Goal: Information Seeking & Learning: Check status

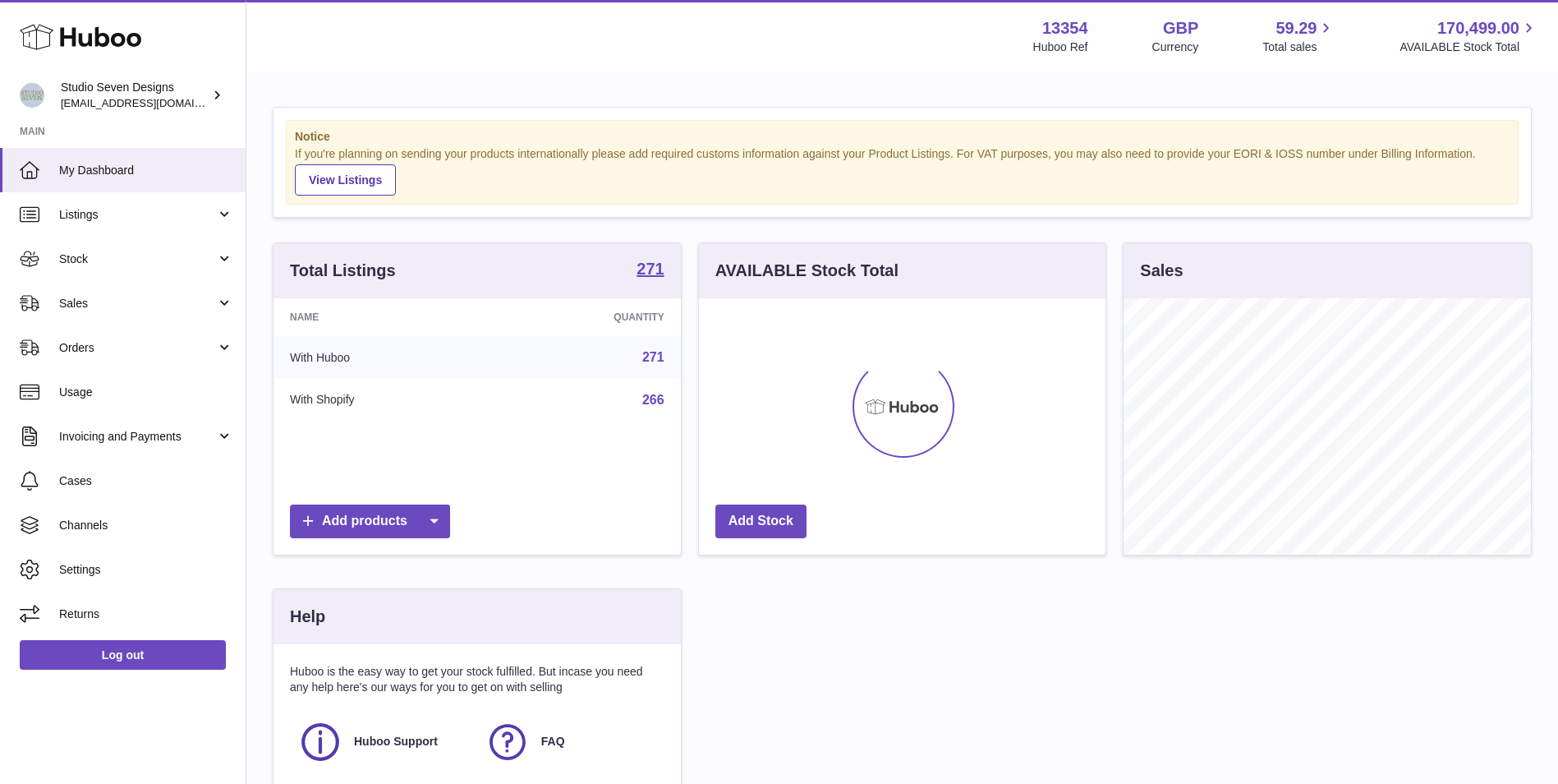
scroll to position [256, 407]
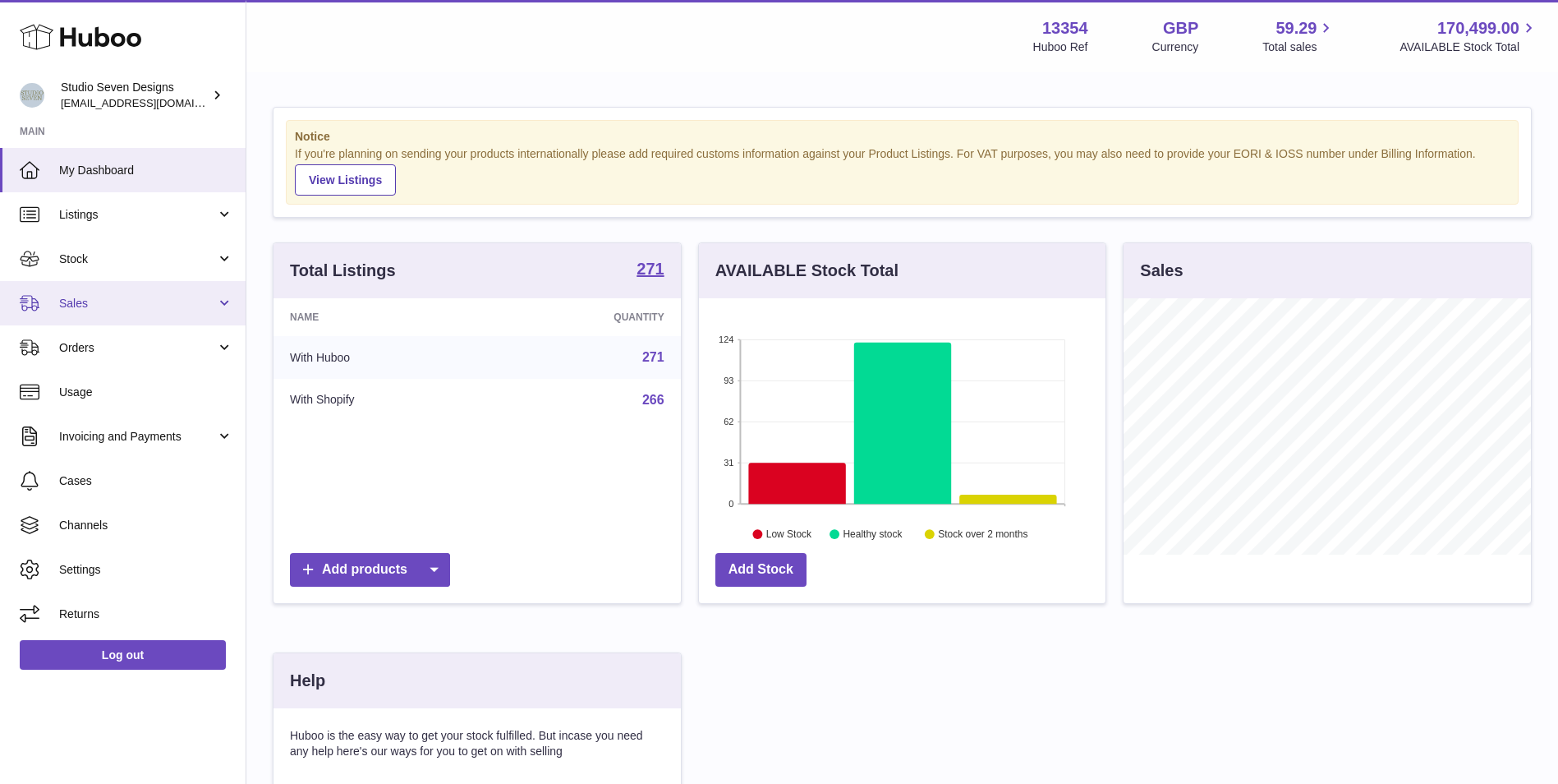
drag, startPoint x: 103, startPoint y: 291, endPoint x: 103, endPoint y: 308, distance: 17.0
click at [103, 291] on link "Sales" at bounding box center [123, 303] width 245 height 44
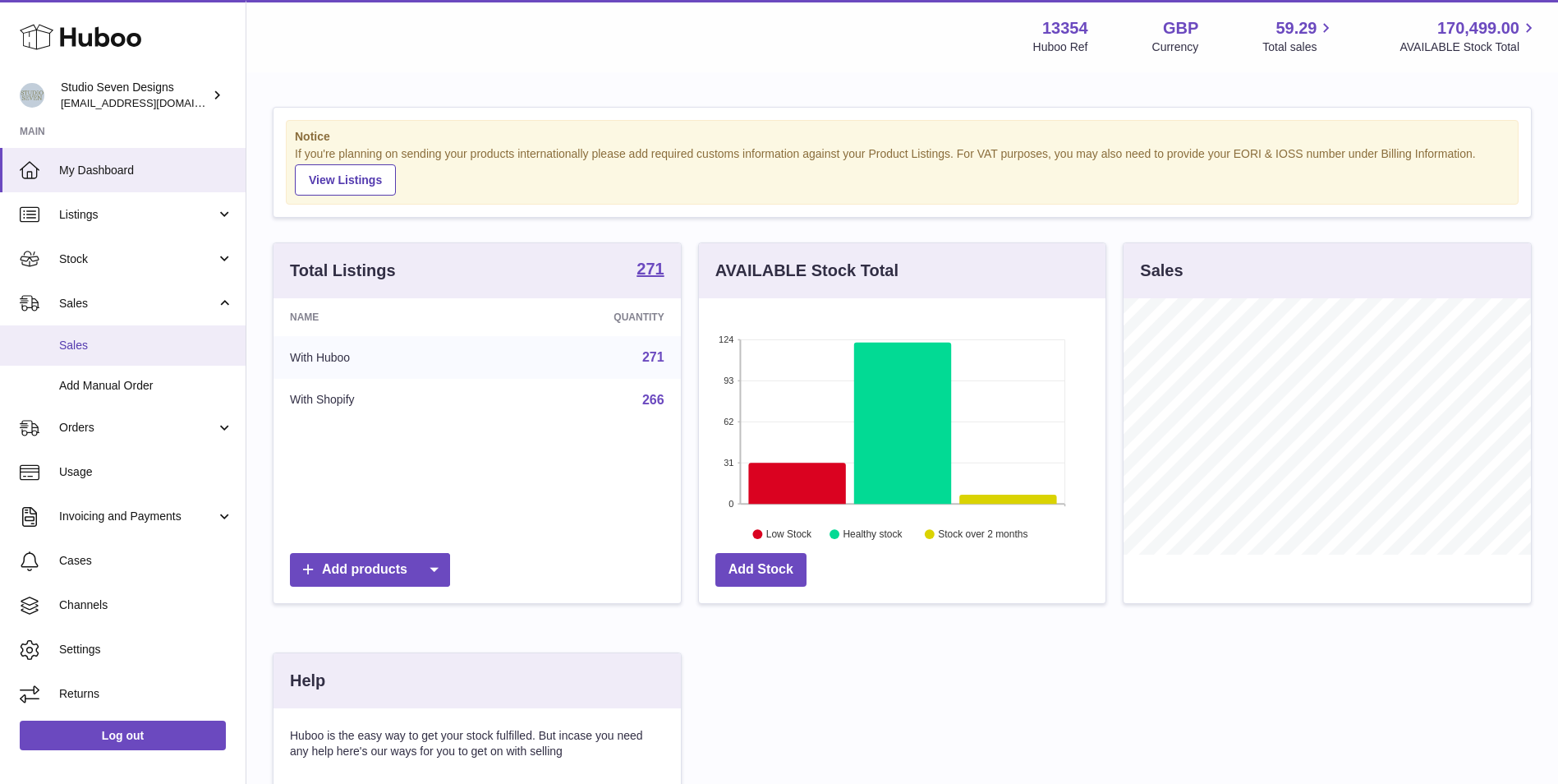
click at [105, 356] on link "Sales" at bounding box center [123, 346] width 245 height 41
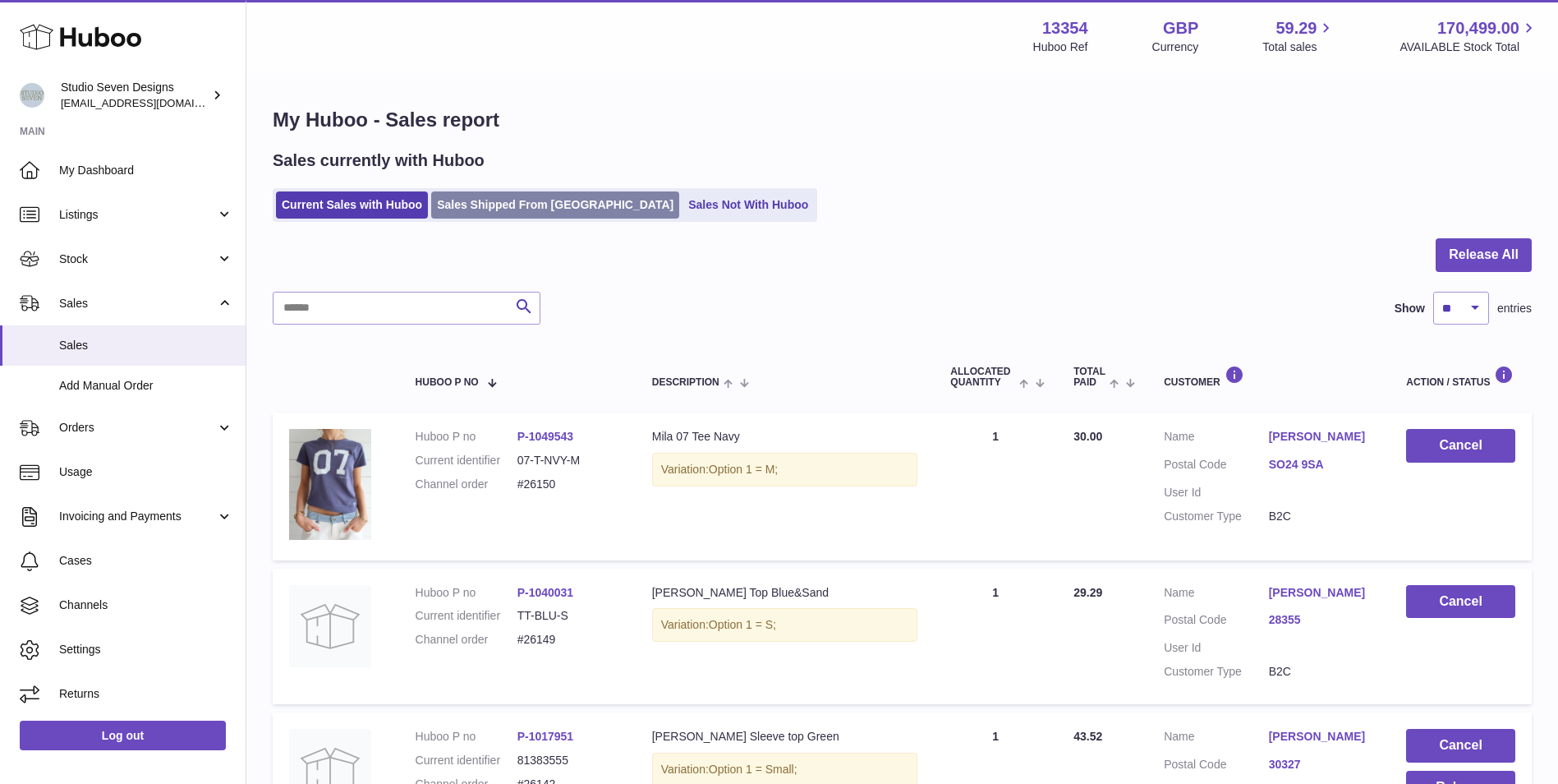
click at [581, 194] on link "Sales Shipped From [GEOGRAPHIC_DATA]" at bounding box center [555, 204] width 248 height 27
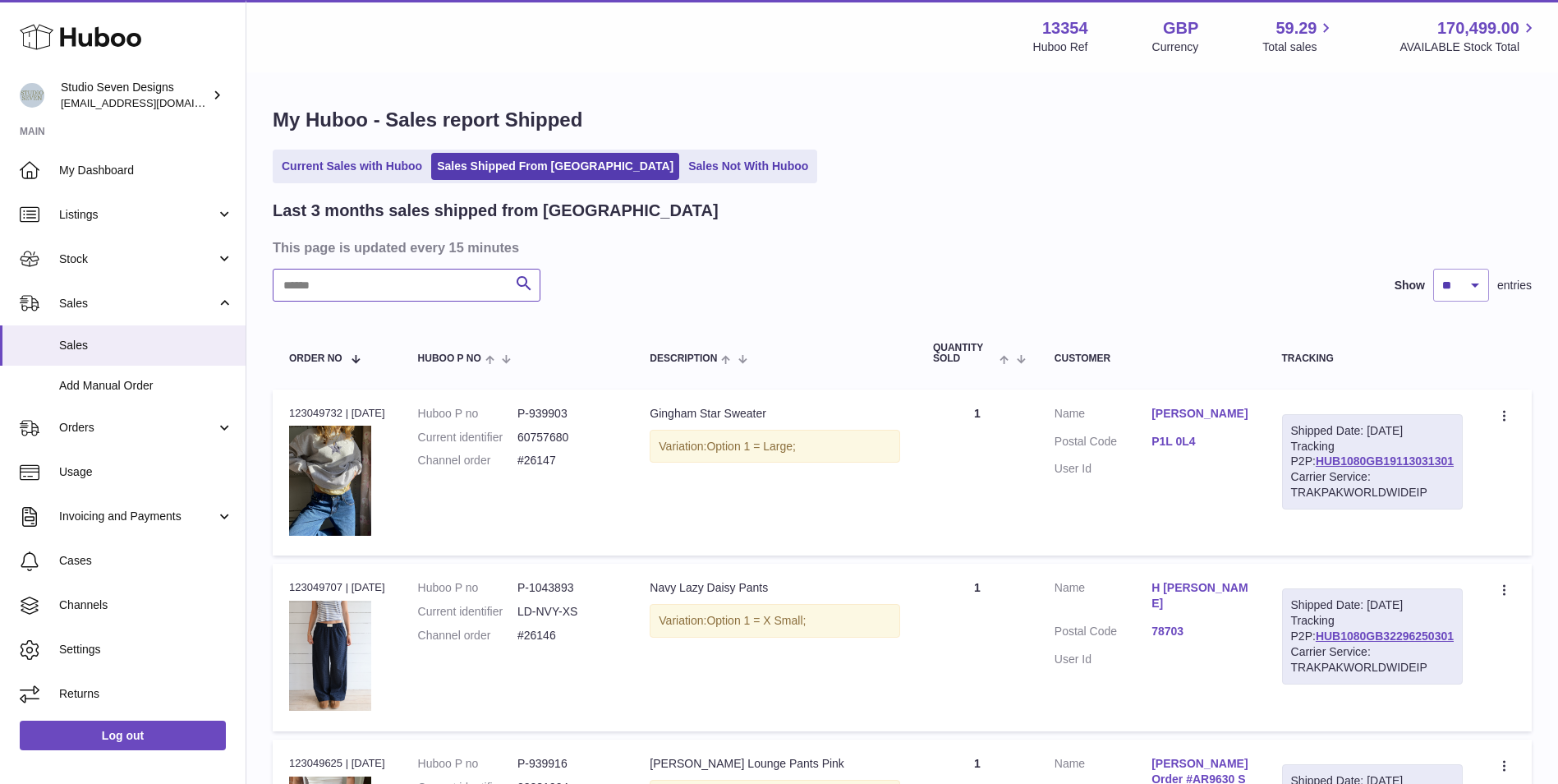
click at [469, 278] on input "text" at bounding box center [407, 285] width 268 height 33
paste input "*****"
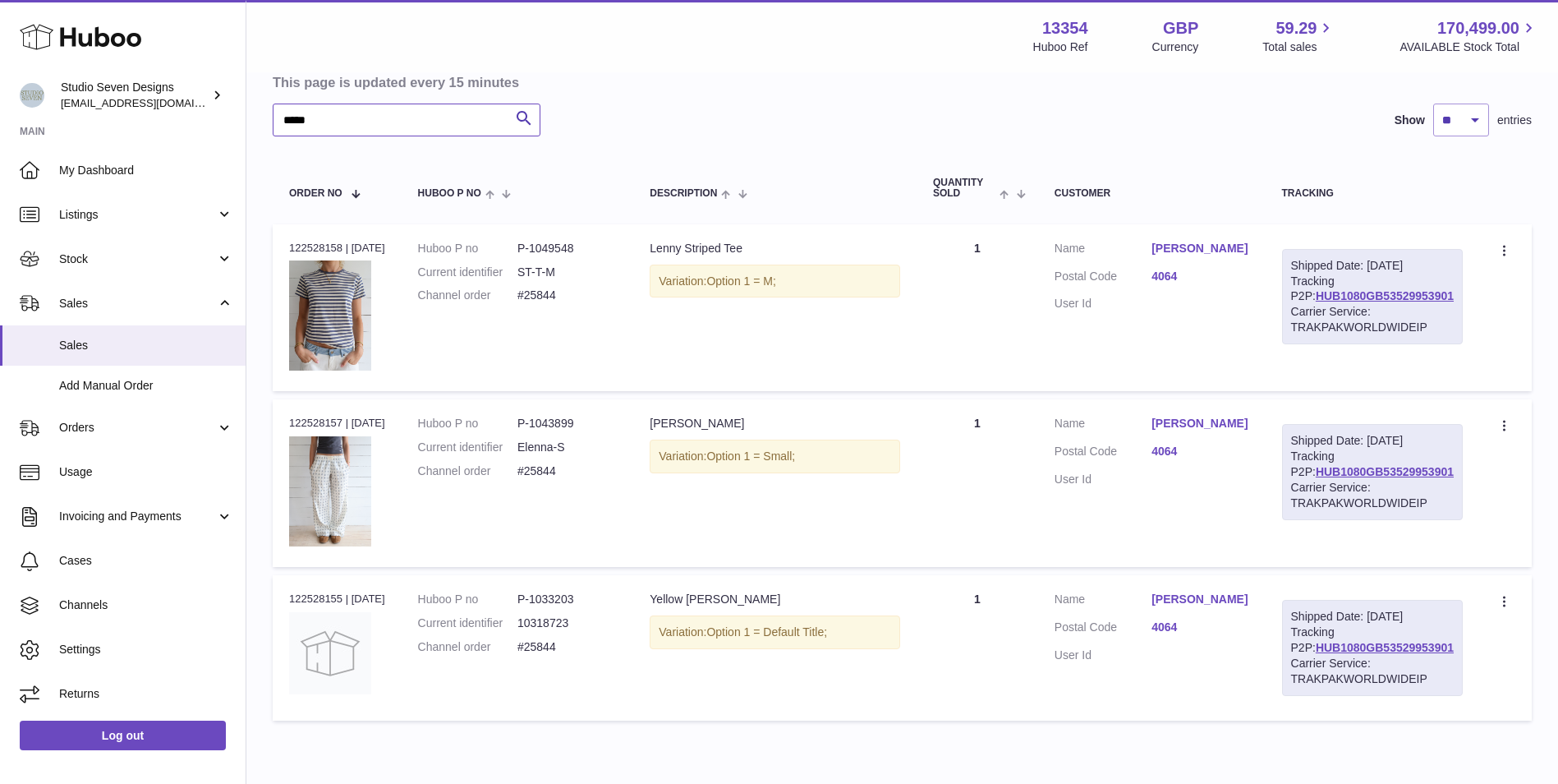
scroll to position [164, 0]
drag, startPoint x: 454, startPoint y: 130, endPoint x: 184, endPoint y: 120, distance: 270.2
click at [184, 120] on div "Huboo Studio Seven Designs internalAdmin-13354@internal.huboo.com Main My Dashb…" at bounding box center [779, 347] width 1558 height 1023
paste input "text"
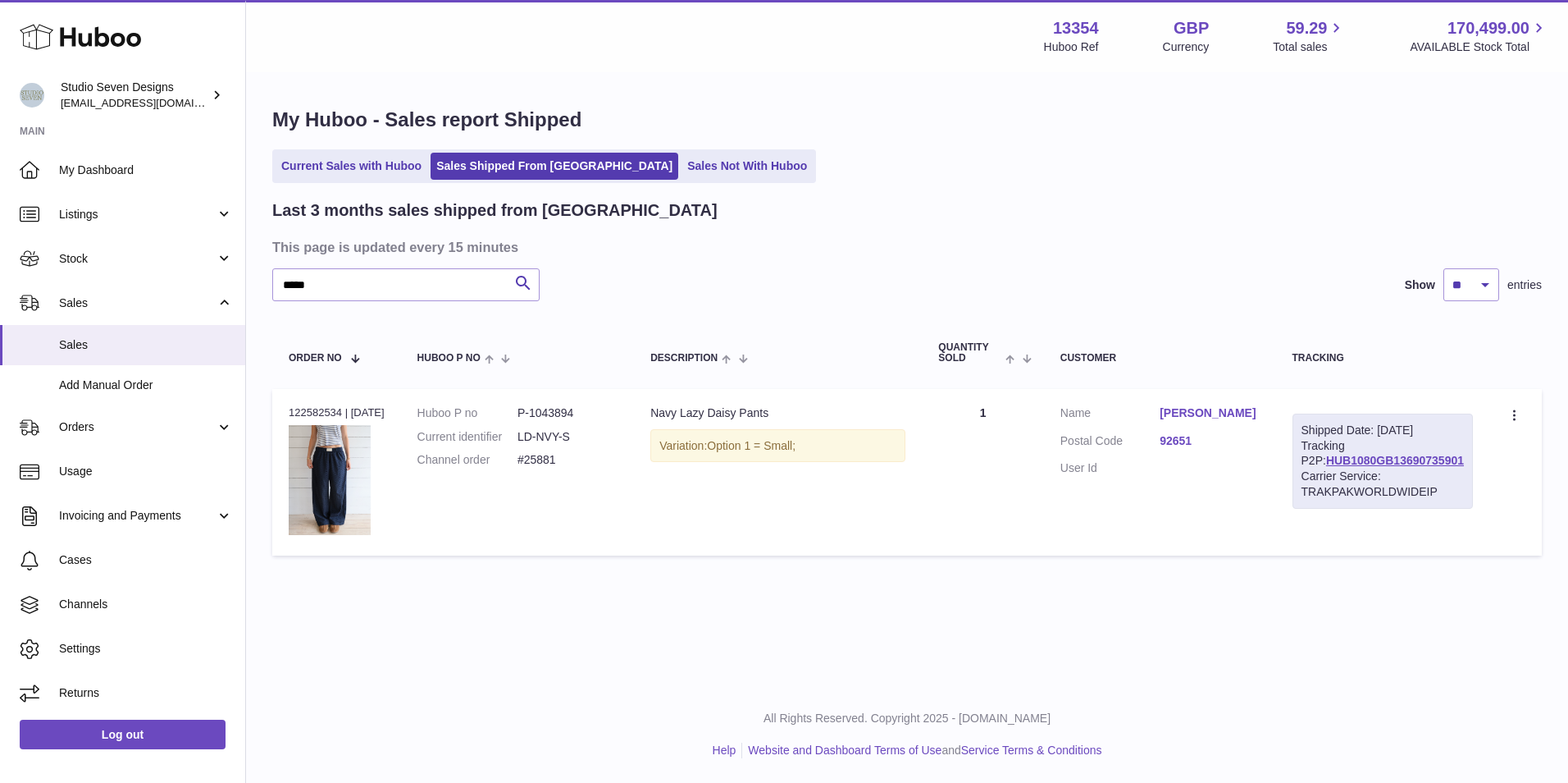
click at [561, 418] on dd "P-1043894" at bounding box center [567, 413] width 100 height 16
drag, startPoint x: 394, startPoint y: 290, endPoint x: 461, endPoint y: 282, distance: 67.5
click at [394, 290] on input "*****" at bounding box center [406, 285] width 267 height 33
drag, startPoint x: 471, startPoint y: 281, endPoint x: 84, endPoint y: 245, distance: 388.7
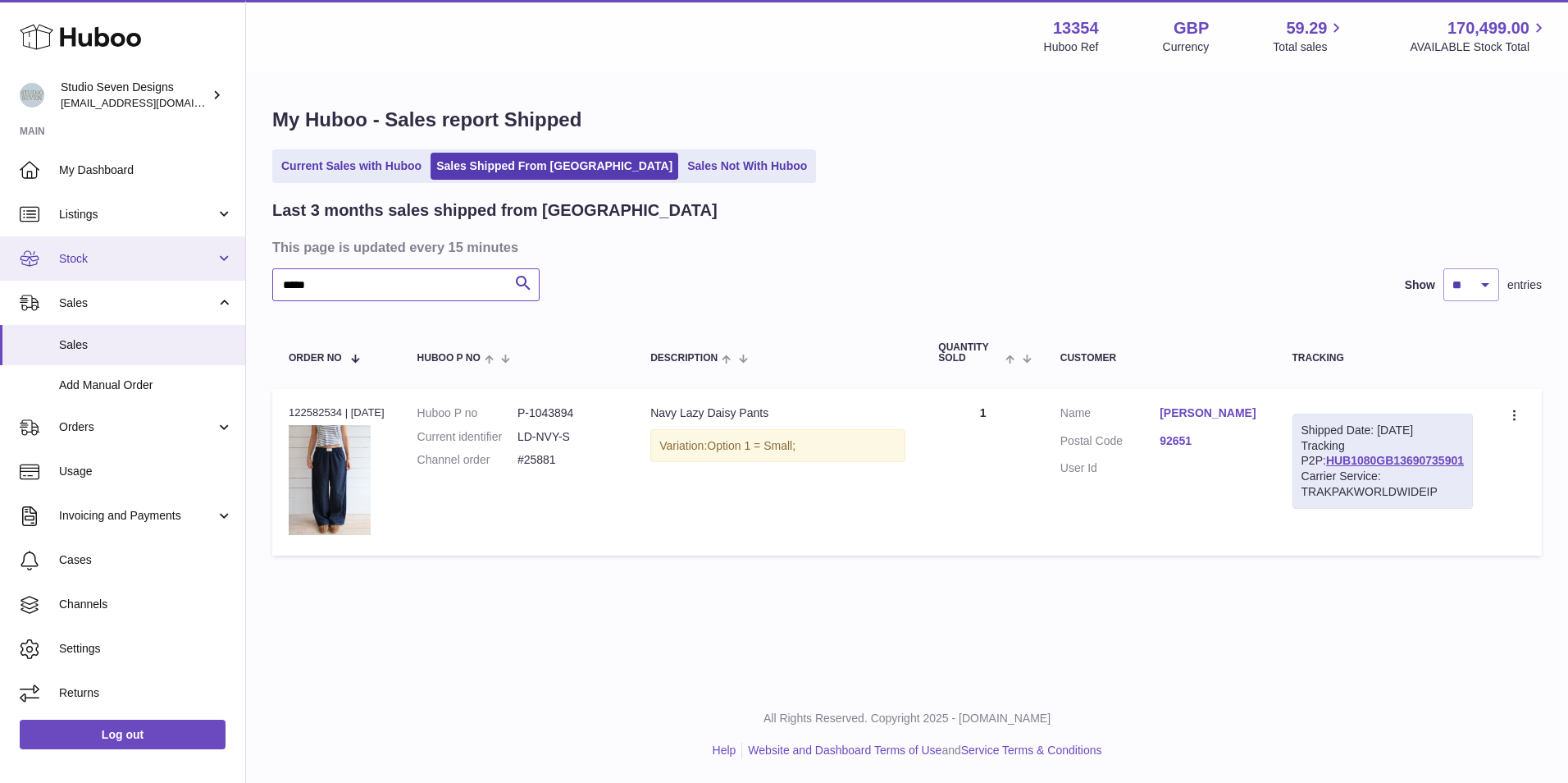
click at [84, 245] on div "Huboo Studio Seven Designs [EMAIL_ADDRESS][DOMAIN_NAME] Main My Dashboard Listi…" at bounding box center [784, 392] width 1568 height 783
paste input "text"
click at [364, 287] on input "*****" at bounding box center [406, 285] width 267 height 33
drag, startPoint x: 377, startPoint y: 284, endPoint x: 150, endPoint y: 259, distance: 228.4
click at [150, 259] on div "Huboo Studio Seven Designs internalAdmin-13354@internal.huboo.com Main My Dashb…" at bounding box center [784, 392] width 1568 height 783
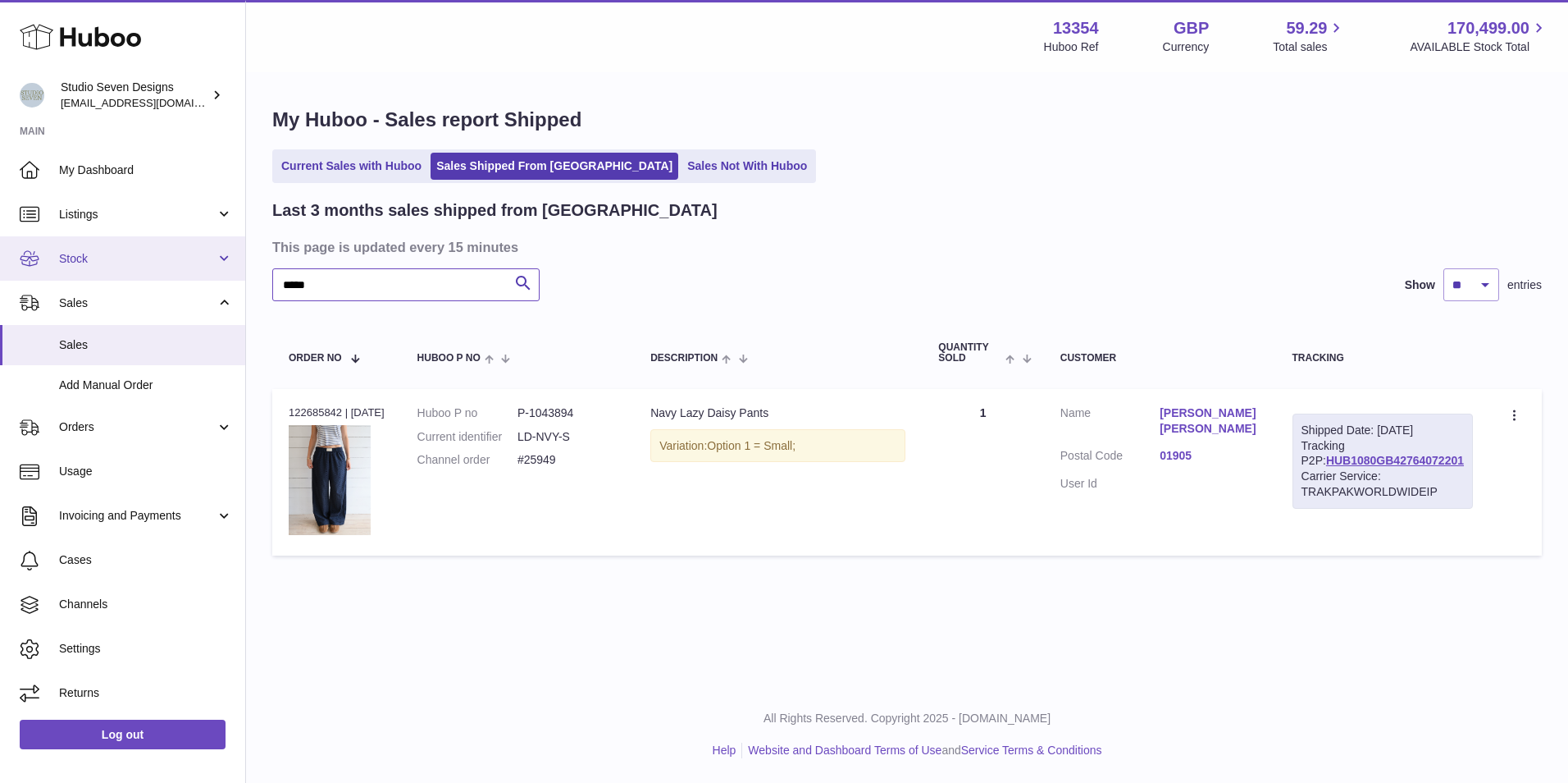
paste input "text"
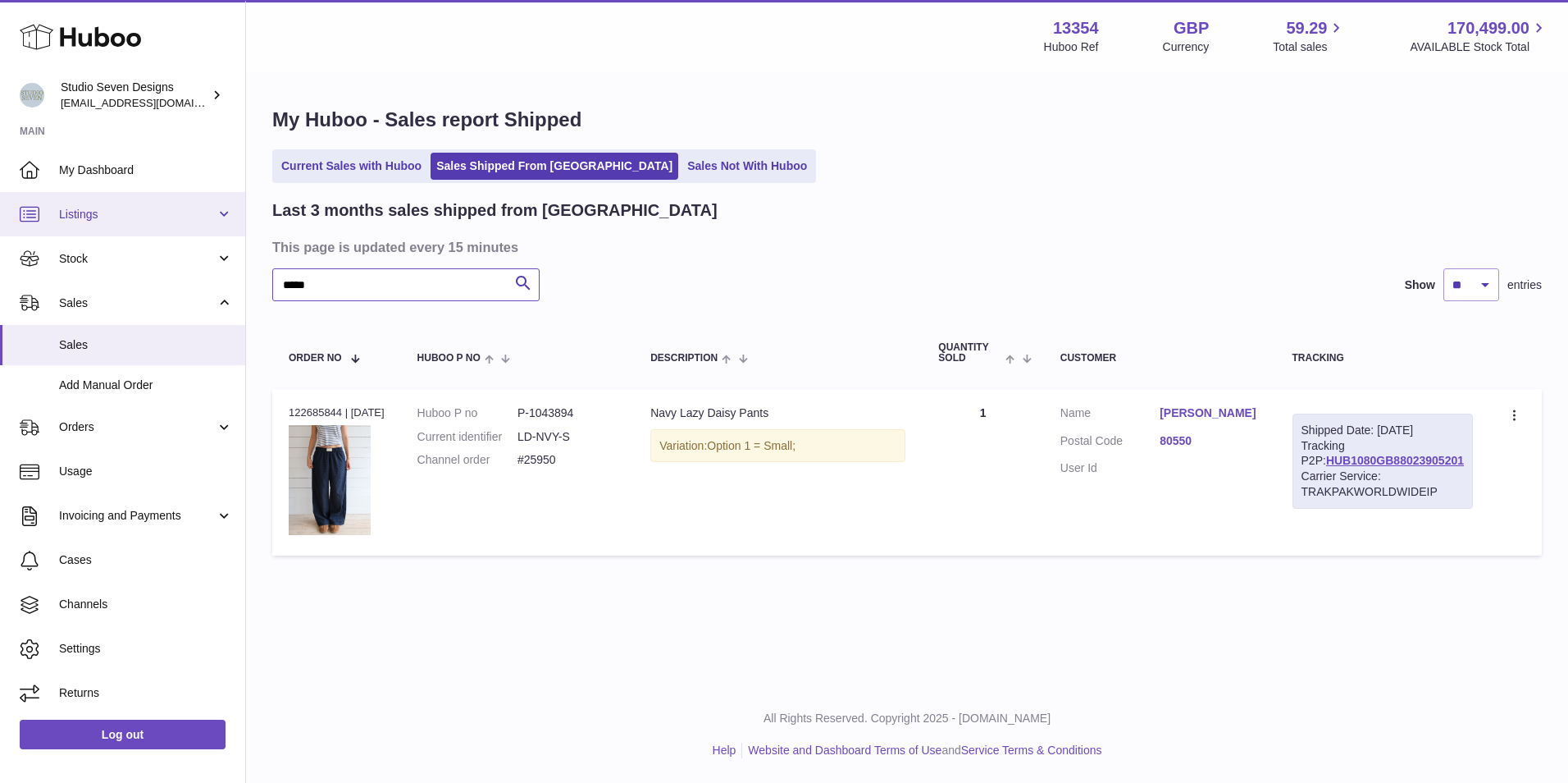
drag, startPoint x: 429, startPoint y: 284, endPoint x: 165, endPoint y: 228, distance: 269.9
click at [165, 228] on div "Huboo Studio Seven Designs internalAdmin-13354@internal.huboo.com Main My Dashb…" at bounding box center [784, 392] width 1568 height 783
paste input "text"
type input "*****"
drag, startPoint x: 694, startPoint y: 406, endPoint x: 819, endPoint y: 406, distance: 125.0
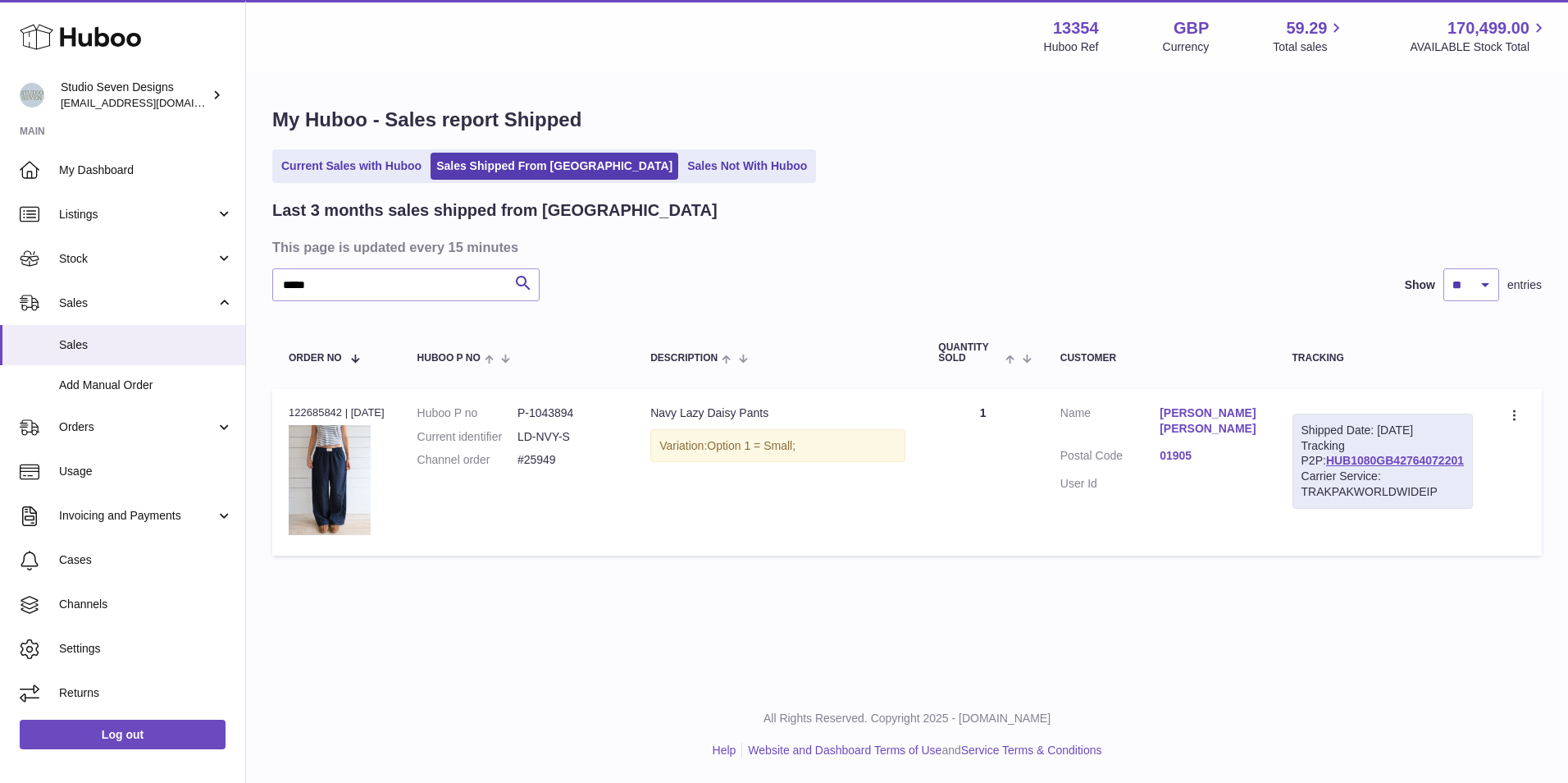
click at [819, 406] on td "Description Navy Lazy Daisy Pants Variation: Option 1 = Small;" at bounding box center [777, 473] width 288 height 168
copy div "Navy Lazy Daisy Pants"
drag, startPoint x: 577, startPoint y: 421, endPoint x: 572, endPoint y: 408, distance: 13.9
click at [578, 421] on dl "Huboo P no P-1043894 Current identifier LD-NVY-S Channel order #25949" at bounding box center [517, 440] width 201 height 71
click at [565, 408] on dd "P-1043894" at bounding box center [567, 413] width 100 height 16
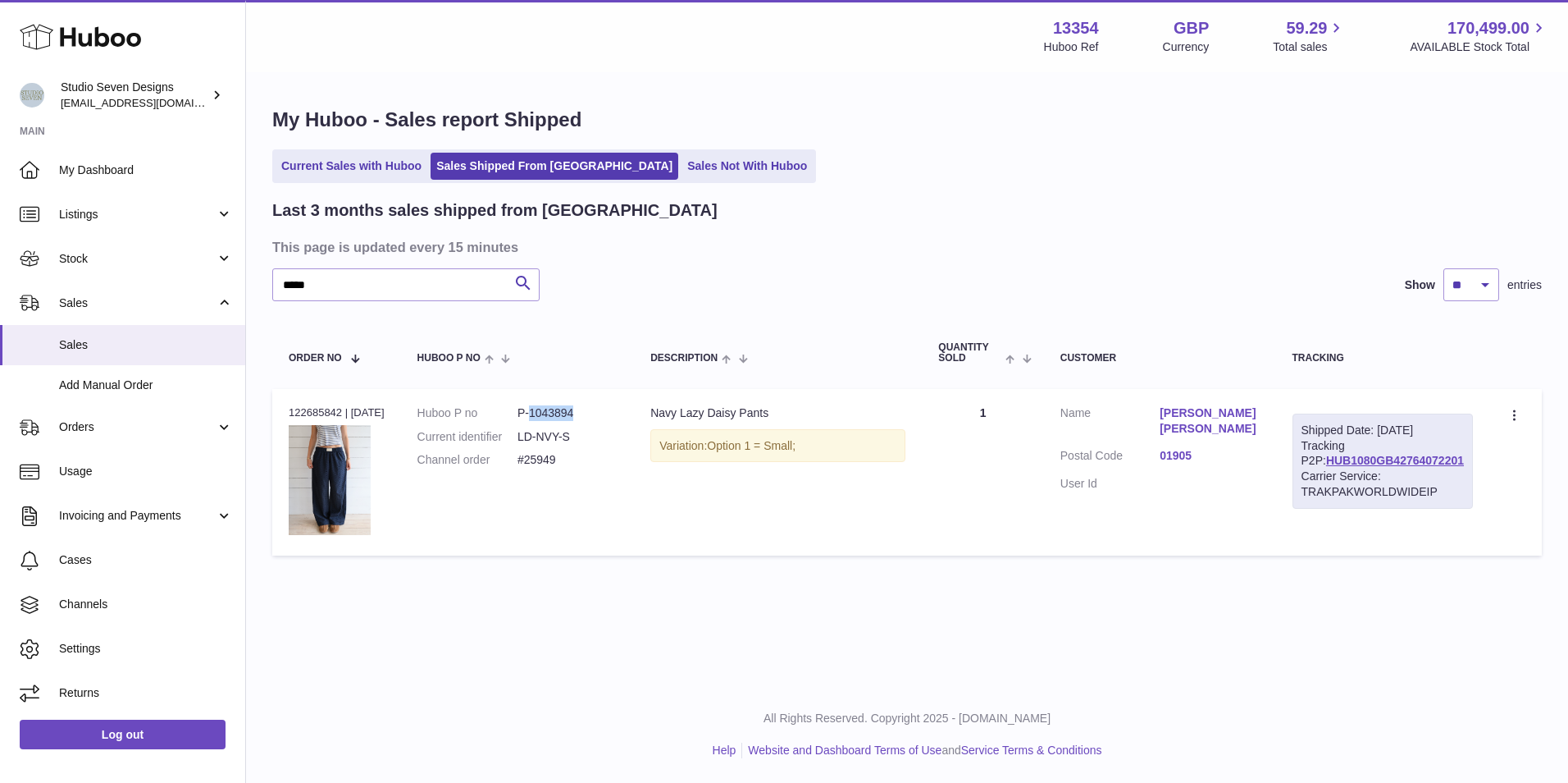
click at [565, 408] on dd "P-1043894" at bounding box center [567, 413] width 100 height 16
copy dd "1043894"
click at [122, 206] on span "Listings" at bounding box center [137, 214] width 157 height 16
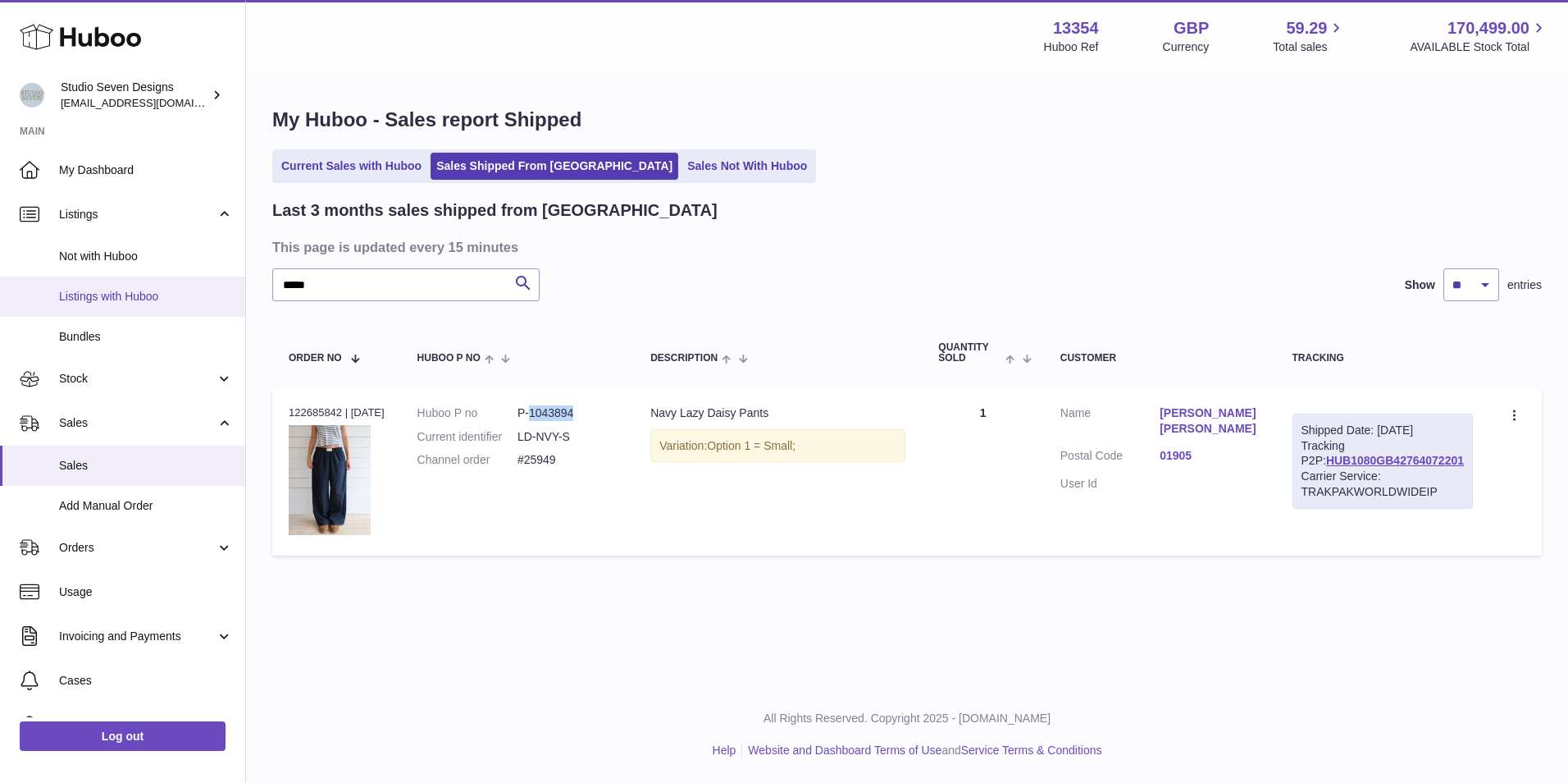
click at [119, 297] on span "Listings with Huboo" at bounding box center [145, 296] width 174 height 16
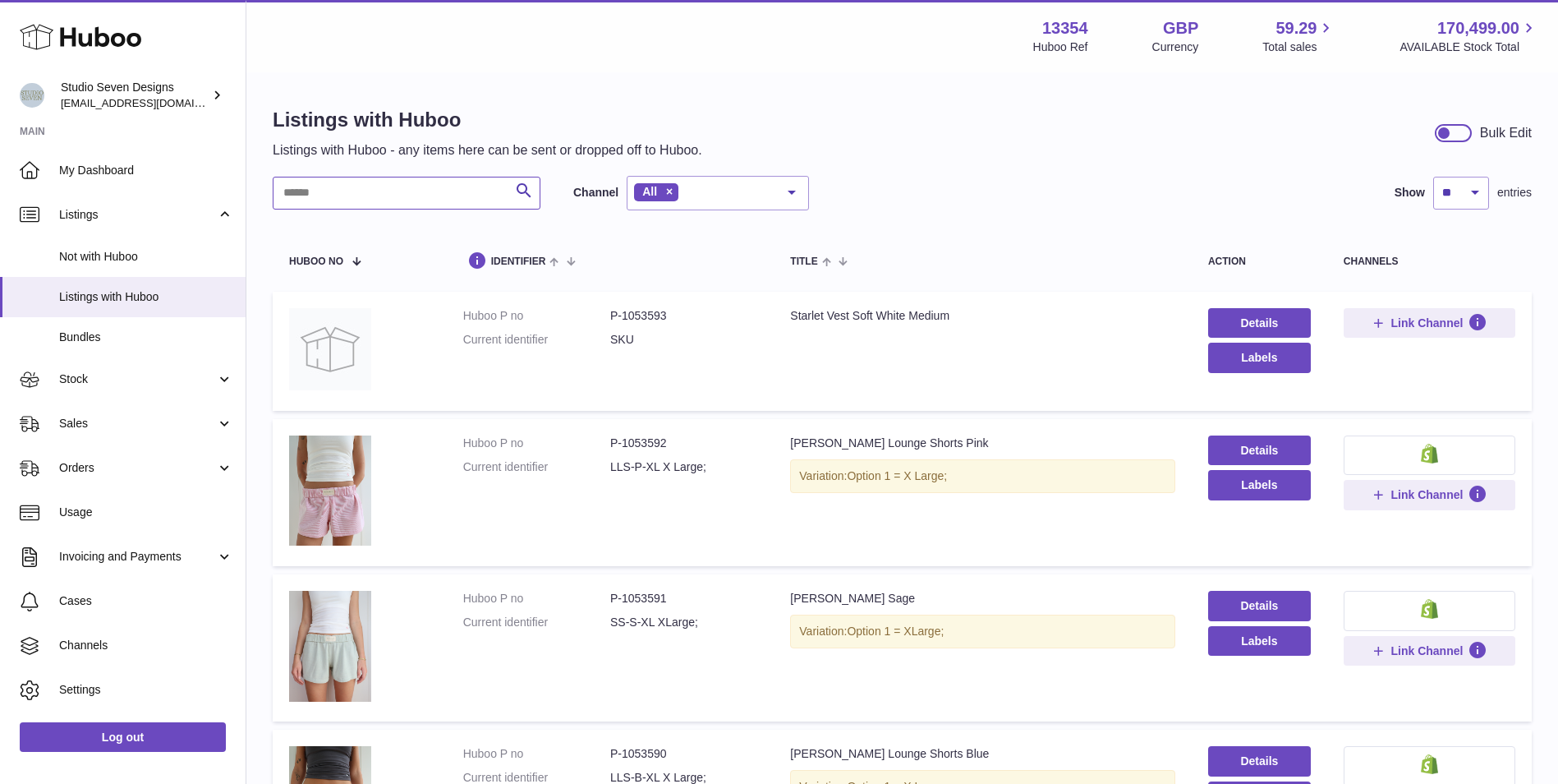
click at [434, 182] on input "text" at bounding box center [407, 193] width 268 height 33
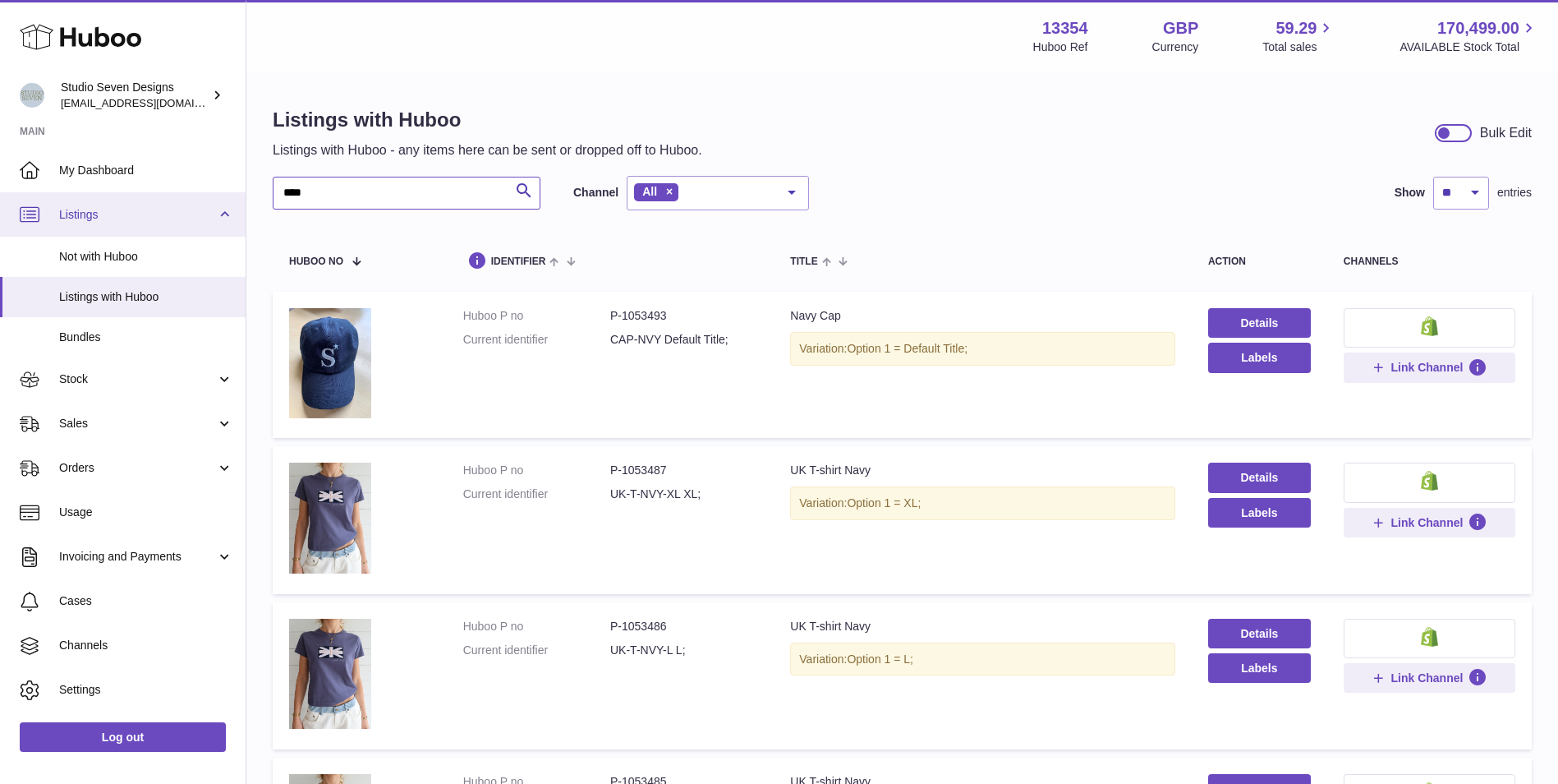
drag, startPoint x: 371, startPoint y: 199, endPoint x: 88, endPoint y: 200, distance: 283.0
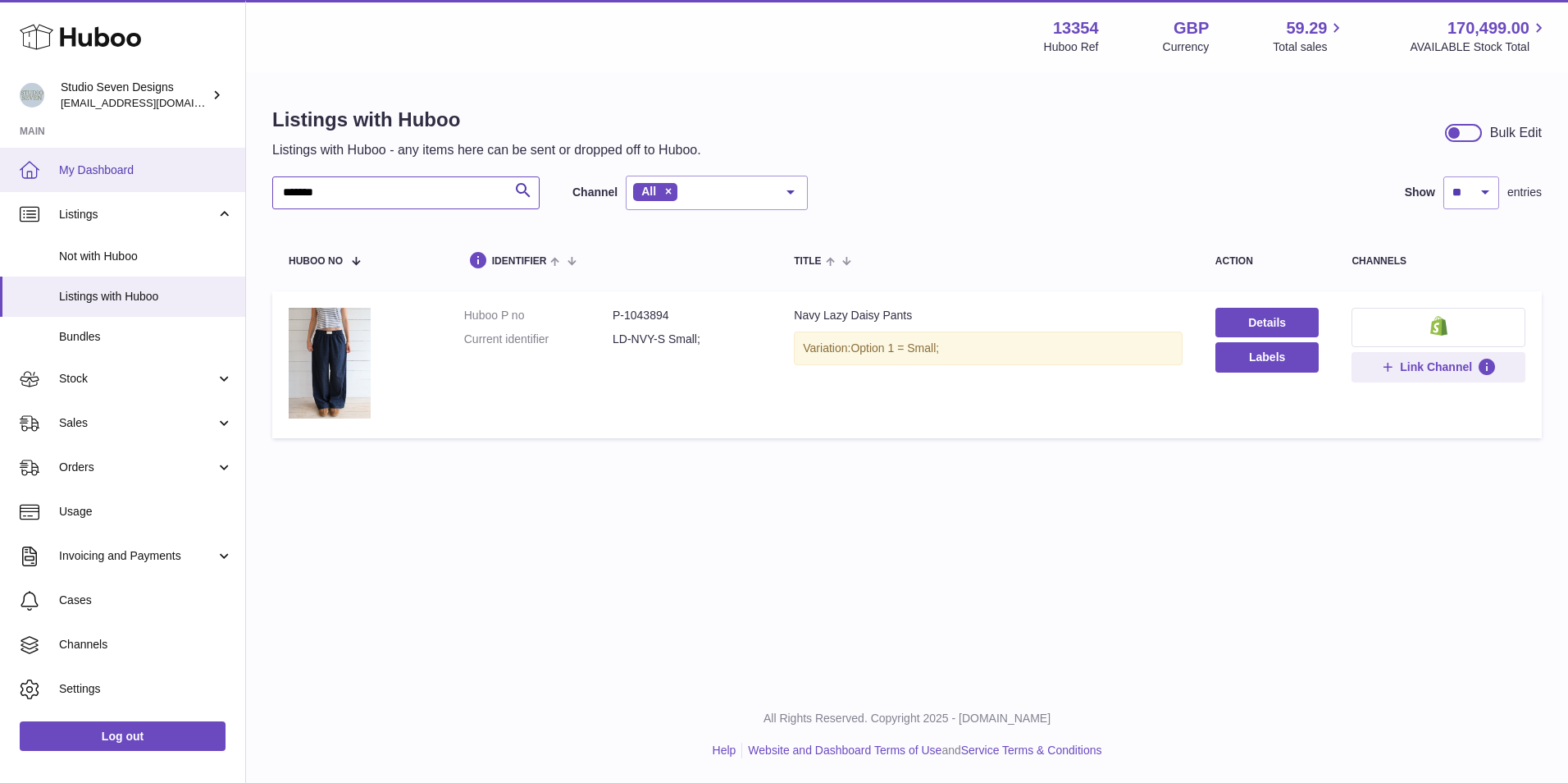
drag, startPoint x: 328, startPoint y: 201, endPoint x: 217, endPoint y: 179, distance: 113.2
click at [217, 179] on div "Huboo Studio Seven Designs internalAdmin-13354@internal.huboo.com Main My Dashb…" at bounding box center [784, 392] width 1568 height 783
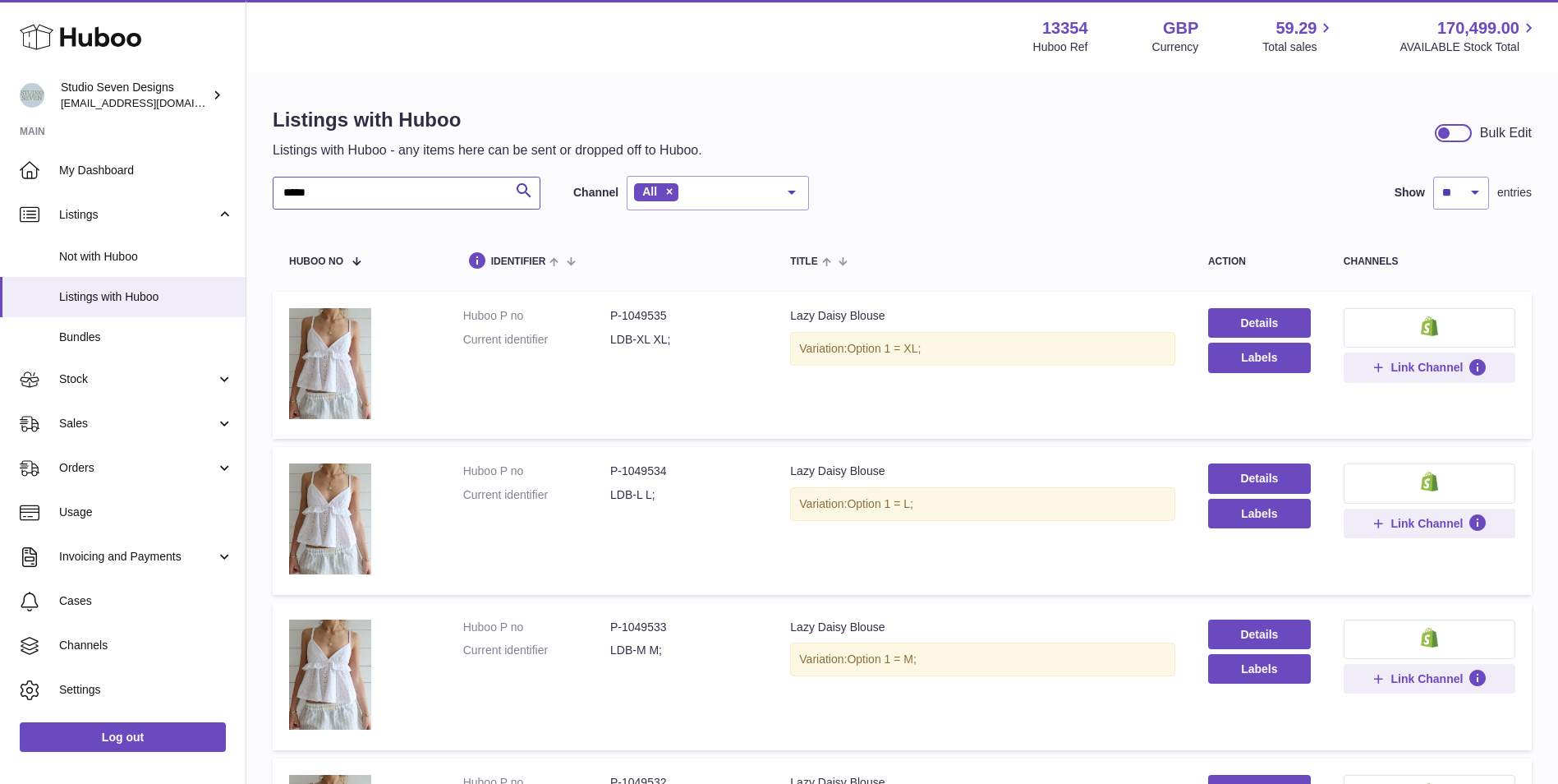
click at [348, 182] on input "*****" at bounding box center [407, 193] width 268 height 33
type input "**********"
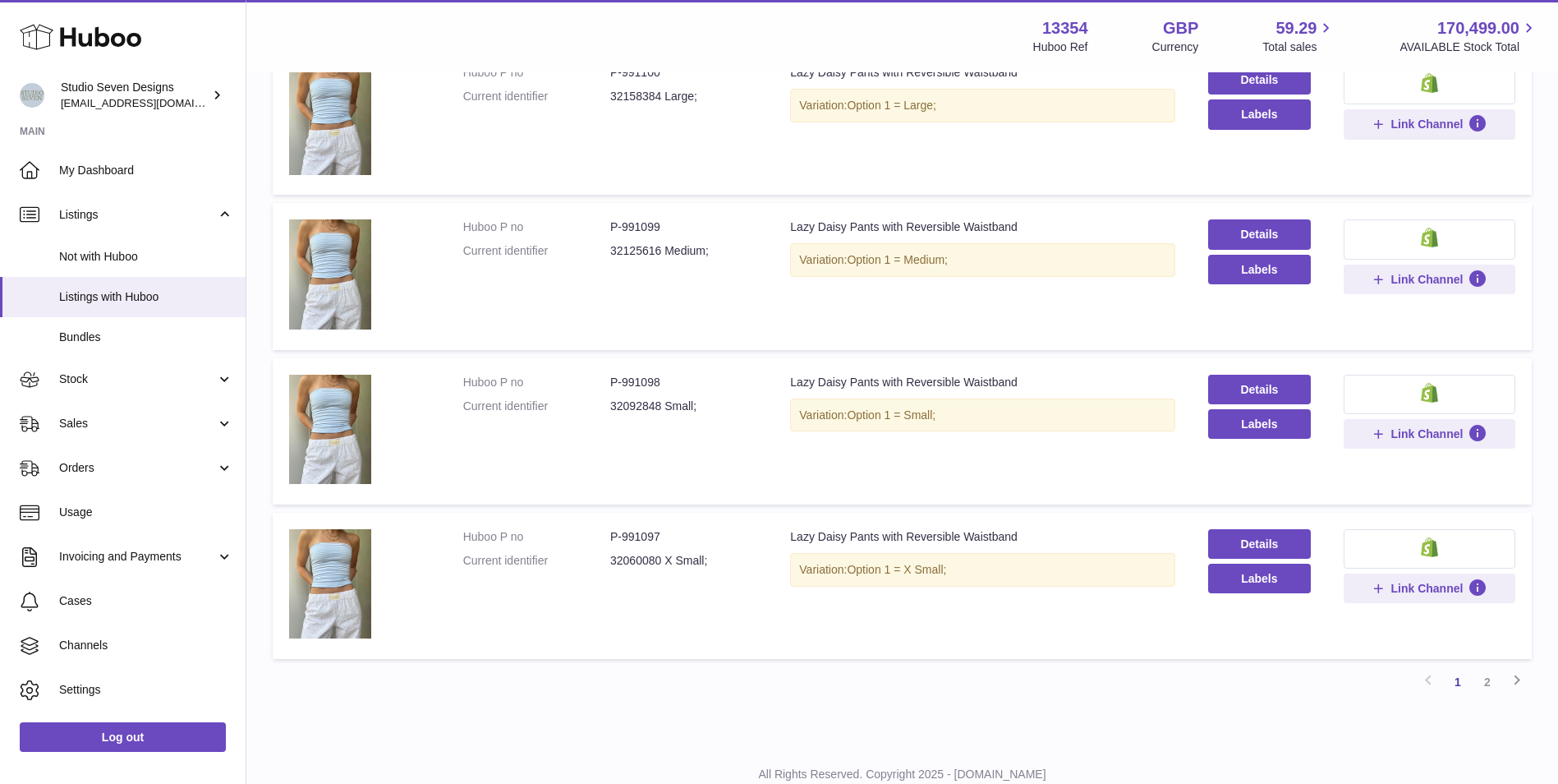
scroll to position [1229, 0]
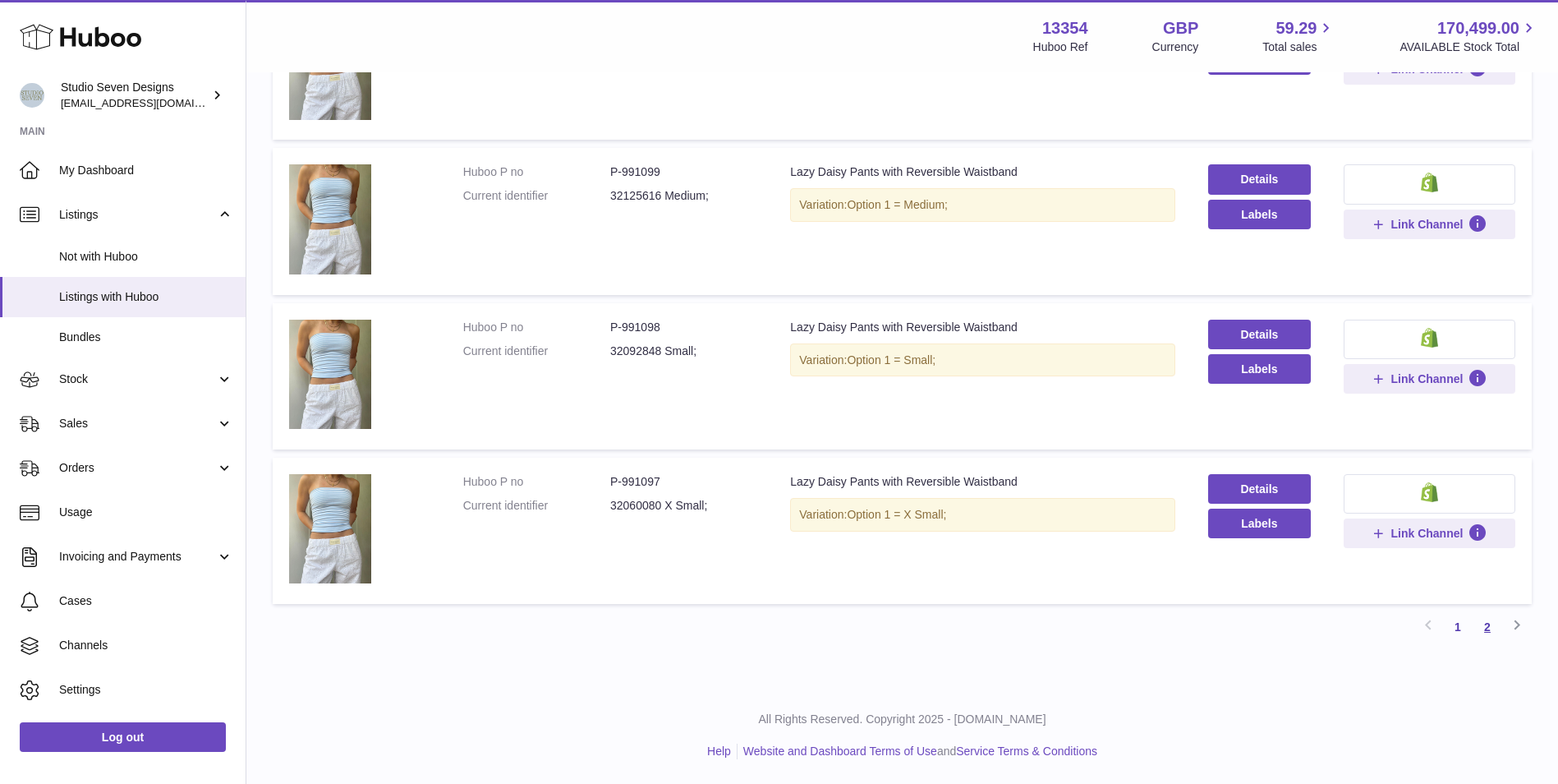
click at [1495, 628] on link "2" at bounding box center [1488, 626] width 30 height 30
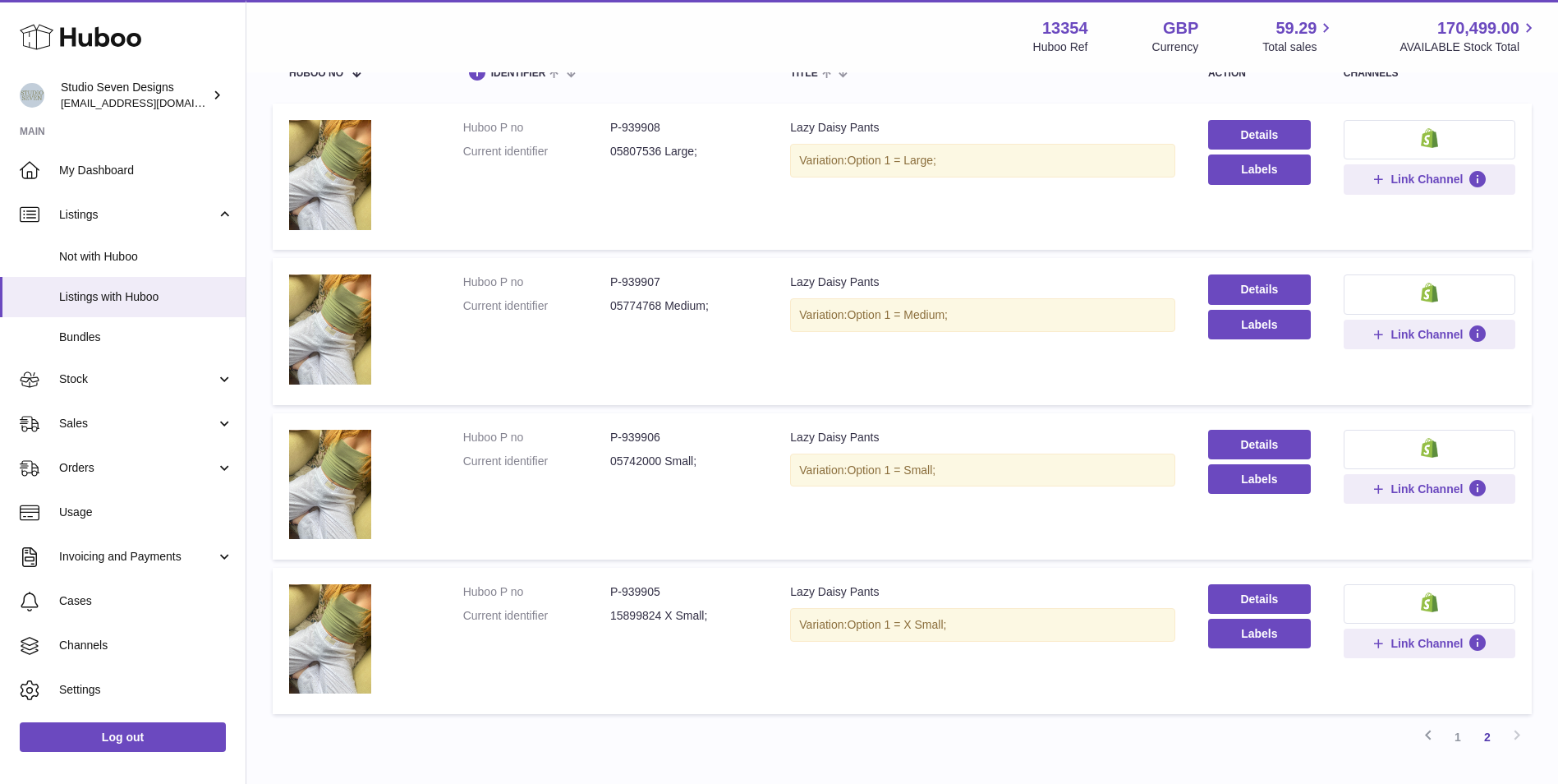
scroll to position [298, 0]
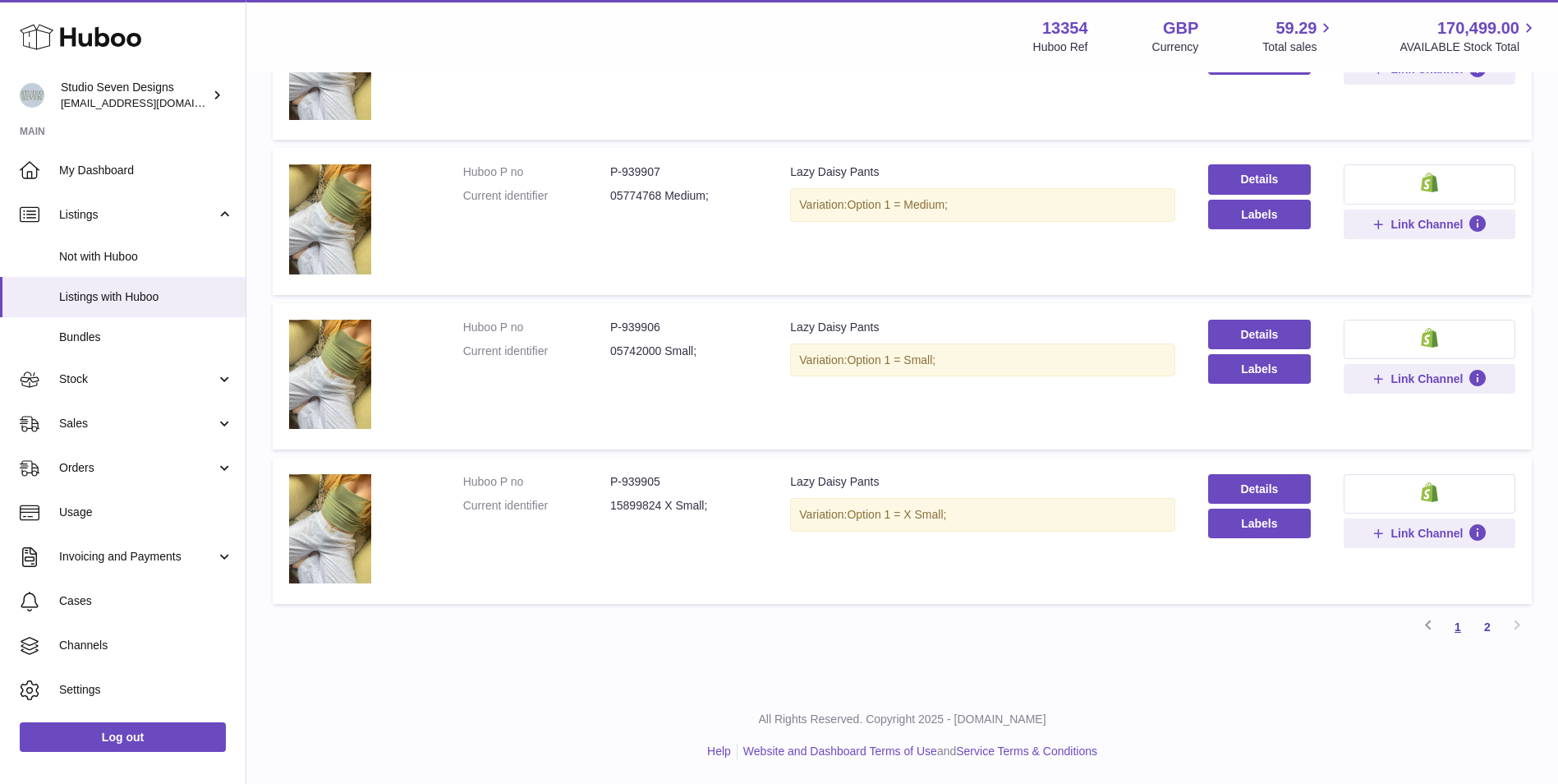
click at [1466, 634] on link "1" at bounding box center [1458, 626] width 30 height 30
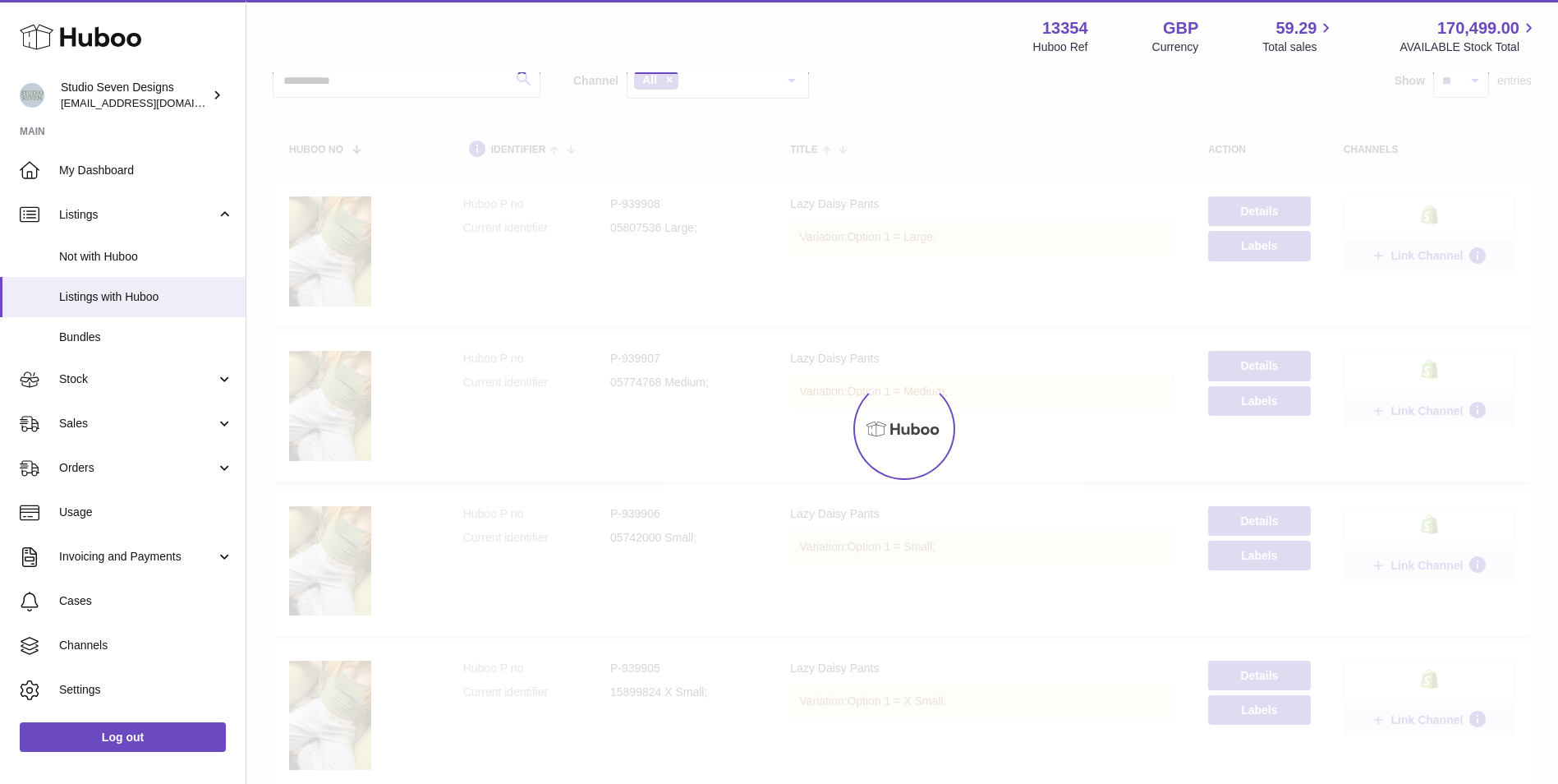
scroll to position [74, 0]
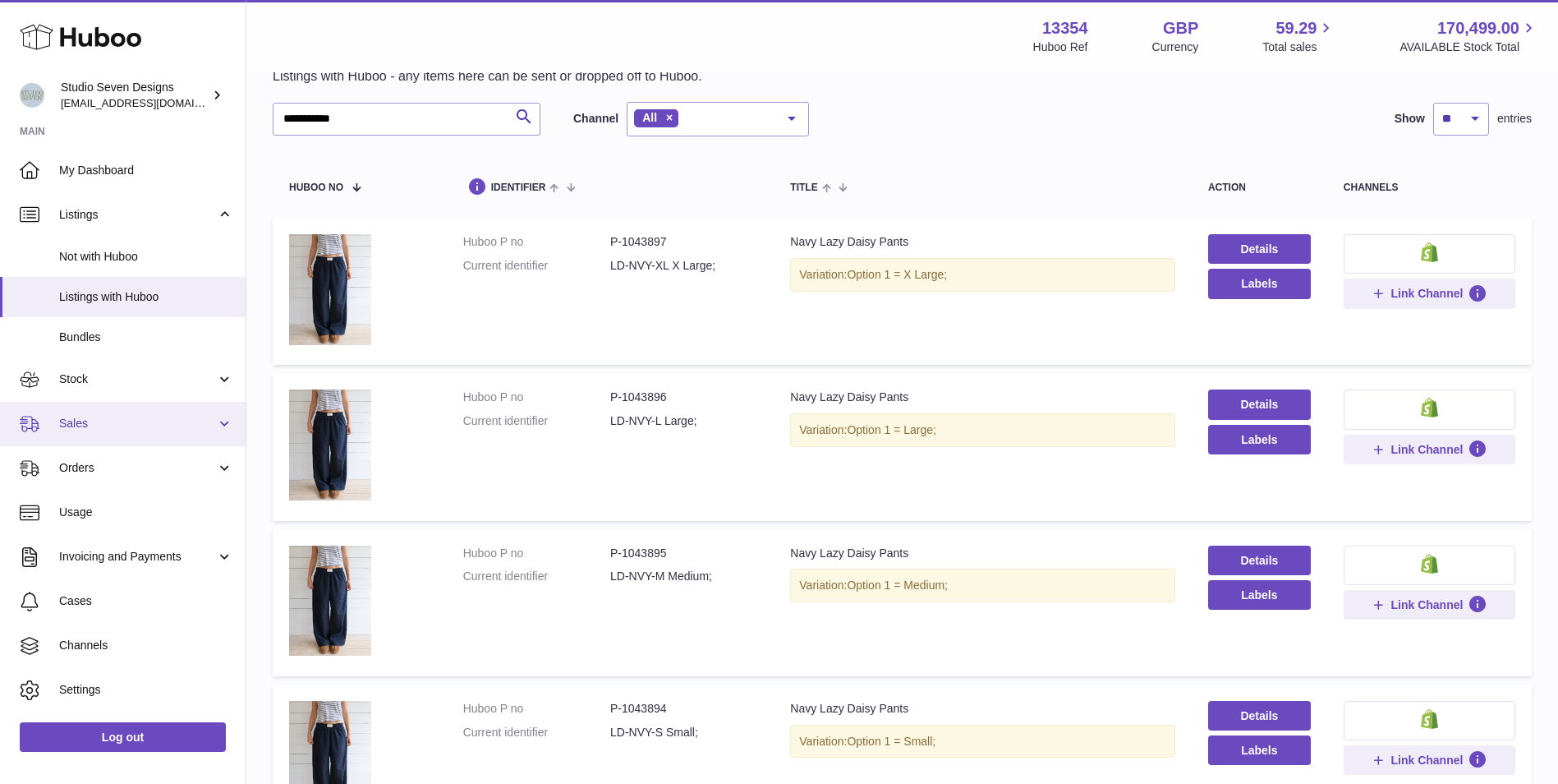
click at [92, 416] on span "Sales" at bounding box center [137, 423] width 157 height 16
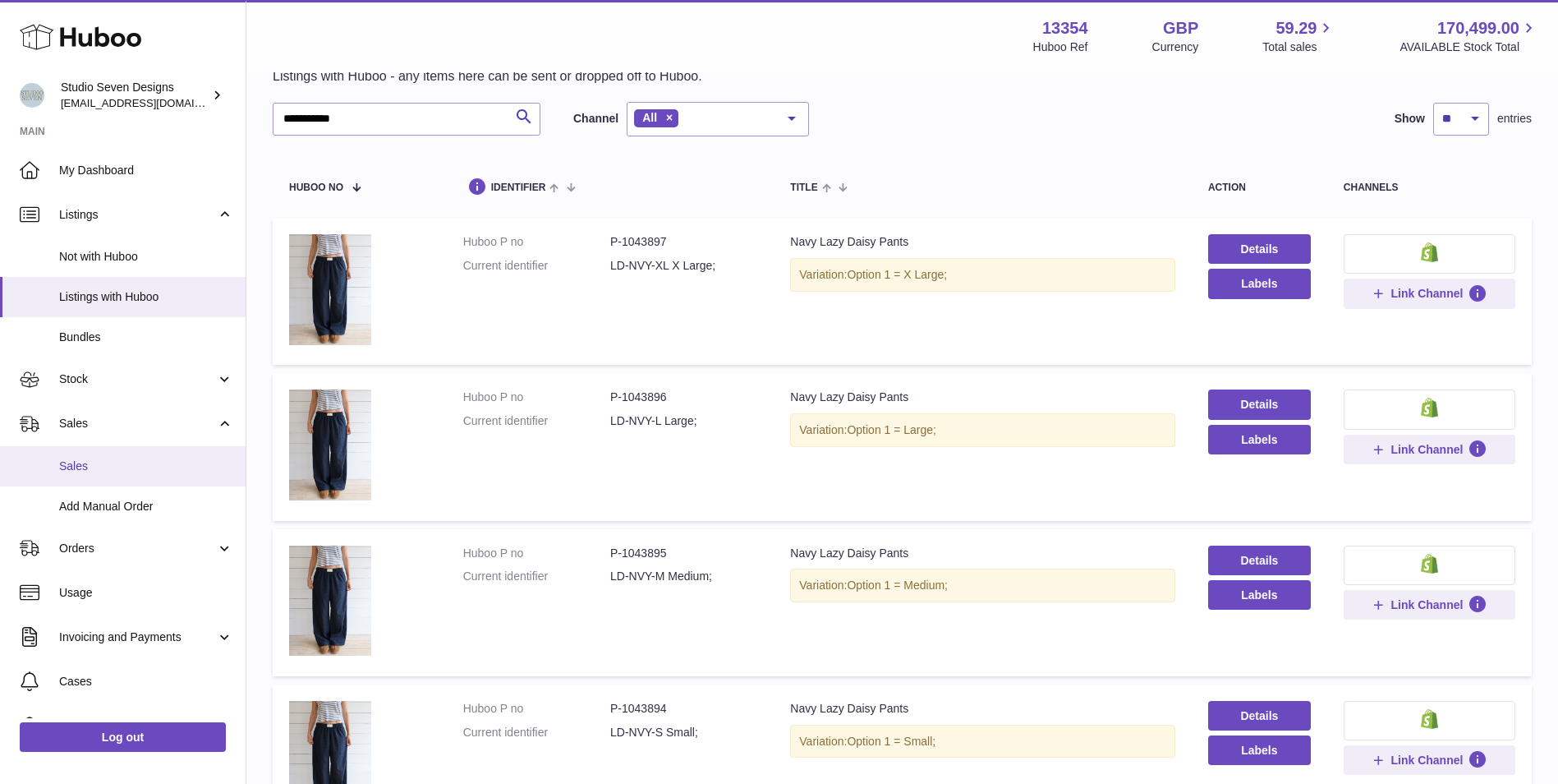
click at [61, 466] on span "Sales" at bounding box center [146, 466] width 174 height 16
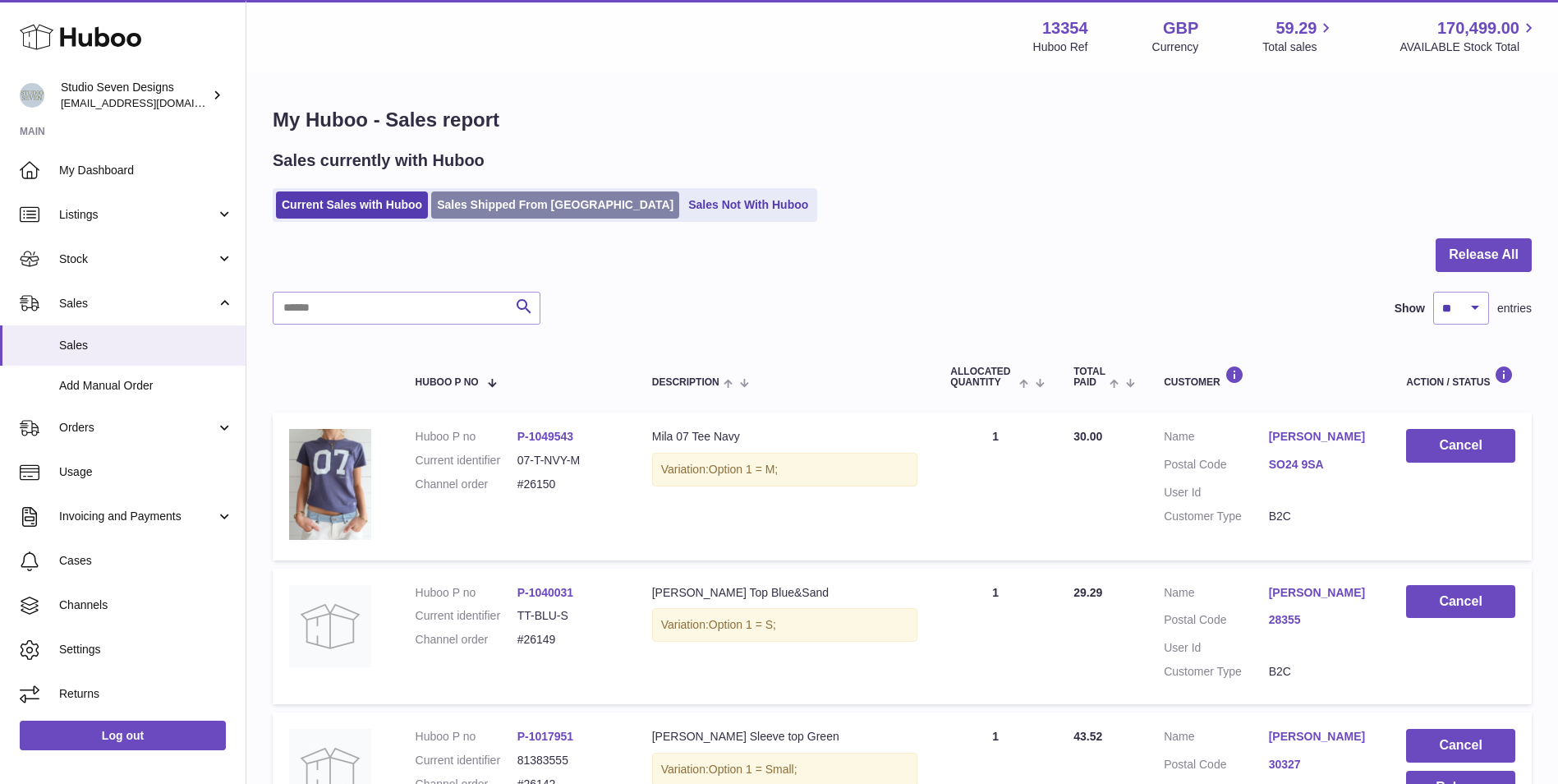
click at [555, 201] on link "Sales Shipped From [GEOGRAPHIC_DATA]" at bounding box center [555, 204] width 248 height 27
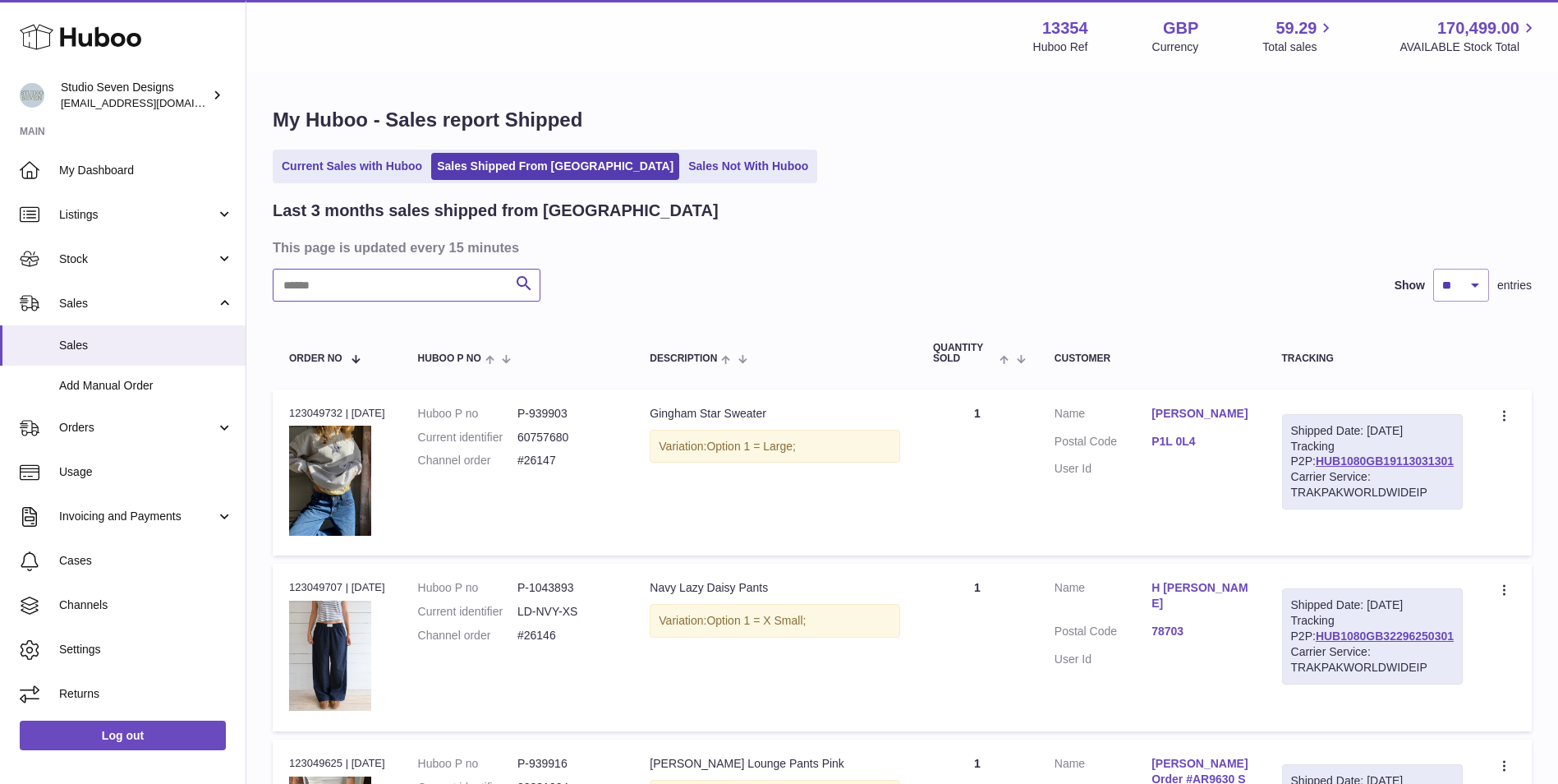
click at [452, 290] on input "text" at bounding box center [407, 285] width 268 height 33
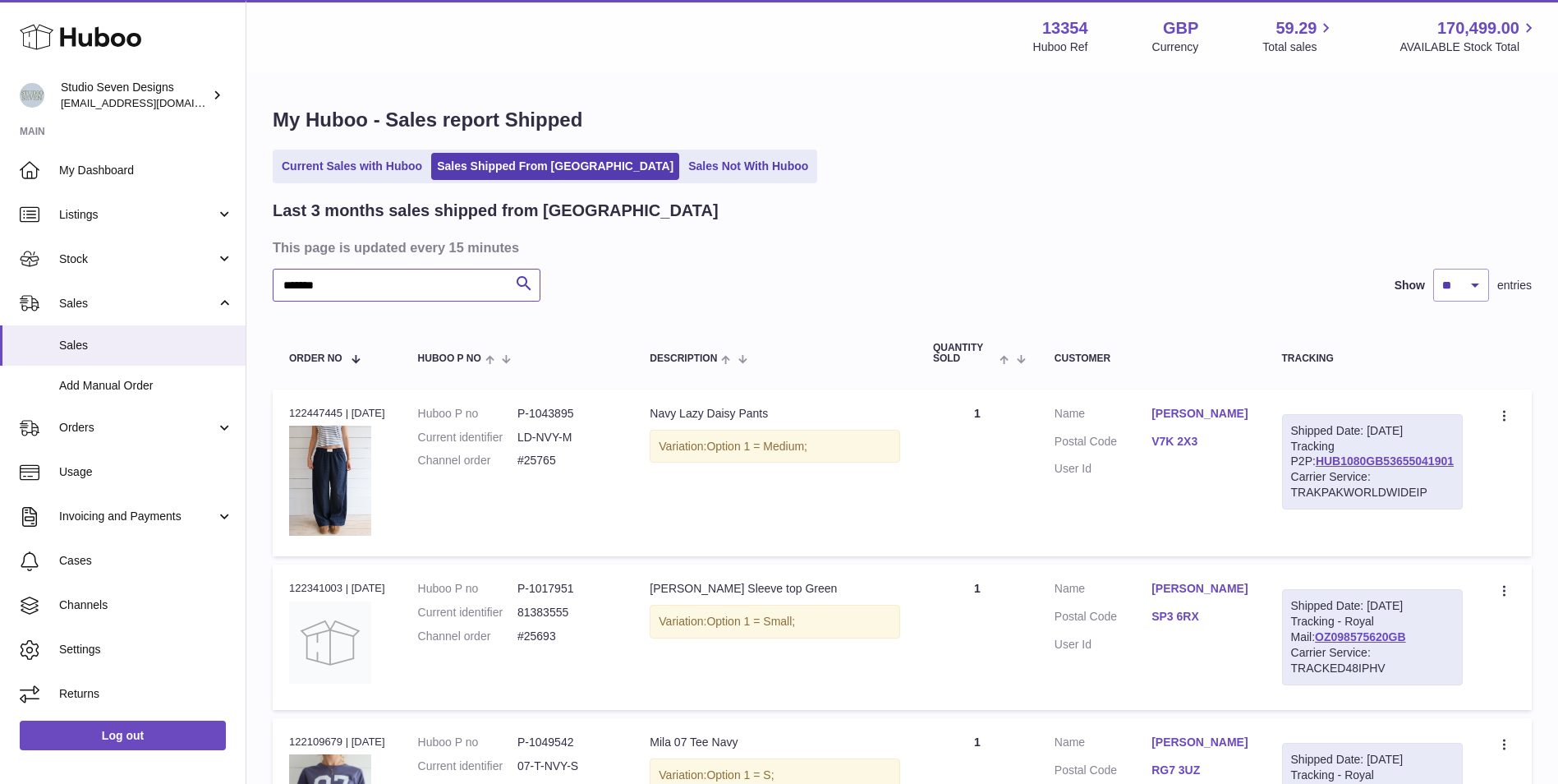
click at [394, 279] on input "******" at bounding box center [407, 285] width 268 height 33
drag, startPoint x: 394, startPoint y: 280, endPoint x: 113, endPoint y: 267, distance: 281.3
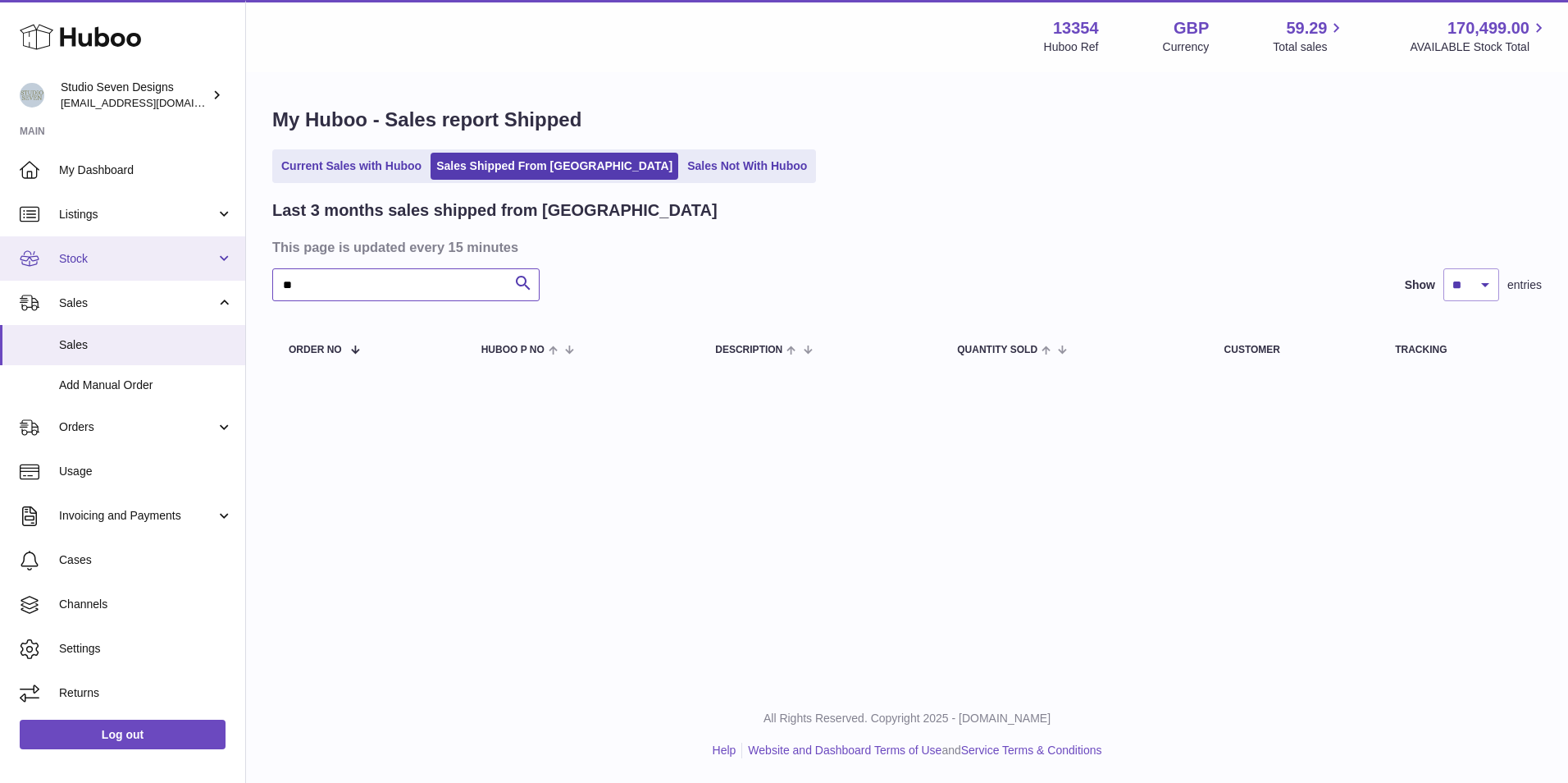
type input "*"
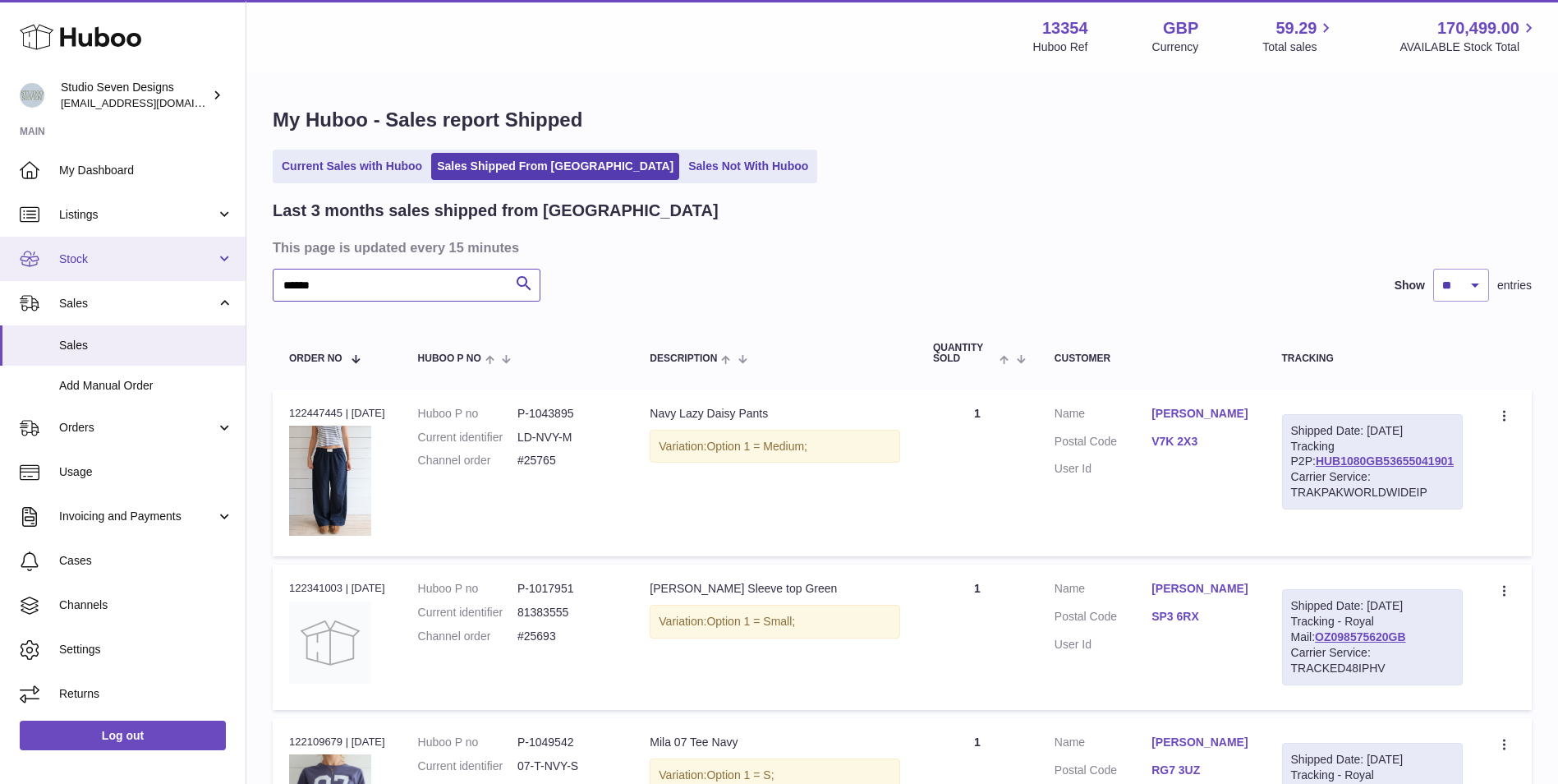
drag, startPoint x: 334, startPoint y: 276, endPoint x: 195, endPoint y: 276, distance: 139.0
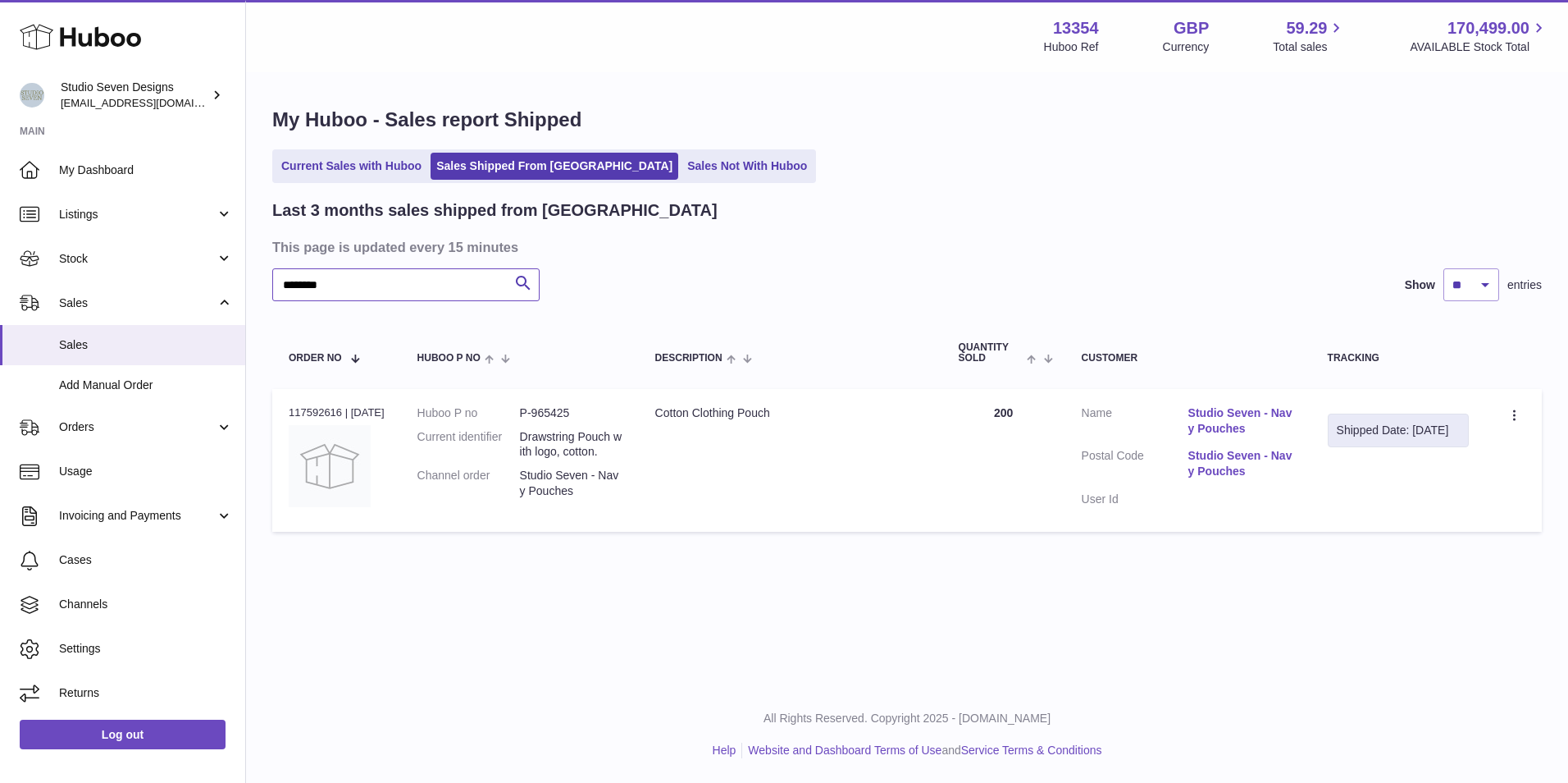
type input "********"
click at [1255, 427] on link "Studio Seven - Navy Pouches" at bounding box center [1241, 421] width 107 height 31
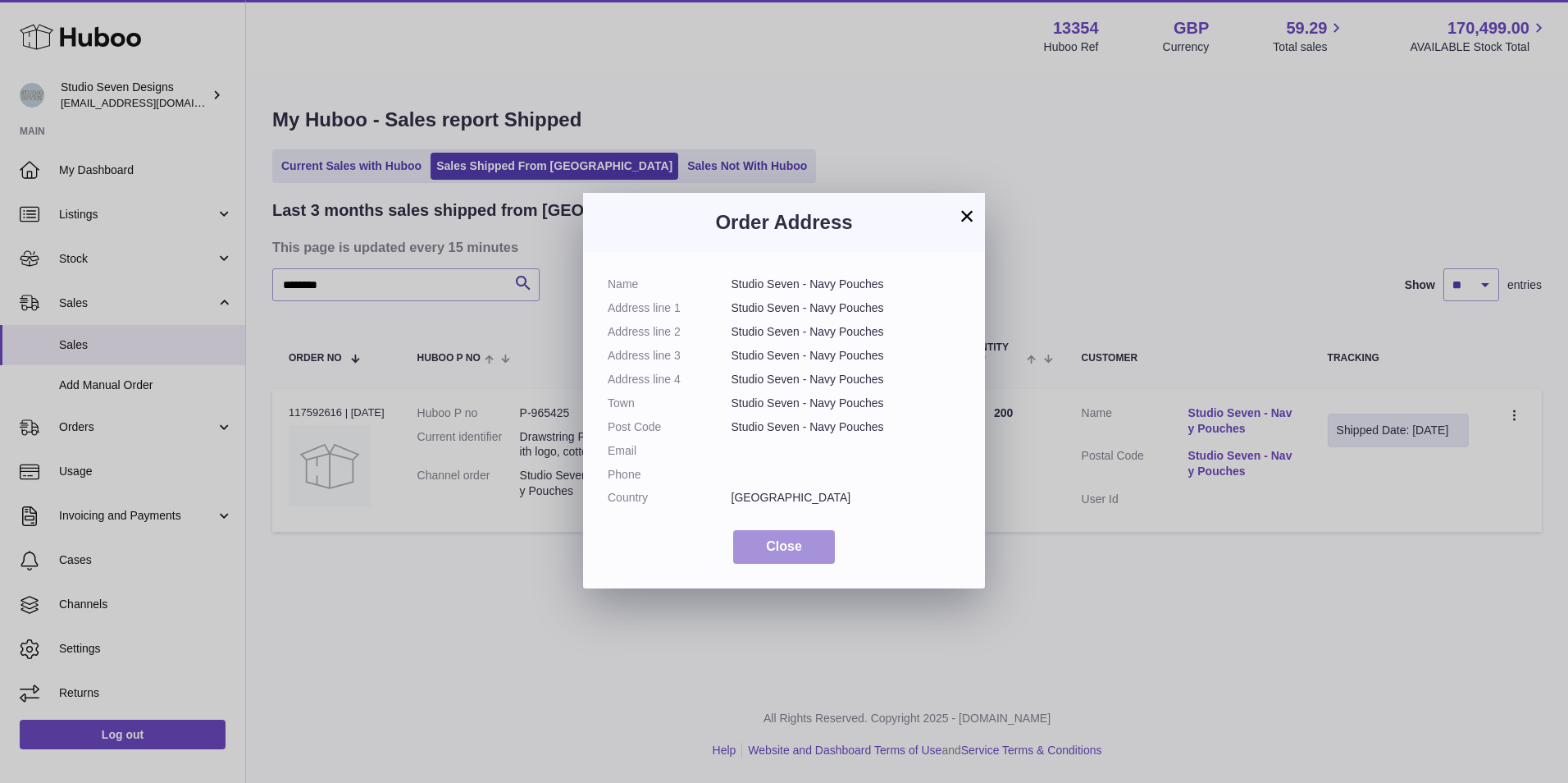
click at [792, 535] on button "Close" at bounding box center [784, 546] width 101 height 34
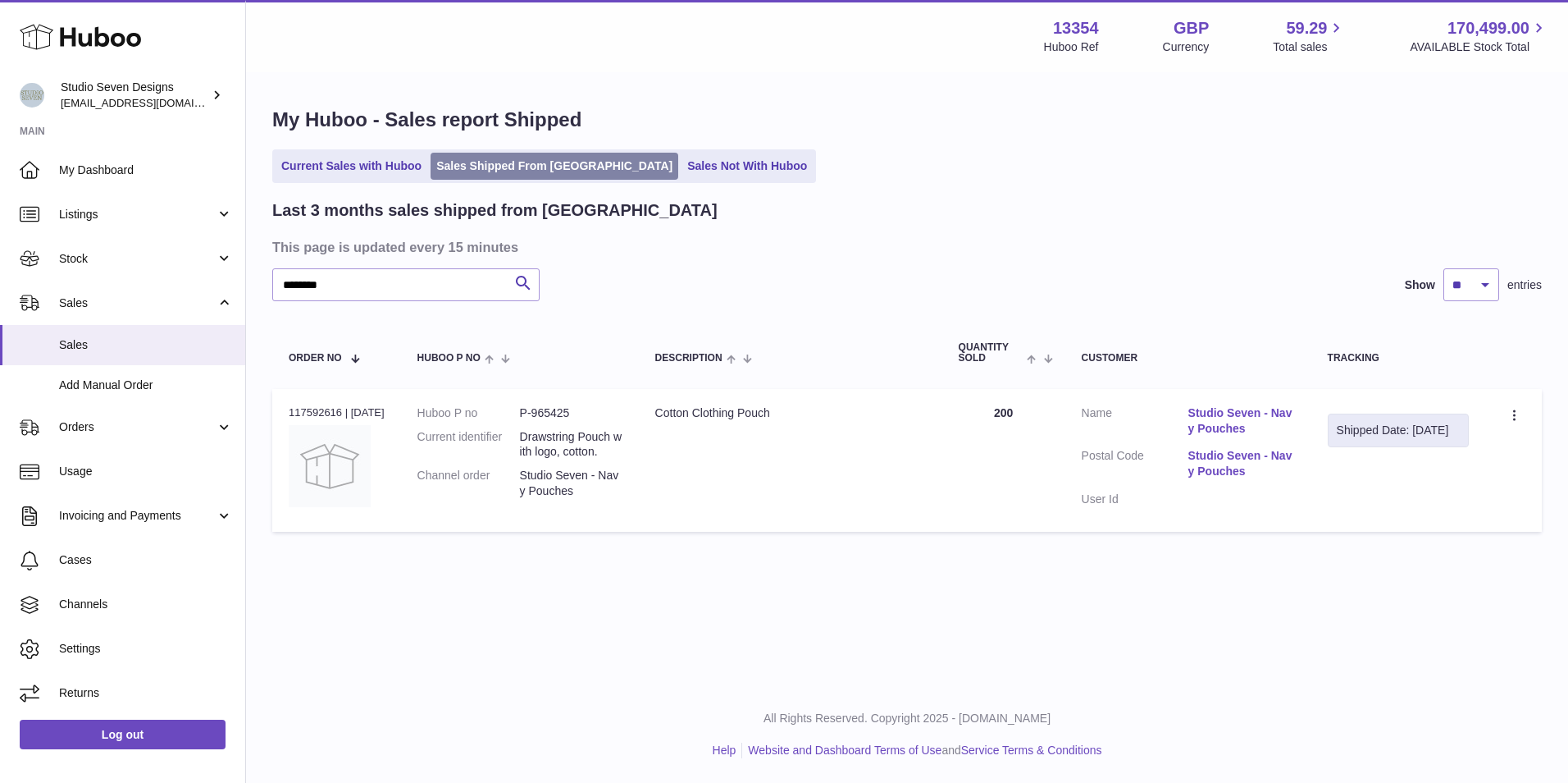
click at [482, 153] on link "Sales Shipped From [GEOGRAPHIC_DATA]" at bounding box center [554, 166] width 248 height 27
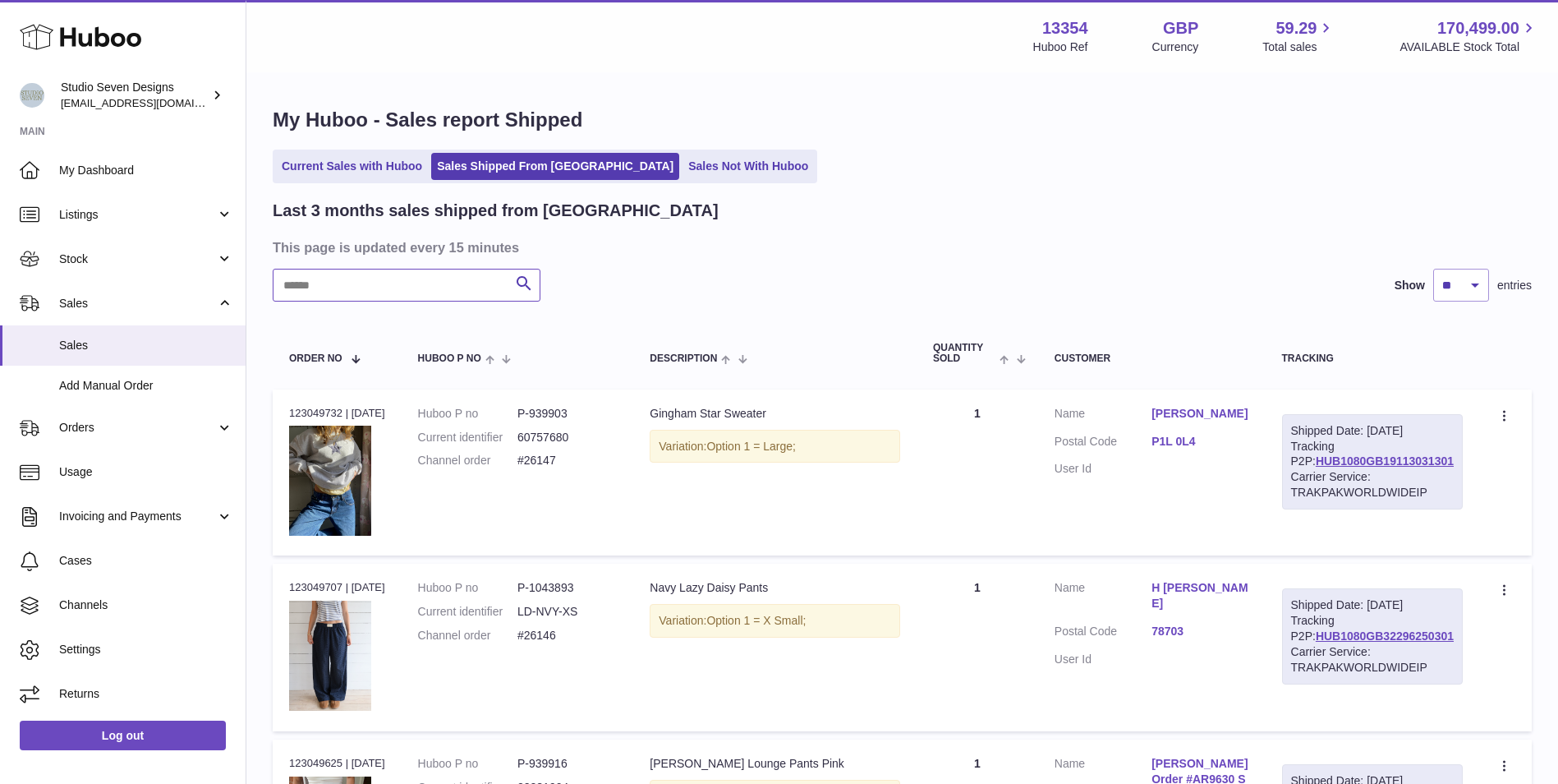
click at [430, 281] on input "text" at bounding box center [407, 285] width 268 height 33
paste input "********"
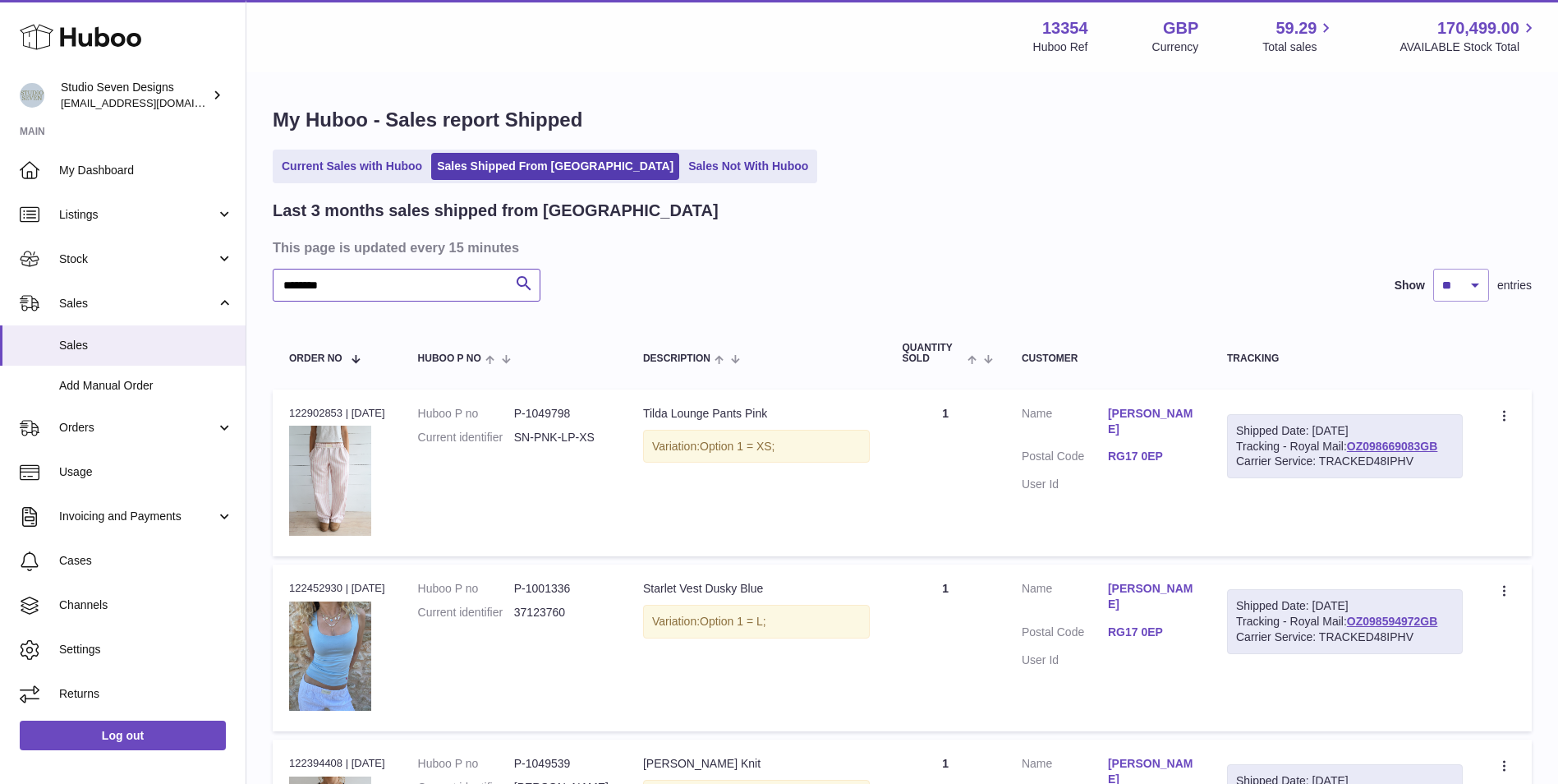
type input "********"
click at [1171, 404] on td "Customer Name [PERSON_NAME] Postal Code RG17 0EP User Id" at bounding box center [1108, 473] width 206 height 168
click at [1181, 409] on link "[PERSON_NAME]" at bounding box center [1151, 422] width 87 height 31
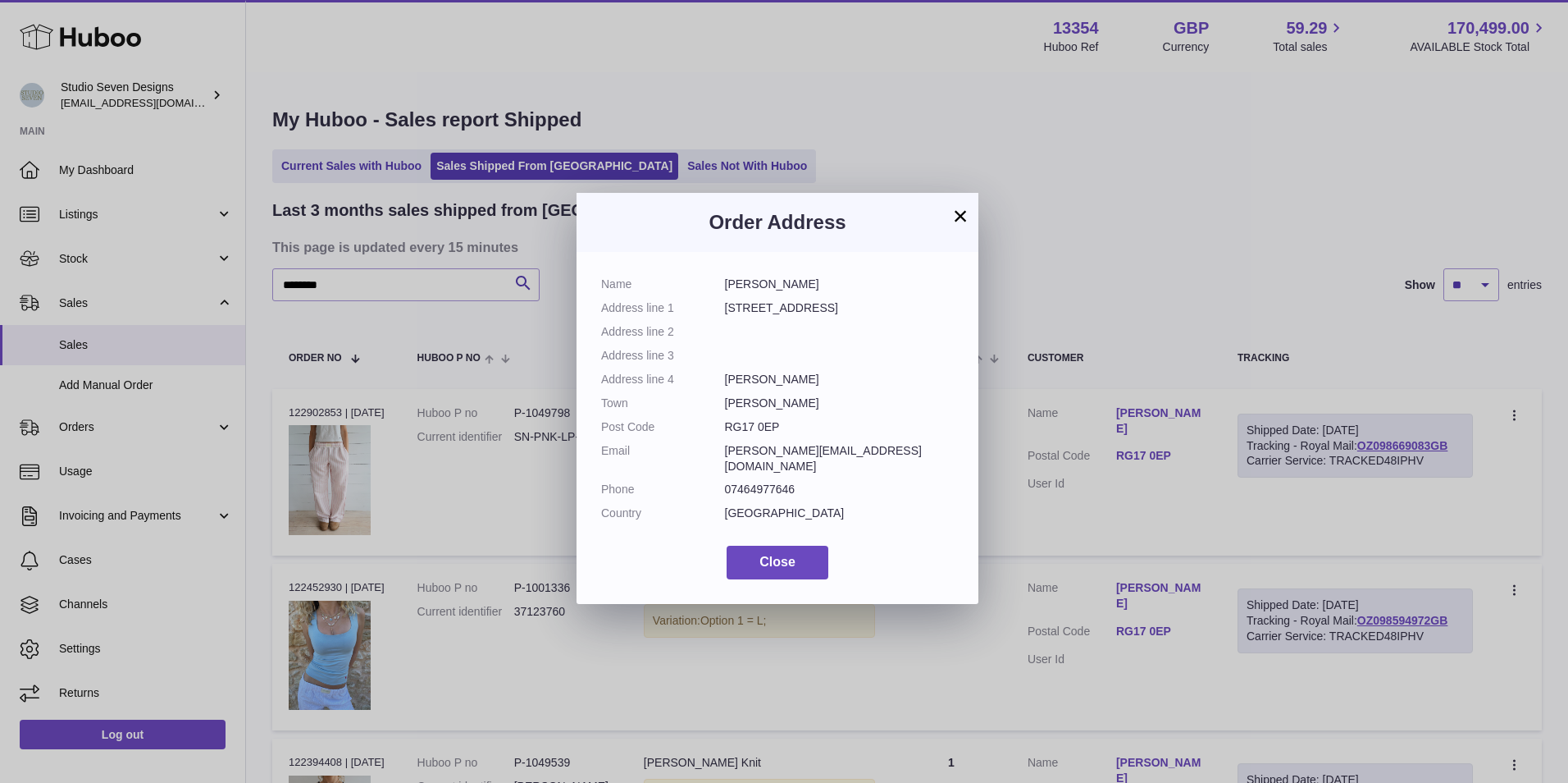
click at [964, 209] on button "×" at bounding box center [959, 216] width 19 height 19
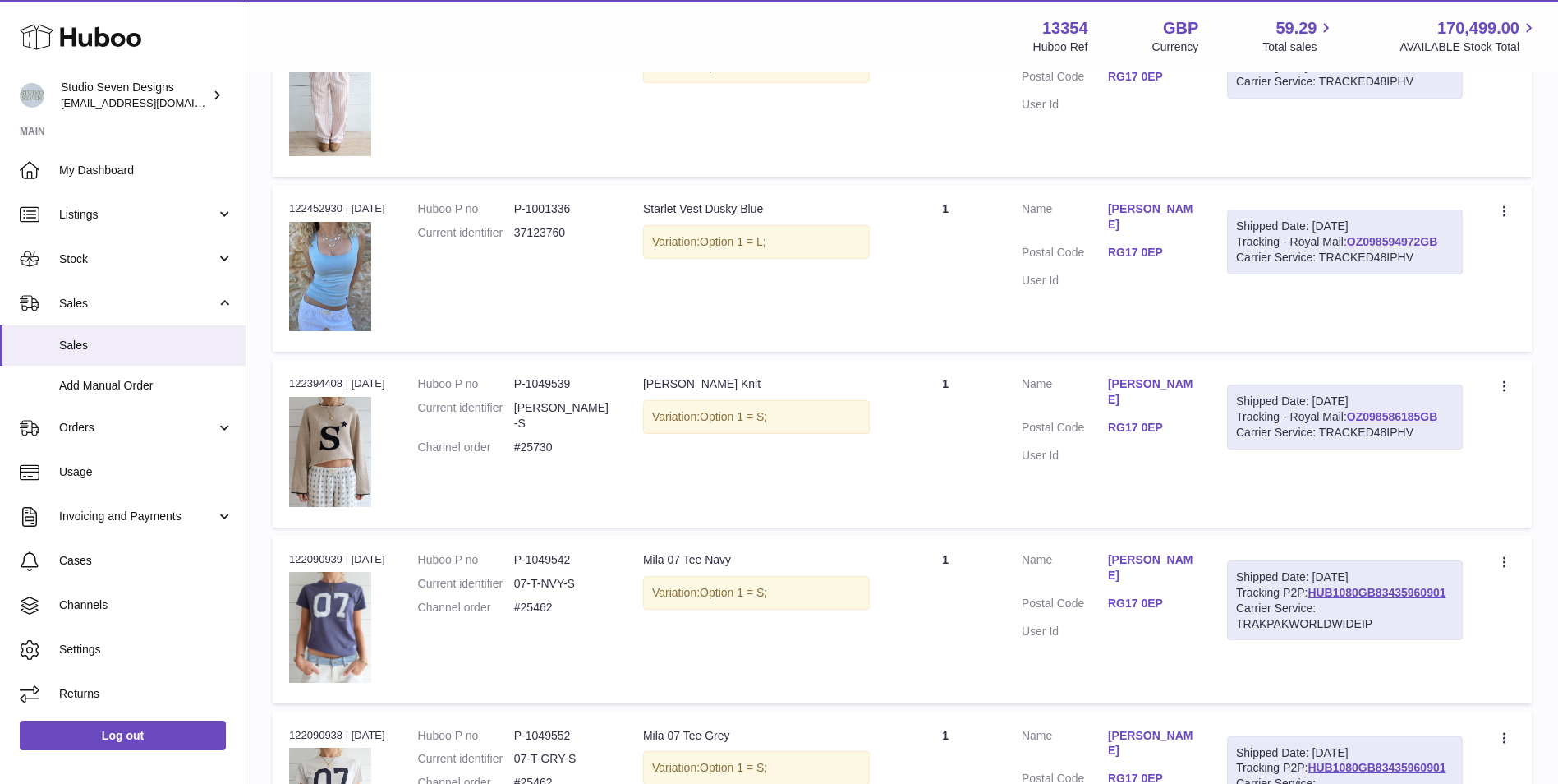
scroll to position [82, 0]
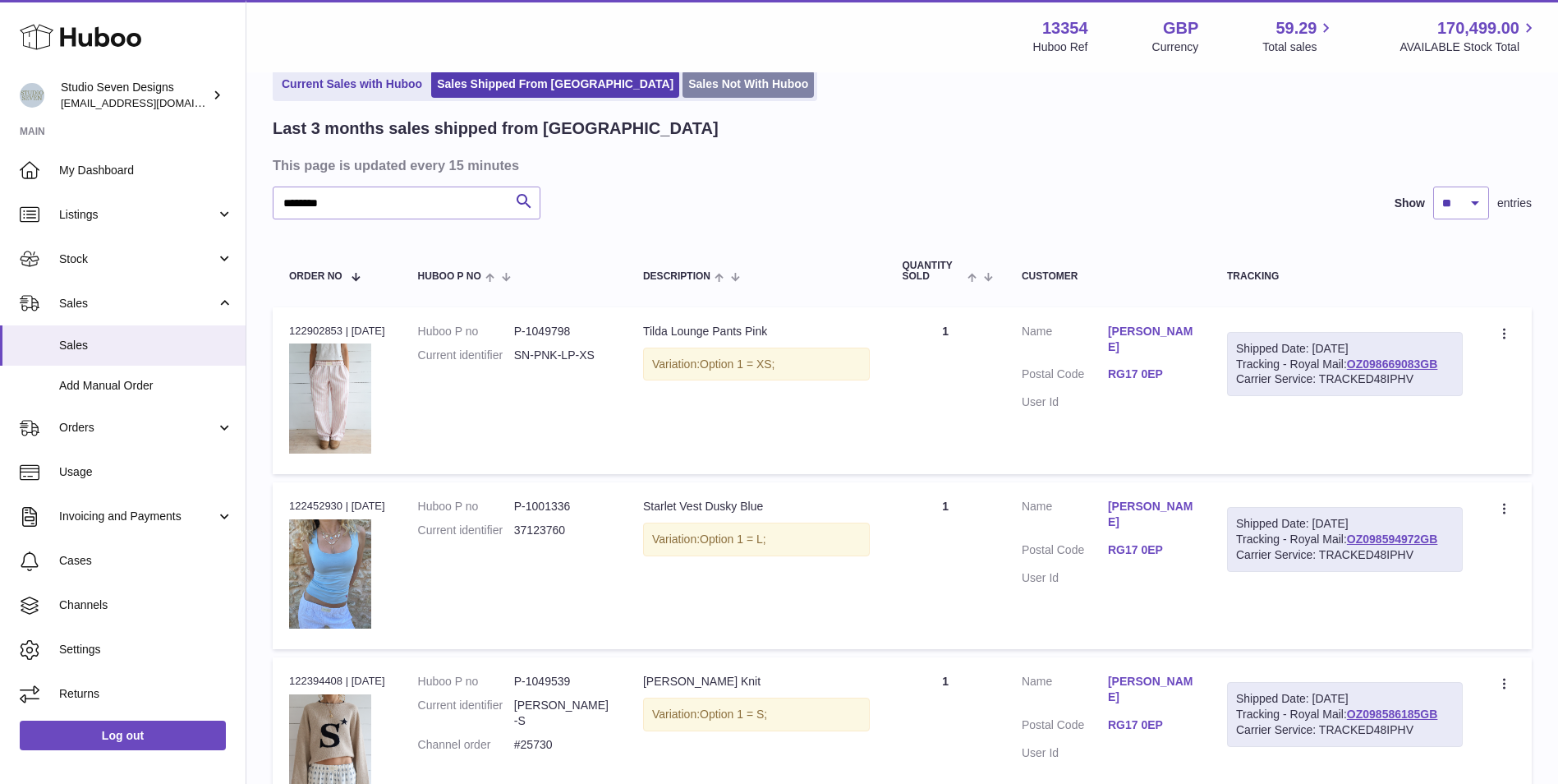
drag, startPoint x: 662, startPoint y: 84, endPoint x: 670, endPoint y: 88, distance: 8.9
click at [683, 84] on link "Sales Not With Huboo" at bounding box center [748, 84] width 131 height 27
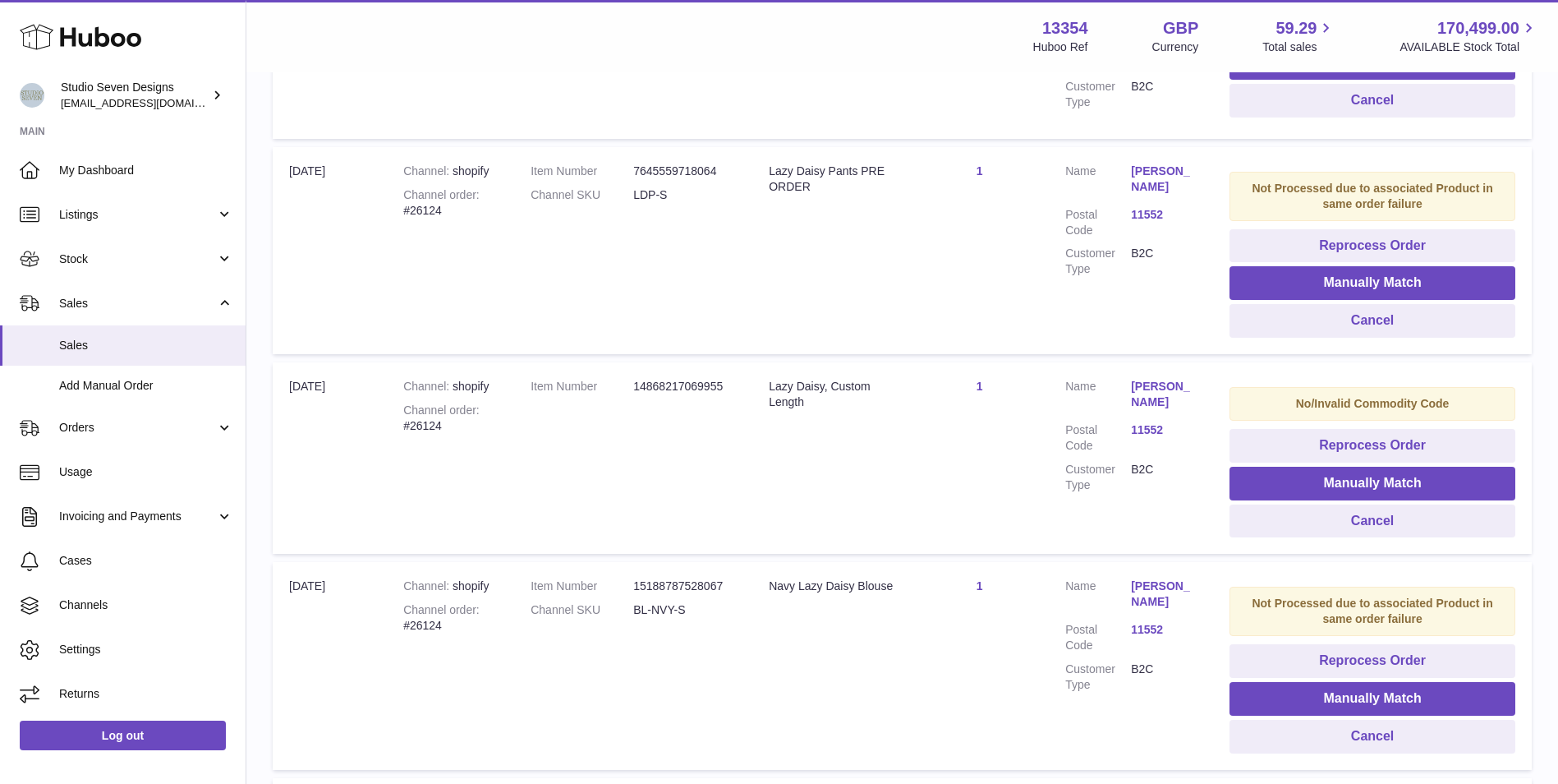
scroll to position [1314, 0]
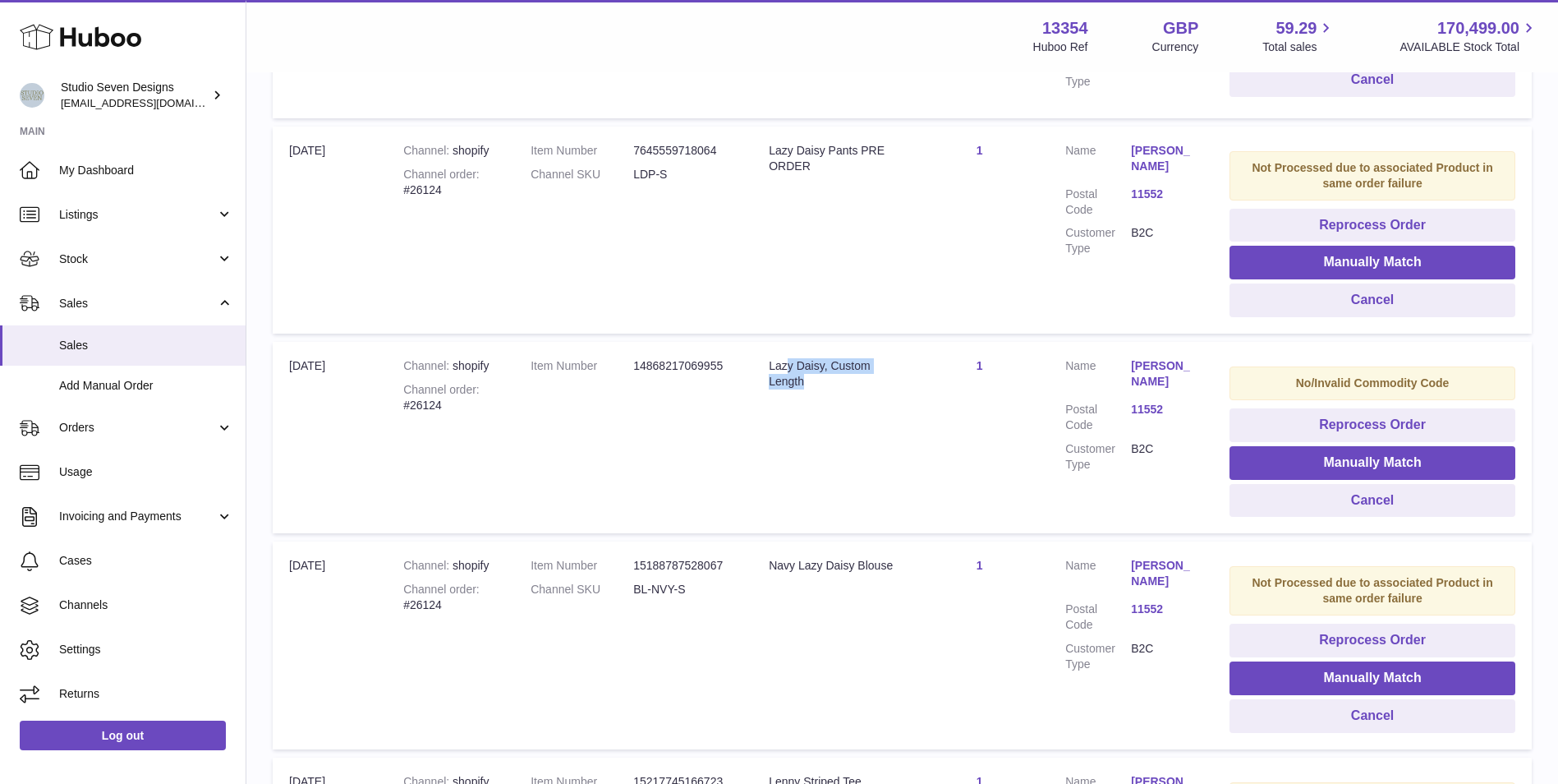
drag, startPoint x: 823, startPoint y: 363, endPoint x: 827, endPoint y: 401, distance: 38.2
click at [827, 401] on td "Title Lazy Daisy, Custom Length" at bounding box center [831, 436] width 158 height 191
click at [991, 412] on td "Quantity Sold 1" at bounding box center [980, 436] width 138 height 191
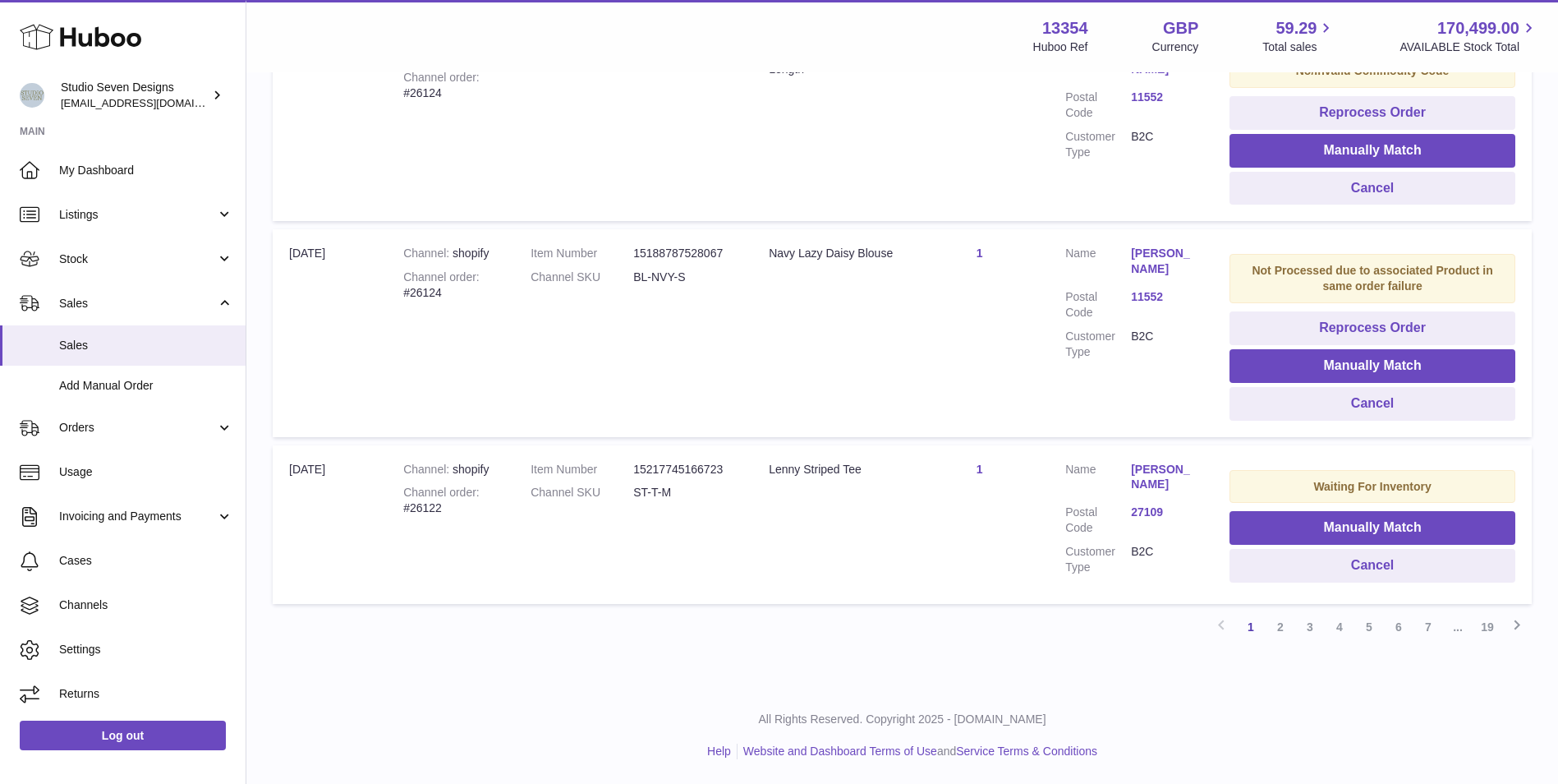
scroll to position [1298, 0]
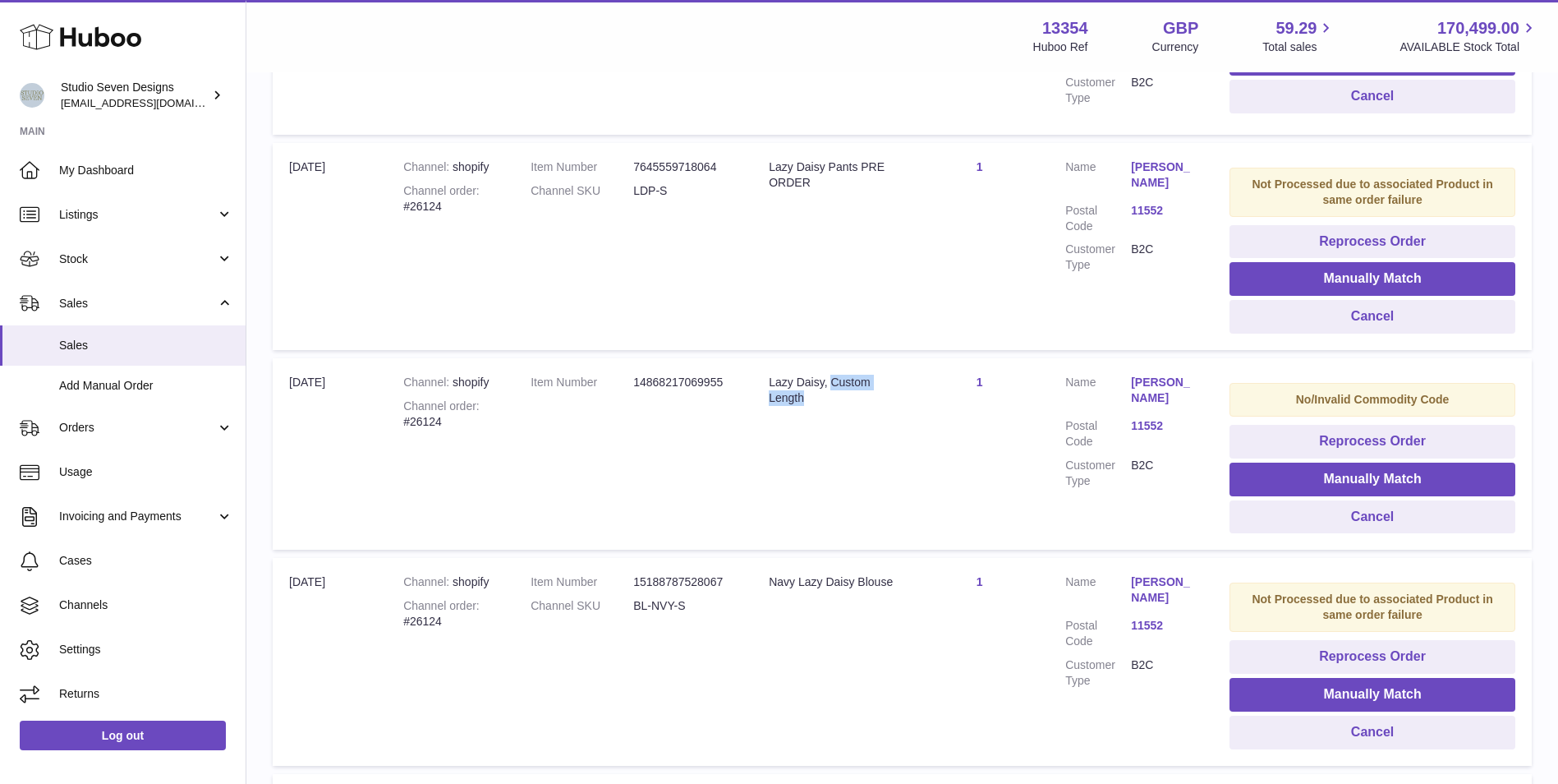
drag, startPoint x: 825, startPoint y: 399, endPoint x: 837, endPoint y: 381, distance: 21.6
click at [837, 381] on div "Lazy Daisy, Custom Length" at bounding box center [830, 390] width 125 height 31
copy div "Custom Length"
click at [169, 212] on span "Listings" at bounding box center [137, 214] width 157 height 16
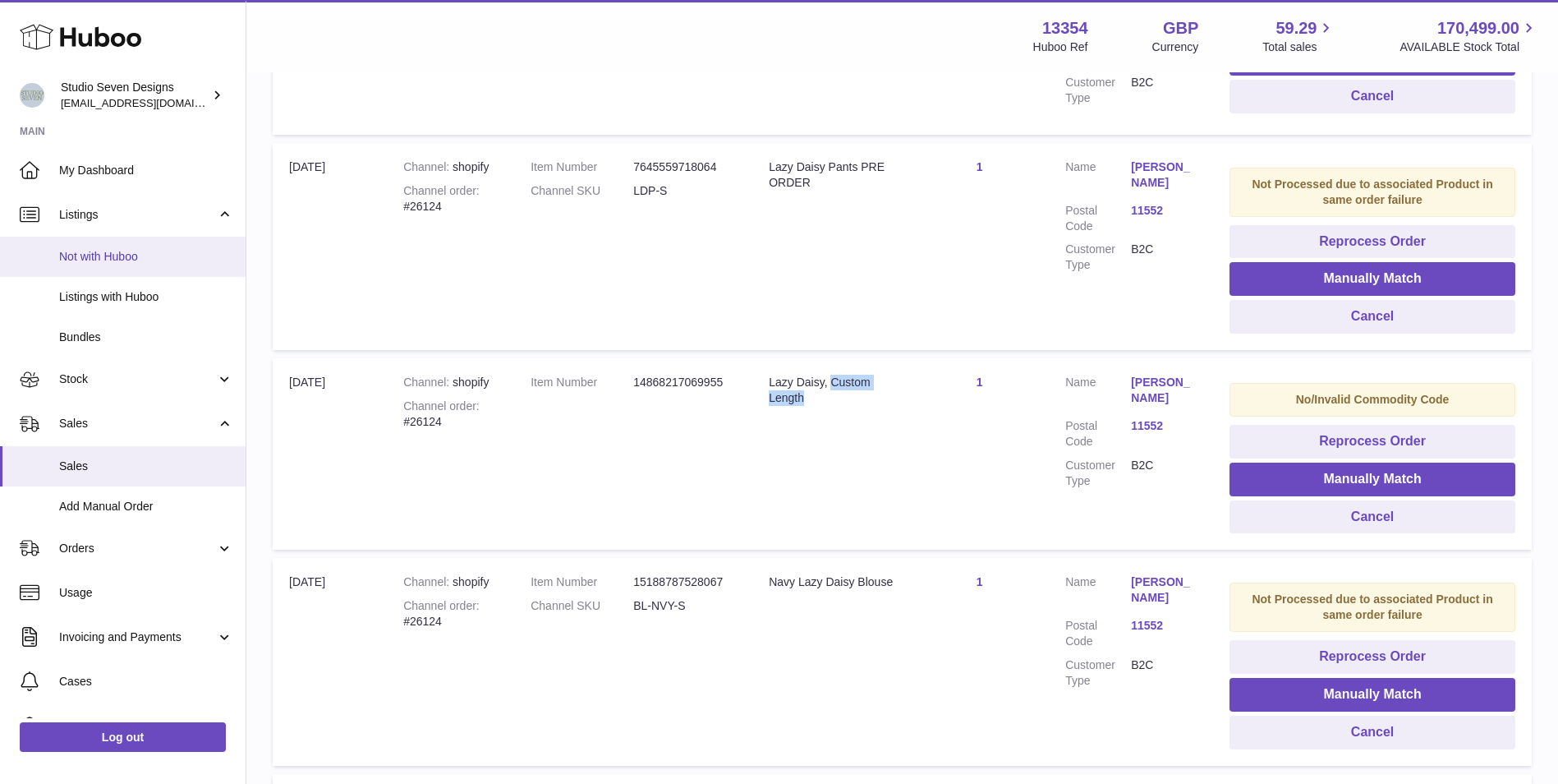
click at [155, 255] on span "Not with Huboo" at bounding box center [146, 256] width 174 height 16
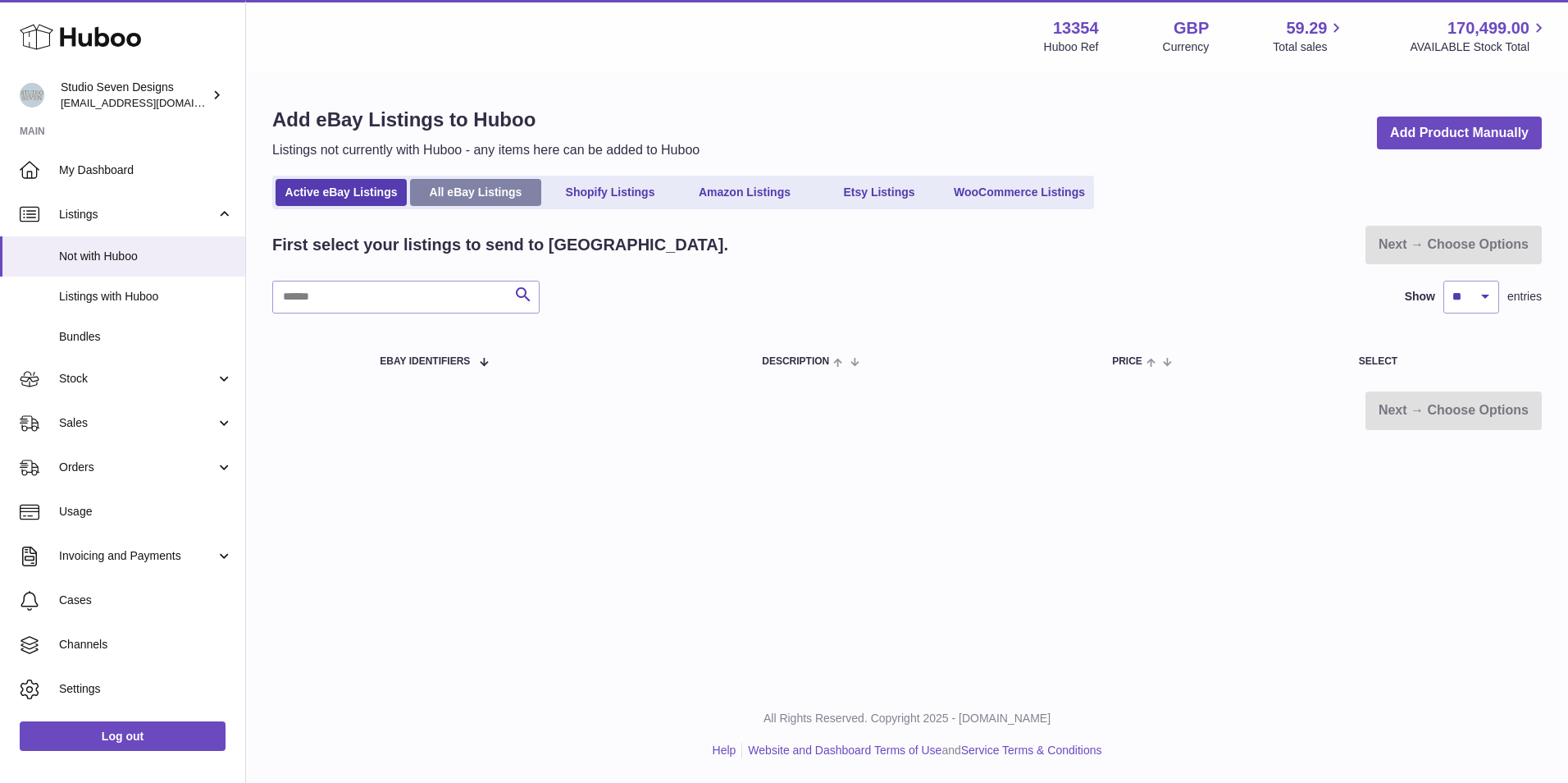
drag, startPoint x: 522, startPoint y: 187, endPoint x: 538, endPoint y: 186, distance: 16.0
click at [523, 187] on link "All eBay Listings" at bounding box center [475, 192] width 131 height 27
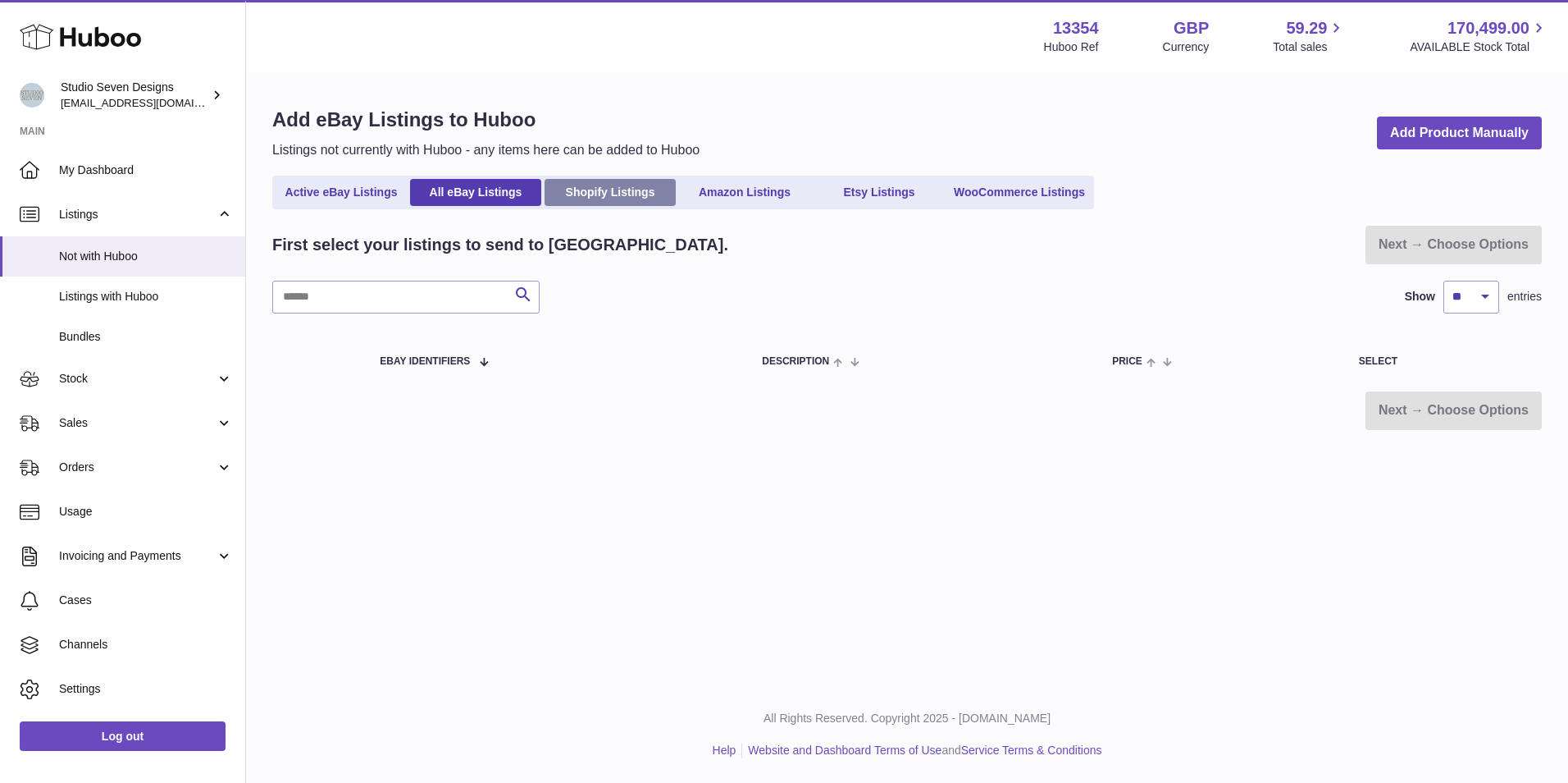
click at [592, 203] on link "Shopify Listings" at bounding box center [610, 192] width 131 height 27
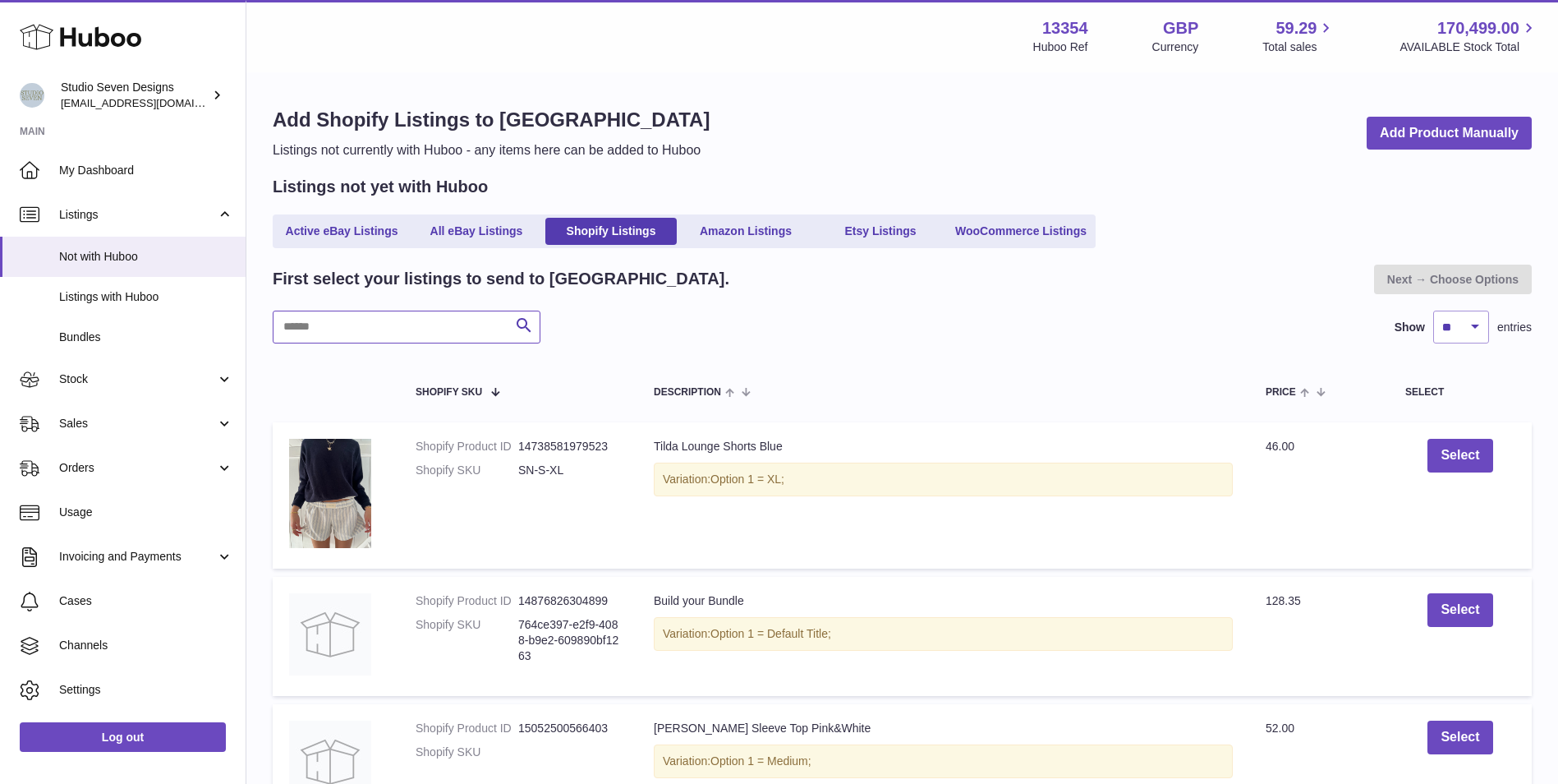
click at [393, 324] on input "text" at bounding box center [407, 327] width 268 height 33
paste input "**********"
type input "**********"
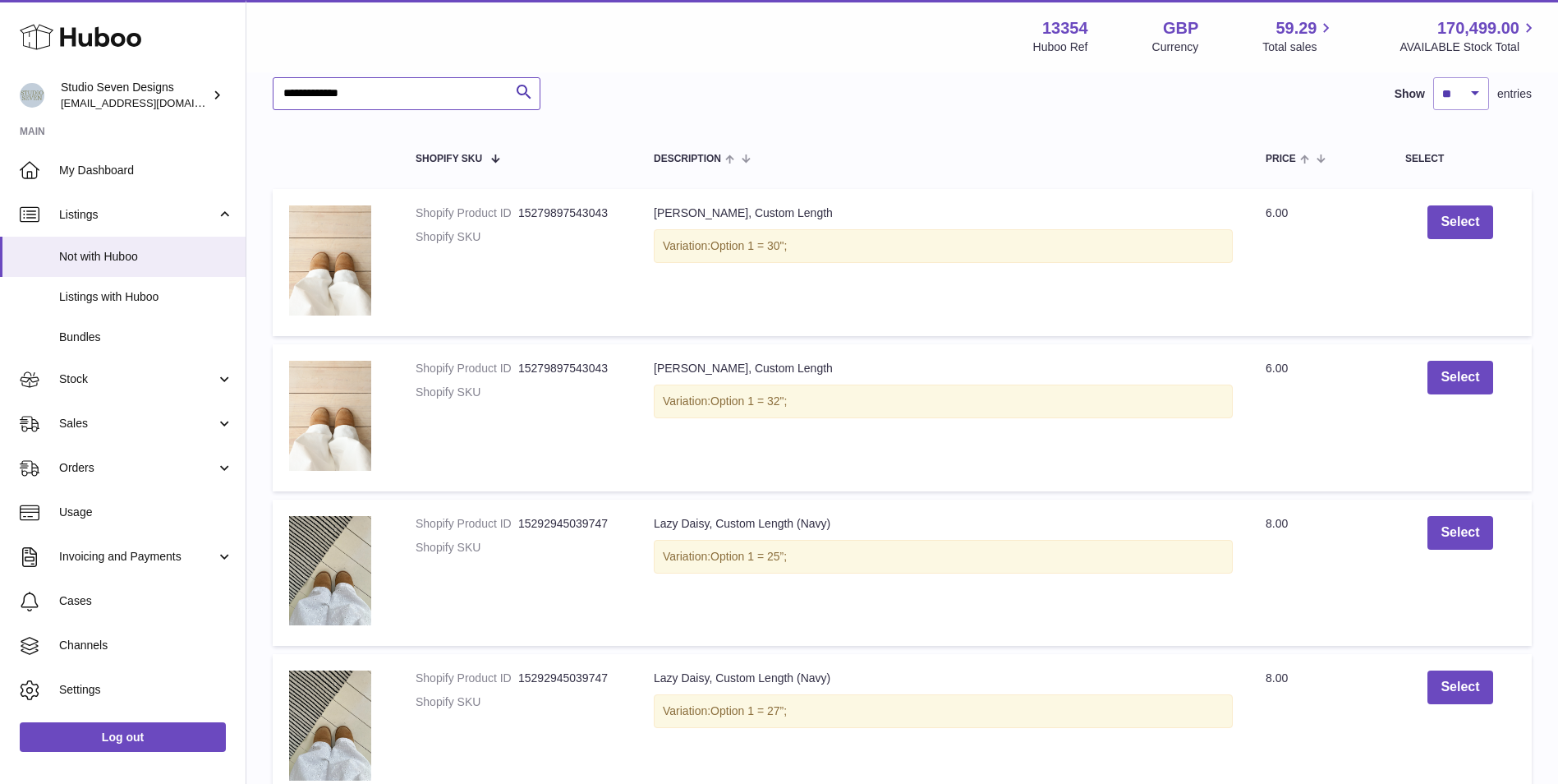
scroll to position [246, 0]
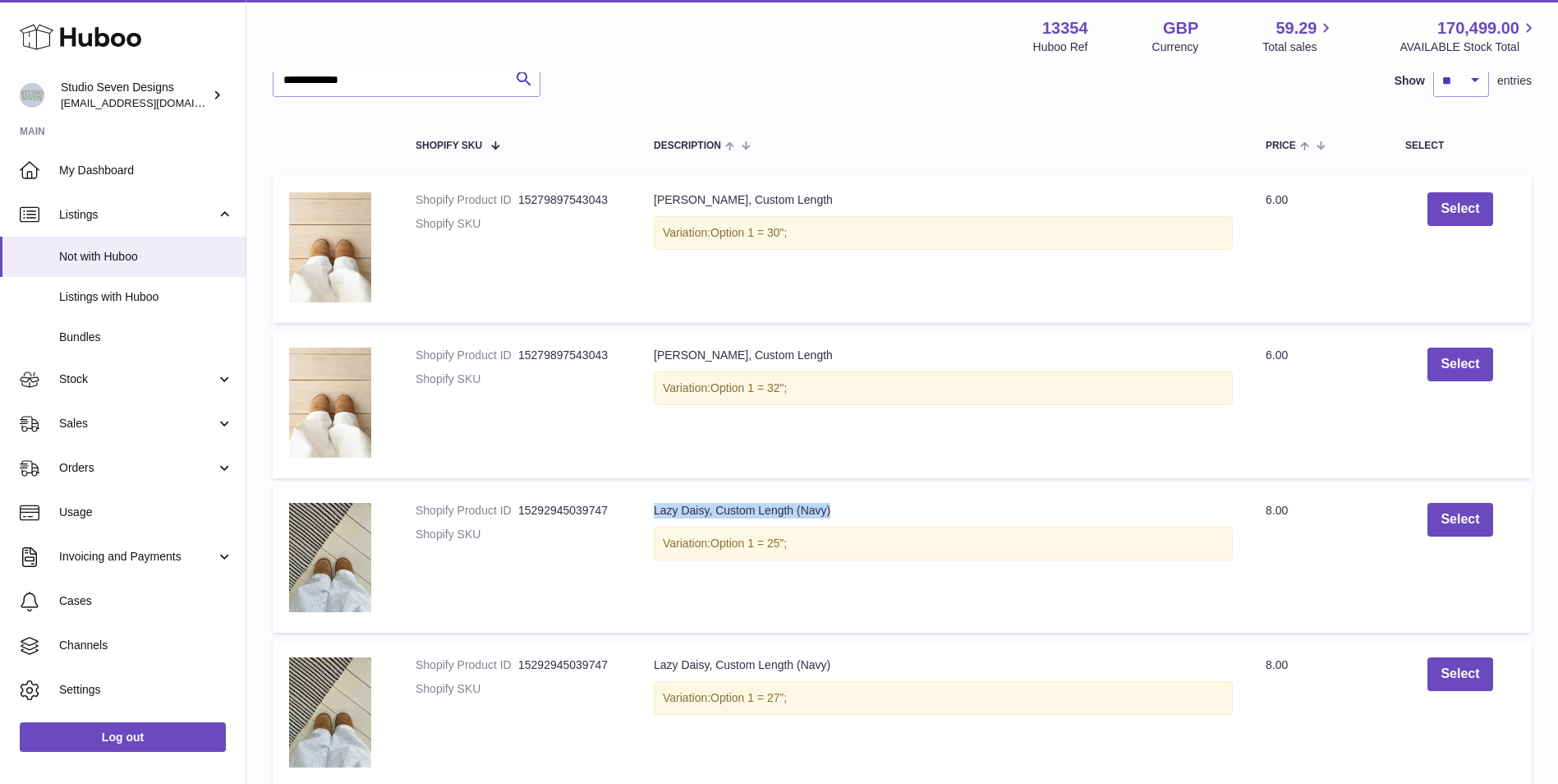
drag, startPoint x: 644, startPoint y: 506, endPoint x: 913, endPoint y: 507, distance: 269.0
click at [913, 507] on td "Description Lazy Daisy, Custom Length (Navy) Variation: Option 1 = 25”;" at bounding box center [943, 559] width 612 height 147
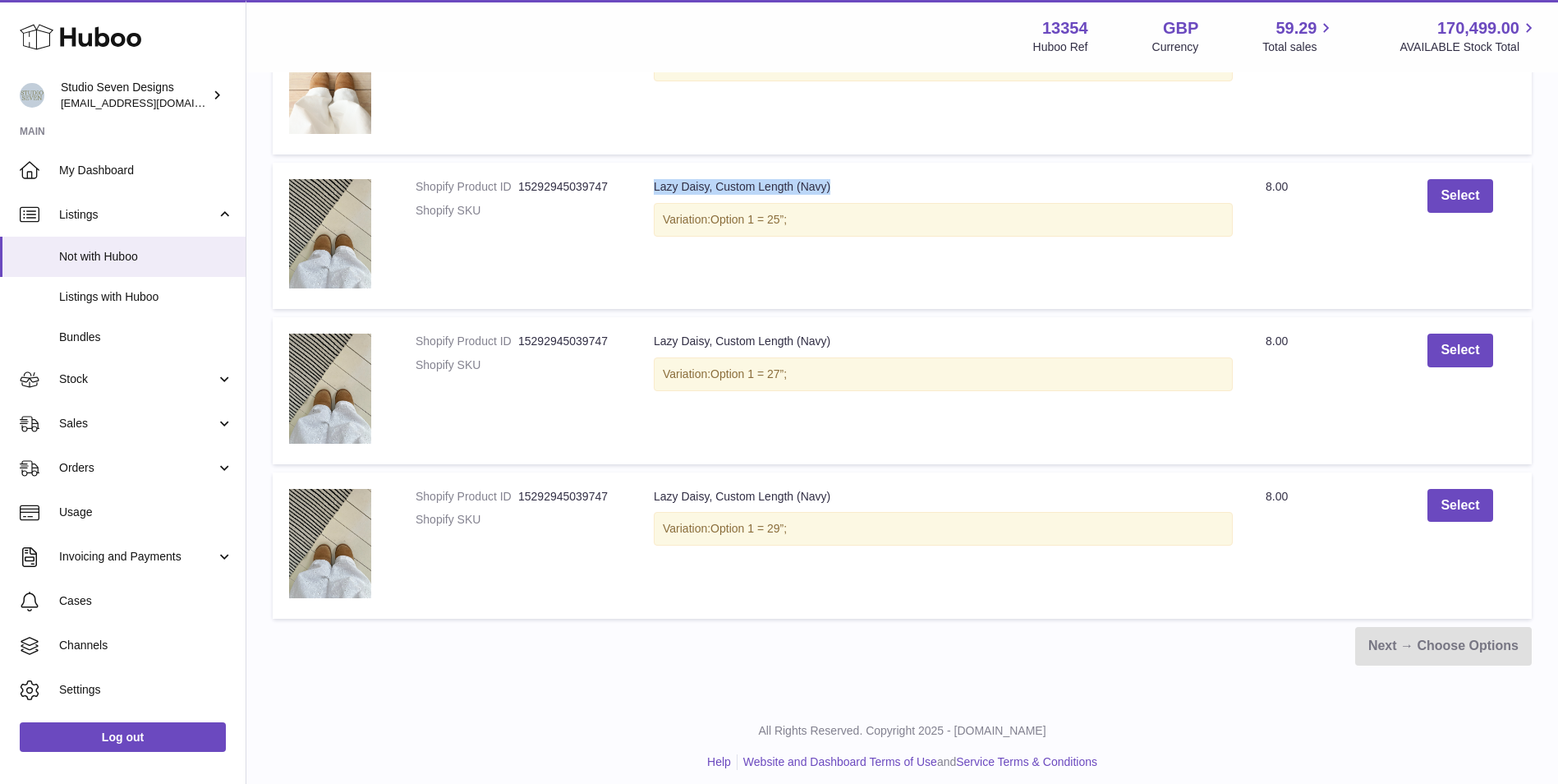
scroll to position [575, 0]
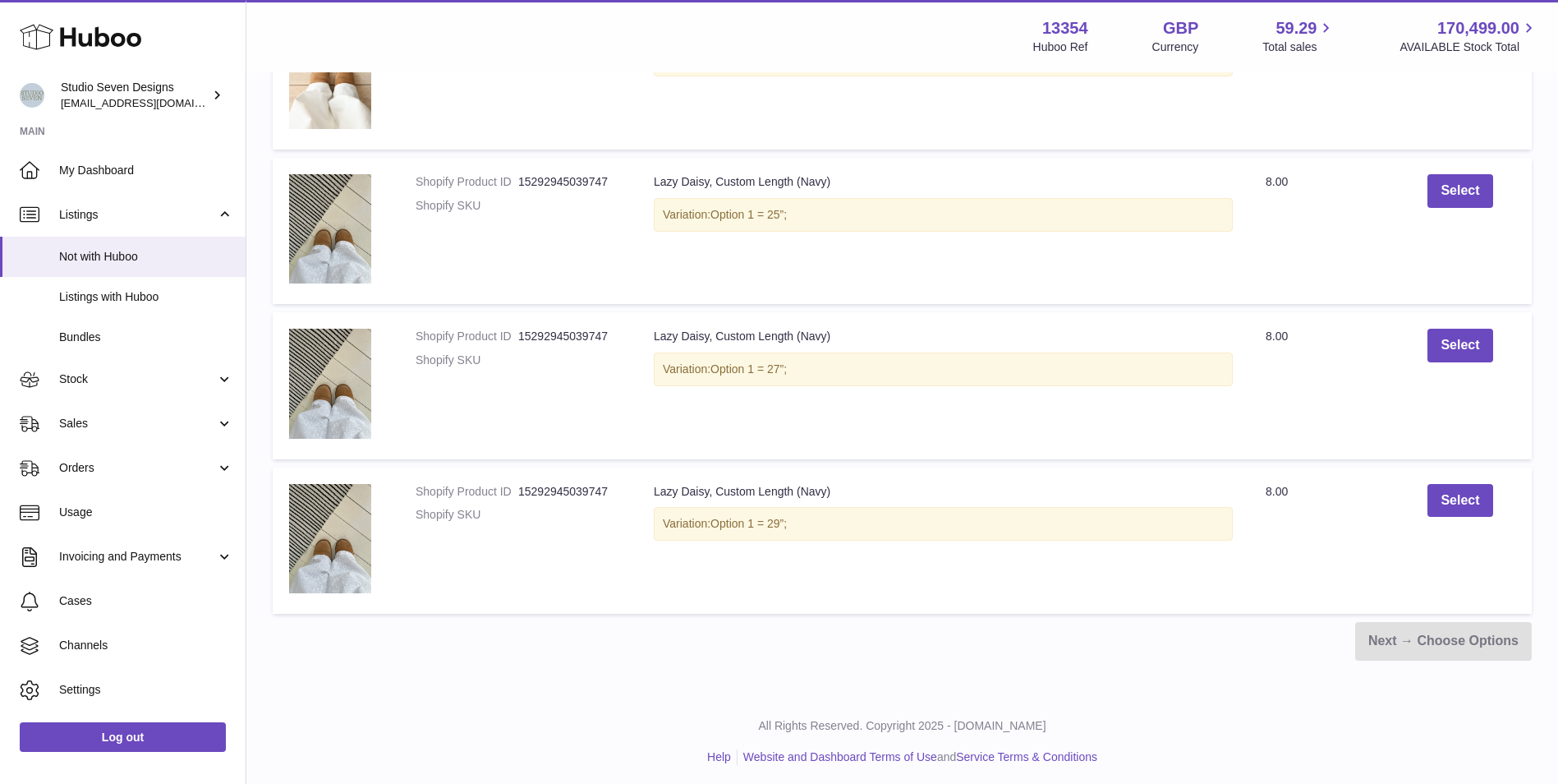
click at [949, 337] on div "Lazy Daisy, Custom Length (Navy)" at bounding box center [944, 336] width 579 height 16
click at [133, 354] on link "Bundles" at bounding box center [123, 338] width 245 height 41
click at [113, 379] on span "Stock" at bounding box center [137, 378] width 157 height 16
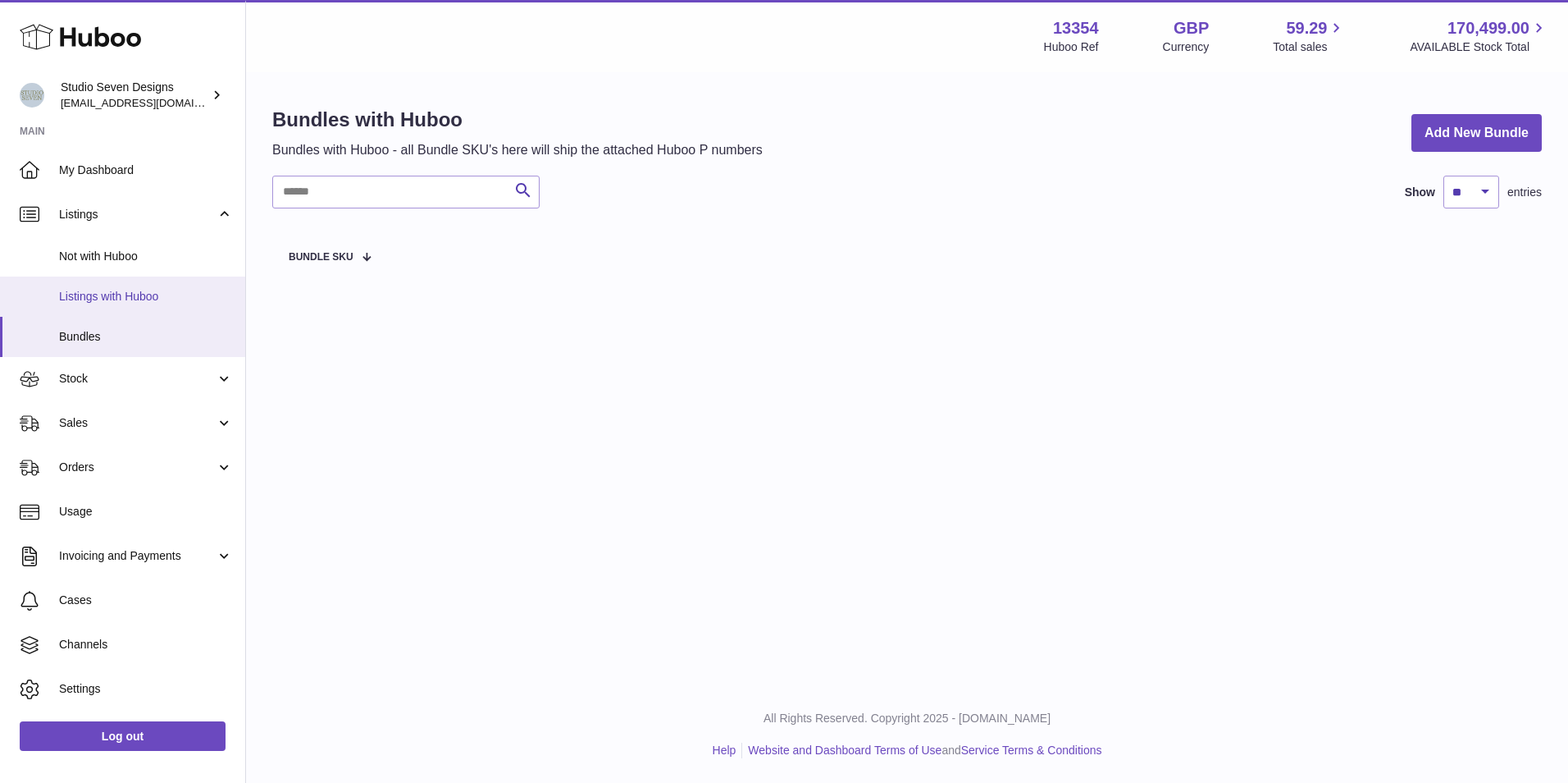
click at [108, 285] on link "Listings with Huboo" at bounding box center [122, 297] width 245 height 41
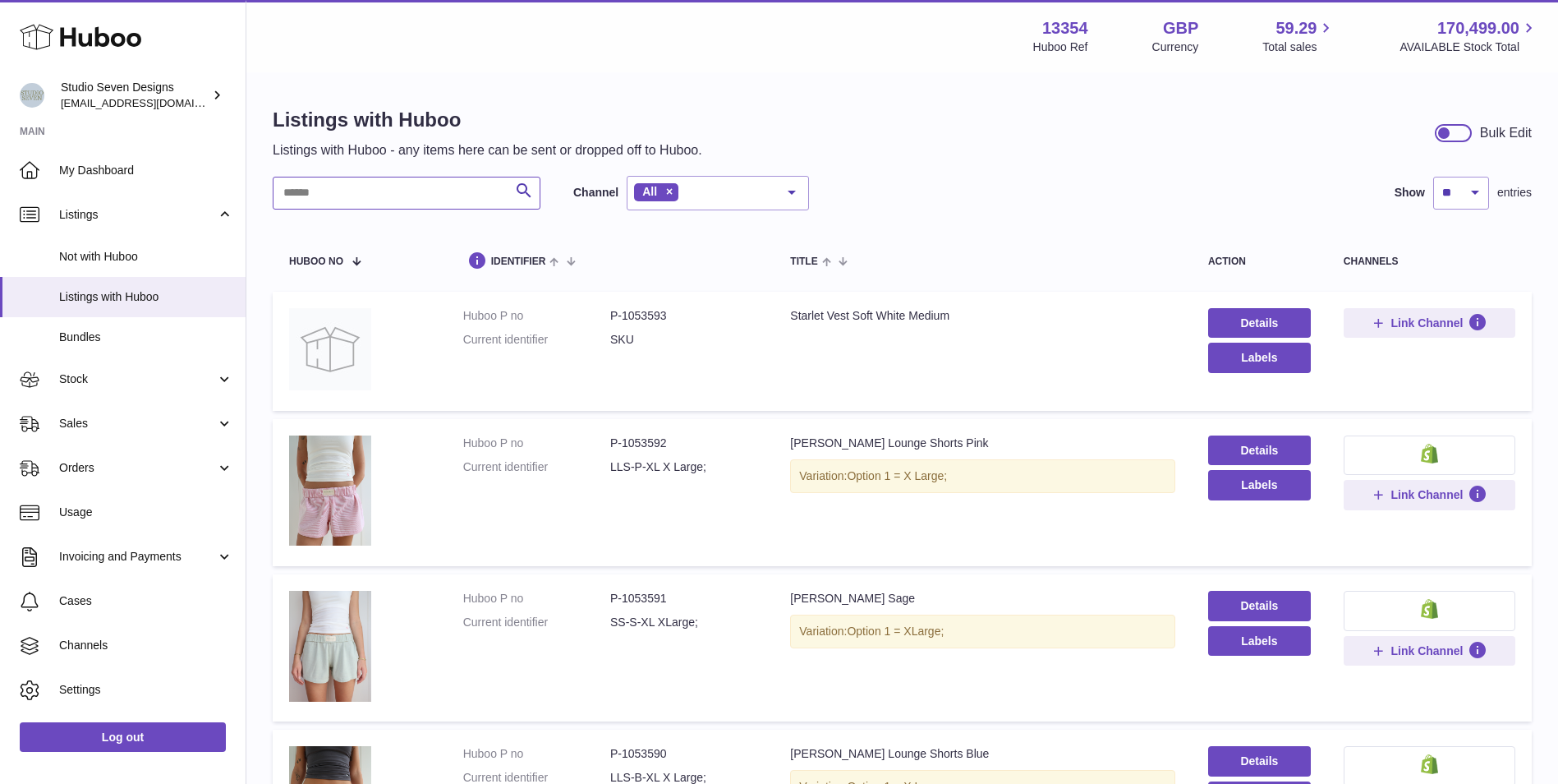
click at [415, 195] on input "text" at bounding box center [407, 193] width 268 height 33
type input "*********"
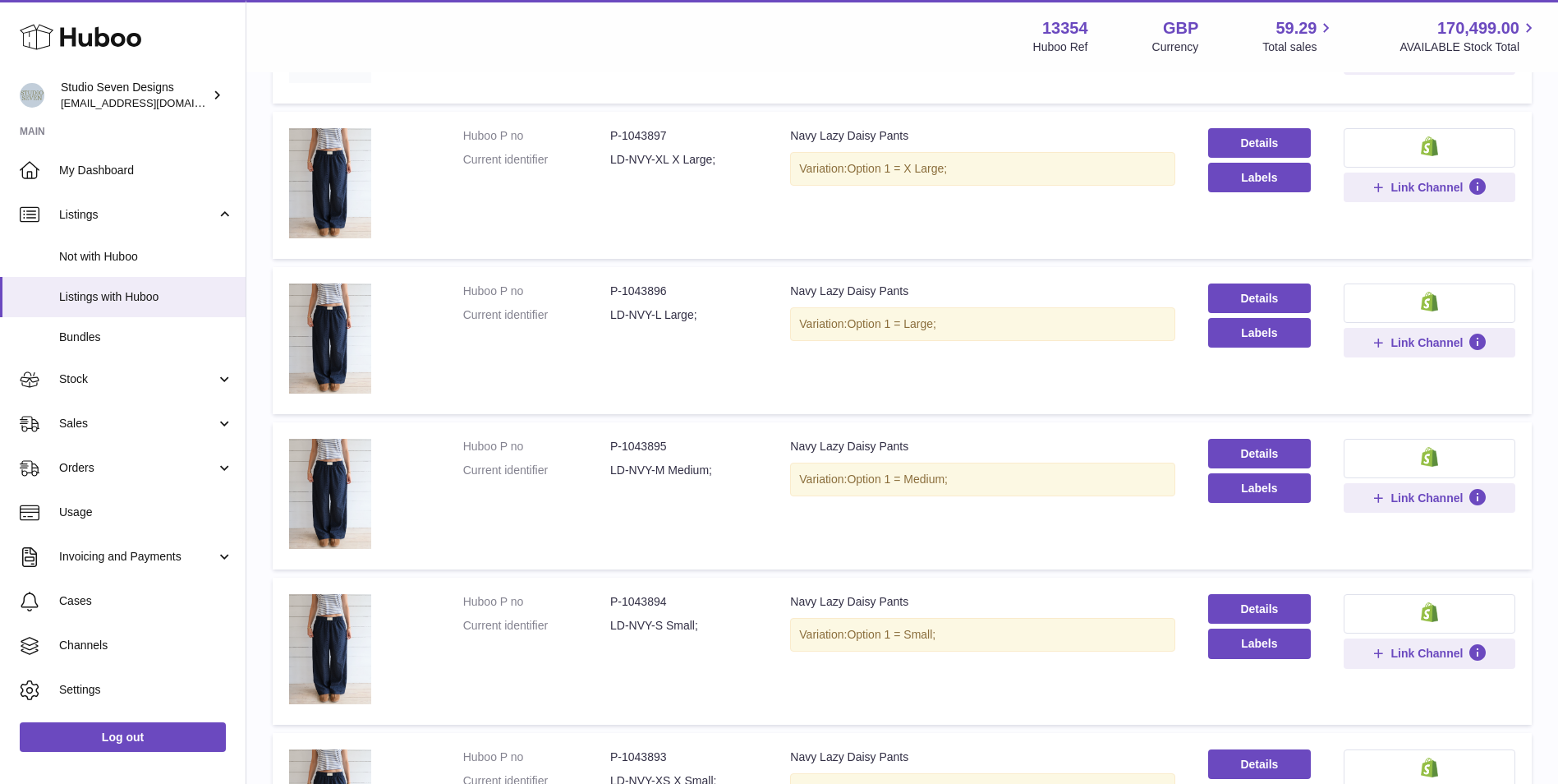
scroll to position [657, 0]
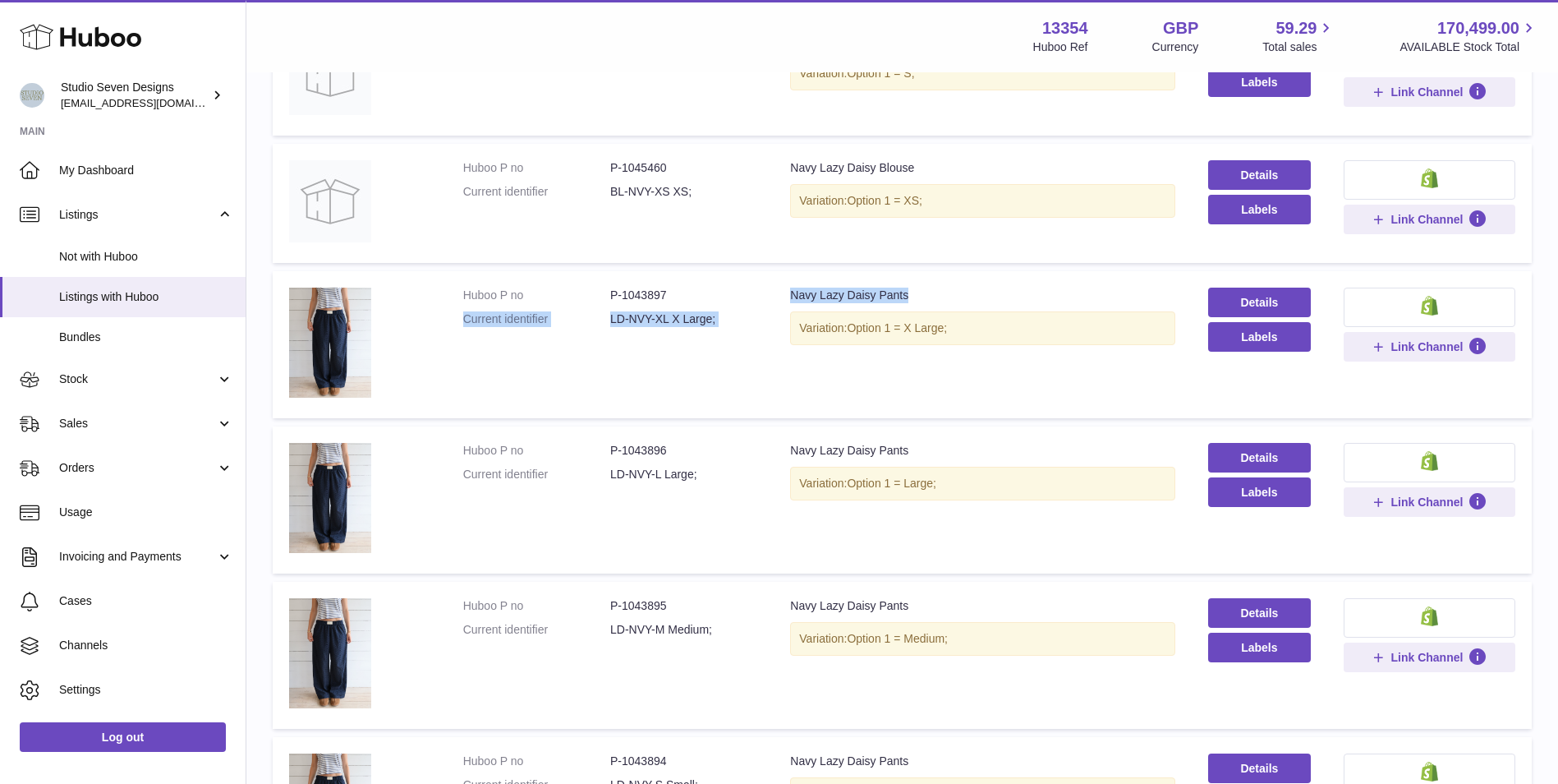
drag, startPoint x: 936, startPoint y: 288, endPoint x: 763, endPoint y: 291, distance: 173.0
click at [763, 291] on tr "Huboo P no P-1043897 Current identifier LD-NVY-XL X Large; Title Navy Lazy Dais…" at bounding box center [902, 344] width 1259 height 147
drag, startPoint x: 763, startPoint y: 291, endPoint x: 810, endPoint y: 298, distance: 47.5
click at [810, 298] on div "Navy Lazy Daisy Pants" at bounding box center [983, 295] width 386 height 16
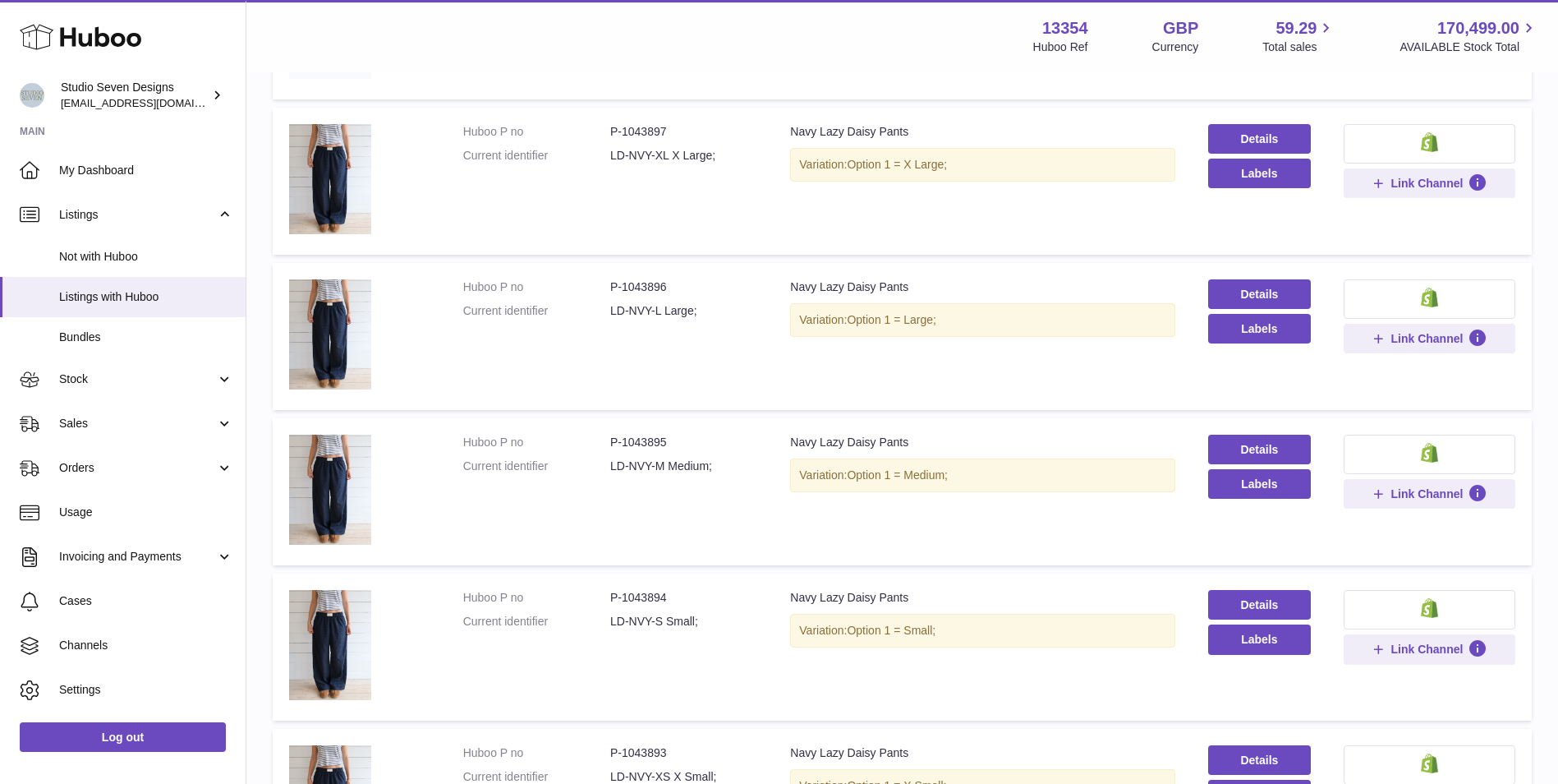
scroll to position [821, 0]
drag, startPoint x: 911, startPoint y: 597, endPoint x: 784, endPoint y: 591, distance: 127.1
click at [784, 591] on td "Title Navy Lazy Daisy Pants Variation: Option 1 = Small;" at bounding box center [982, 646] width 418 height 147
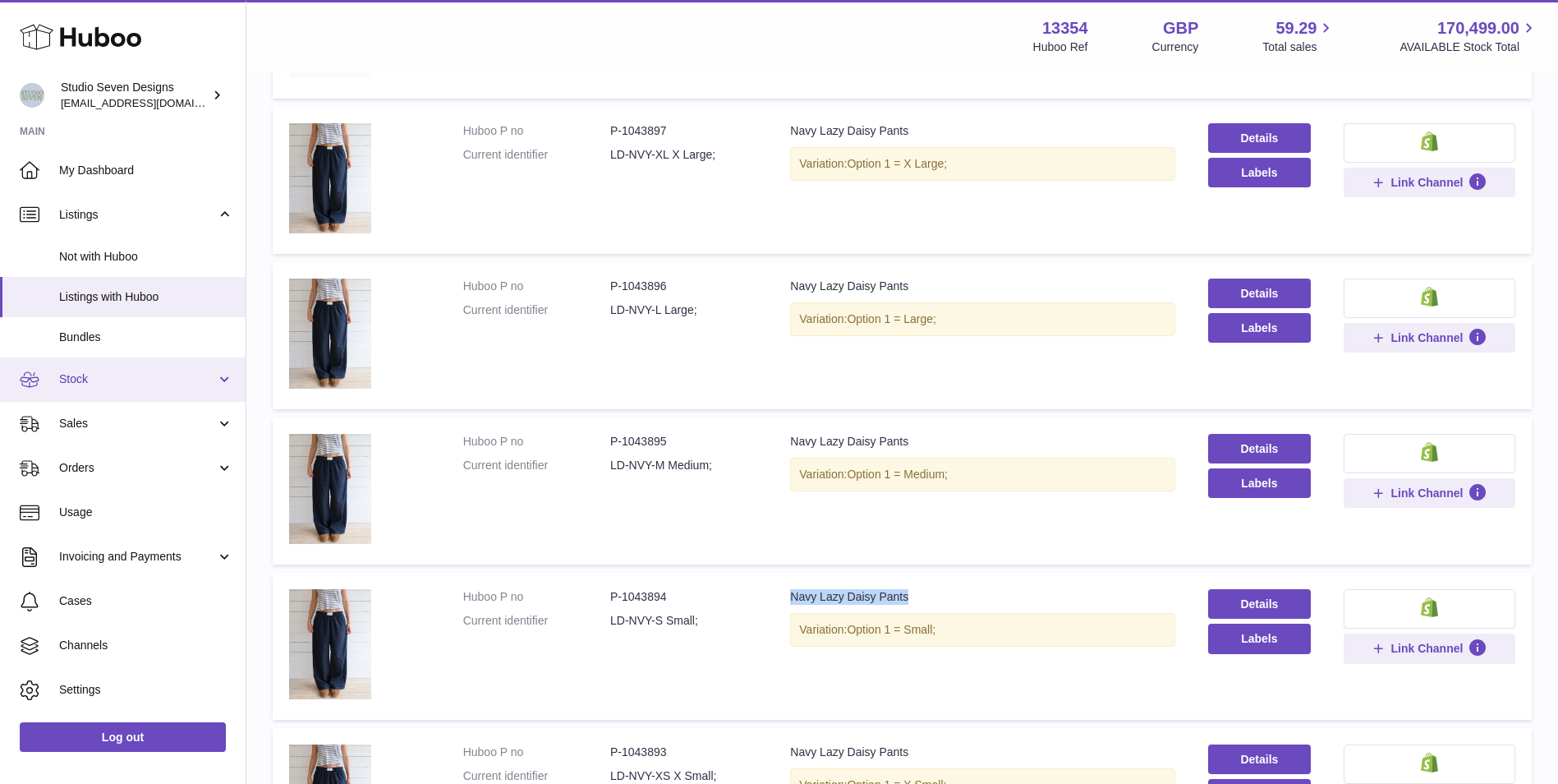
click at [116, 383] on span "Stock" at bounding box center [137, 378] width 157 height 16
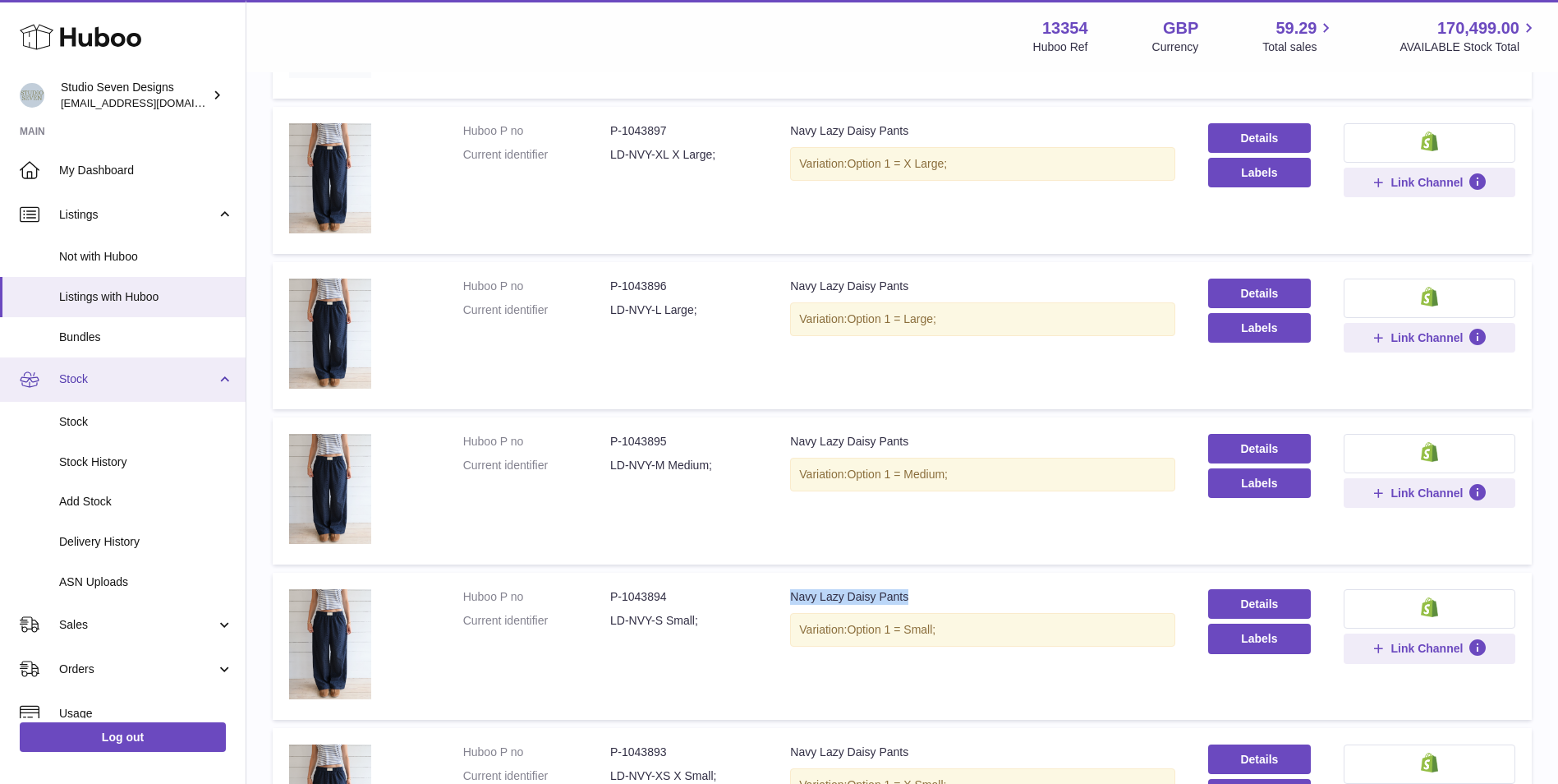
click at [113, 377] on span "Stock" at bounding box center [137, 378] width 157 height 16
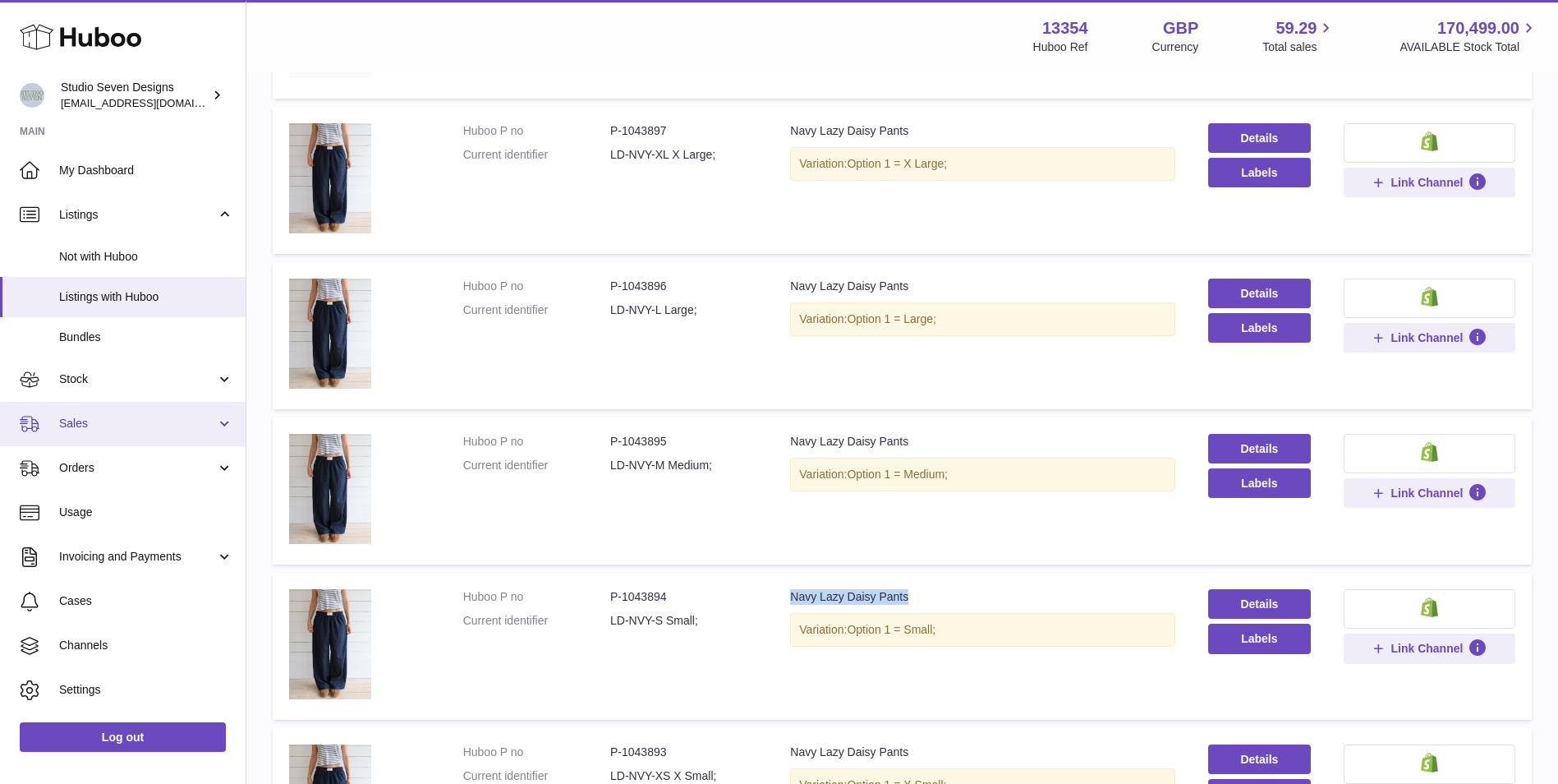
click at [105, 417] on span "Sales" at bounding box center [137, 423] width 157 height 16
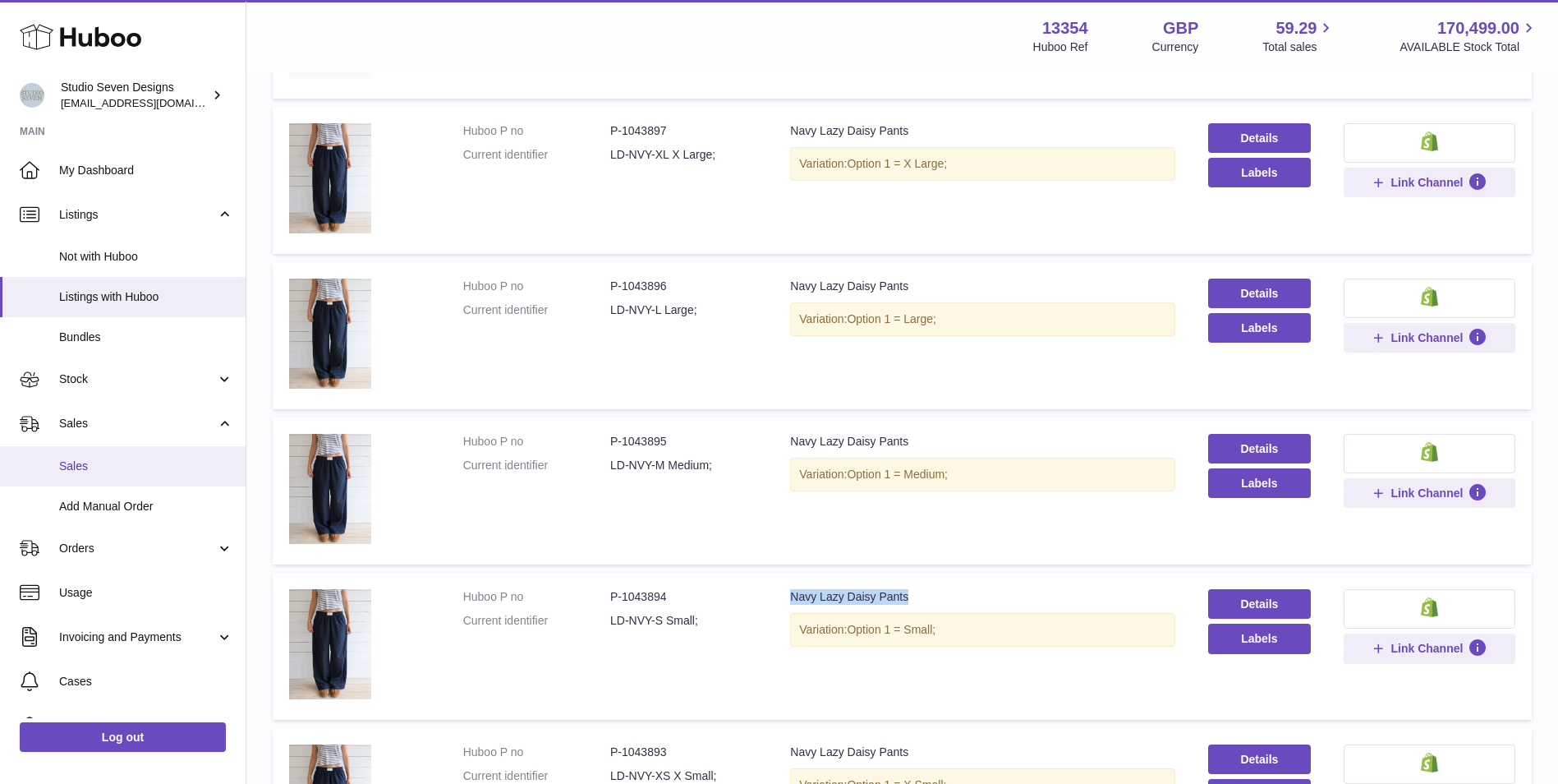
click at [113, 473] on span "Sales" at bounding box center [146, 466] width 174 height 16
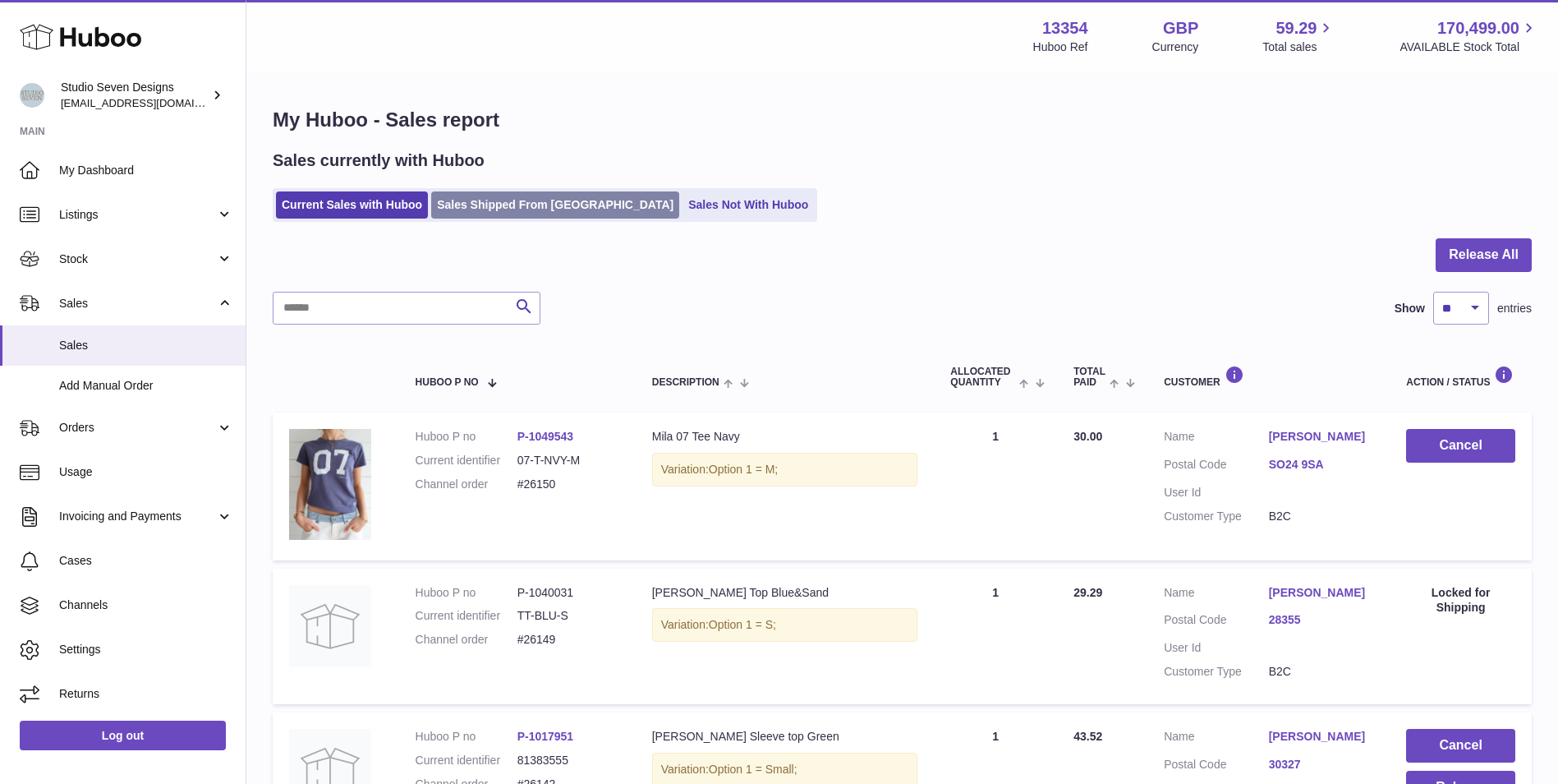
drag, startPoint x: 524, startPoint y: 201, endPoint x: 502, endPoint y: 225, distance: 32.6
click at [525, 201] on link "Sales Shipped From [GEOGRAPHIC_DATA]" at bounding box center [555, 204] width 248 height 27
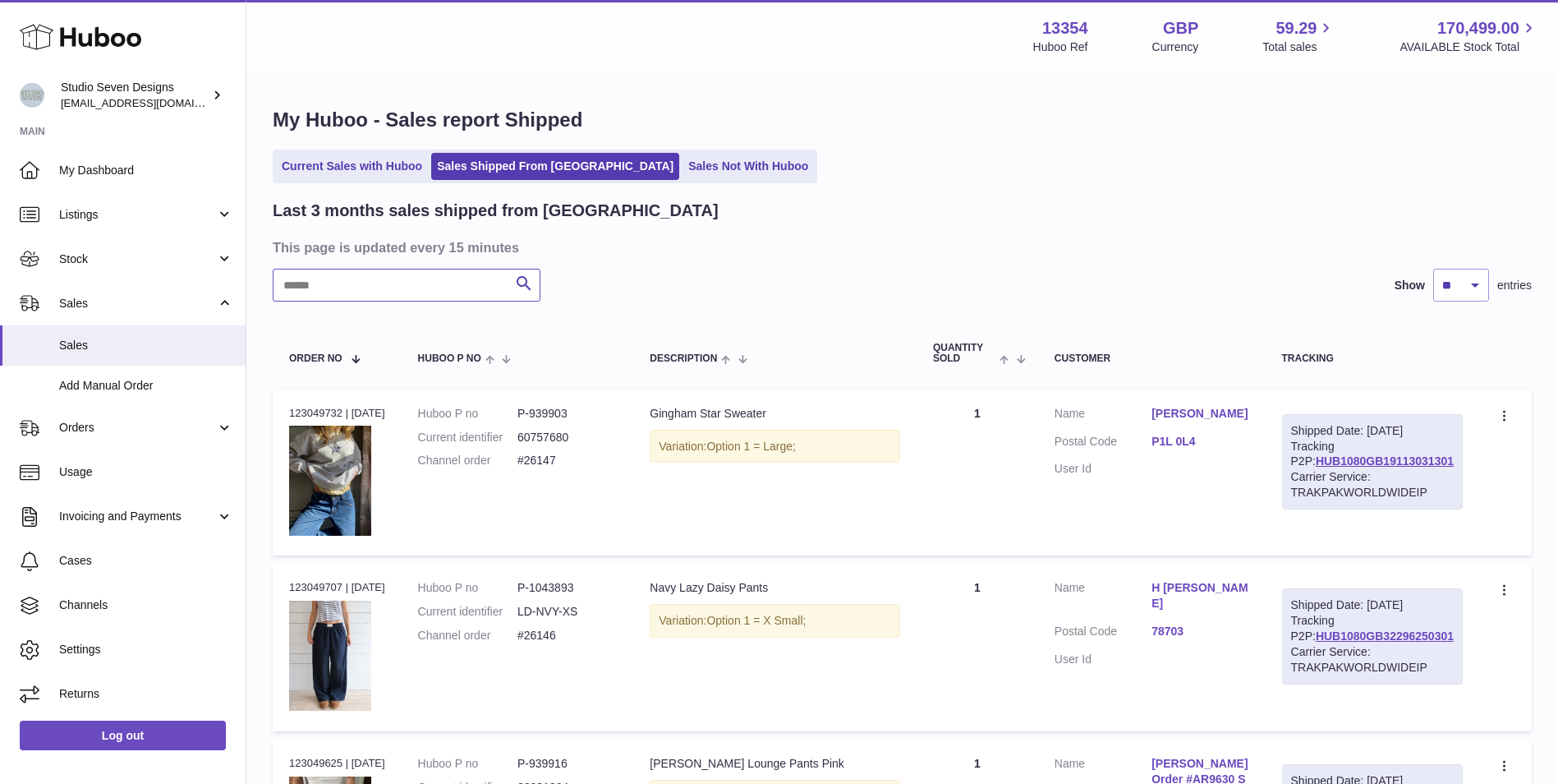
click at [411, 288] on input "text" at bounding box center [407, 285] width 268 height 33
paste input "*****"
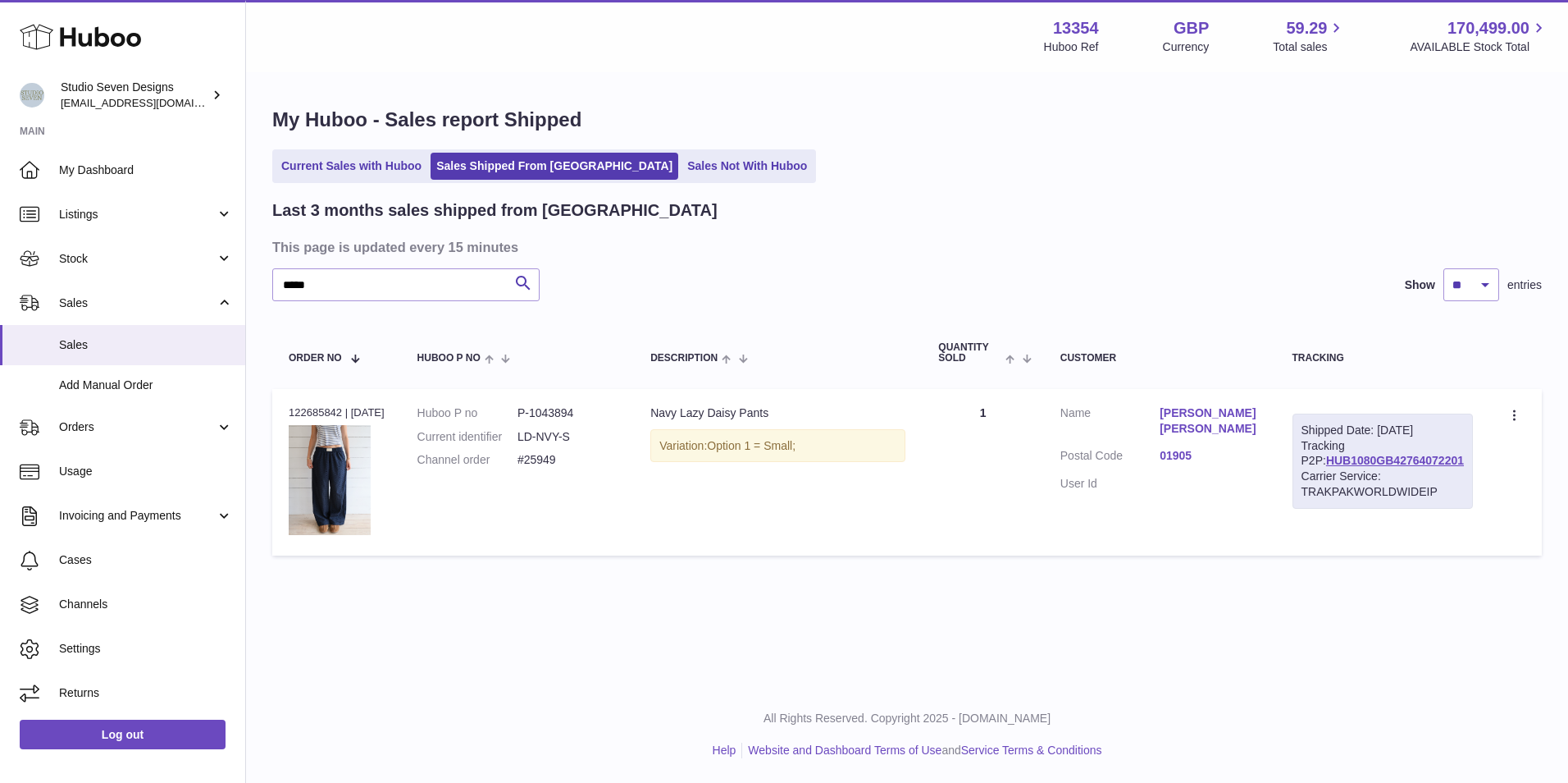
click at [580, 408] on dd "P-1043894" at bounding box center [567, 413] width 100 height 16
drag, startPoint x: 594, startPoint y: 413, endPoint x: 530, endPoint y: 419, distance: 64.3
click at [530, 419] on dd "P-1043894" at bounding box center [567, 413] width 100 height 16
copy dd "P-1043894"
click at [436, 274] on input "*****" at bounding box center [406, 285] width 267 height 33
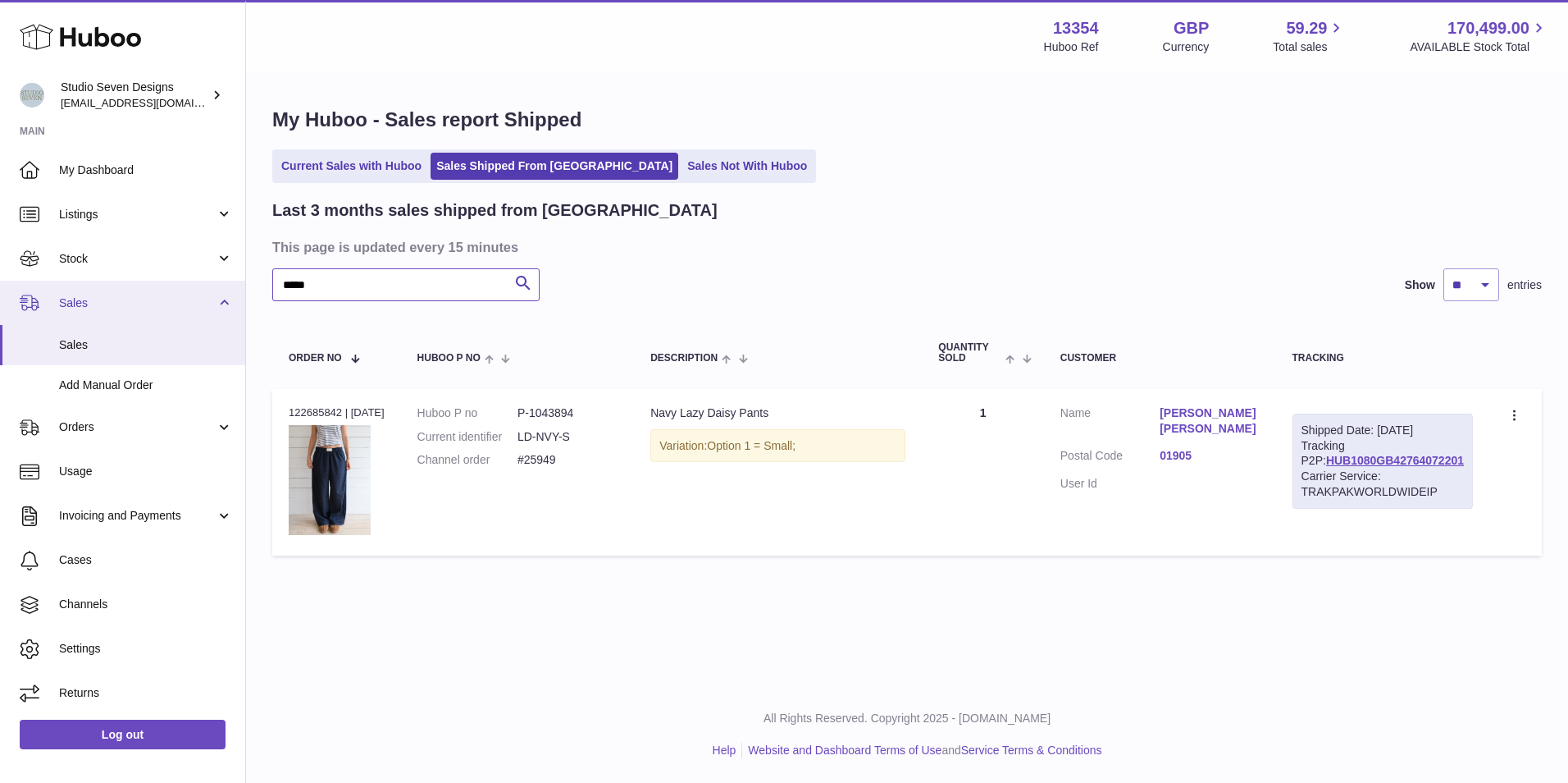
drag, startPoint x: 417, startPoint y: 283, endPoint x: 206, endPoint y: 286, distance: 211.0
click at [206, 286] on div "Huboo Studio Seven Designs [EMAIL_ADDRESS][DOMAIN_NAME] Main My Dashboard Listi…" at bounding box center [784, 392] width 1568 height 783
paste input "text"
click at [457, 291] on input "*****" at bounding box center [406, 285] width 267 height 33
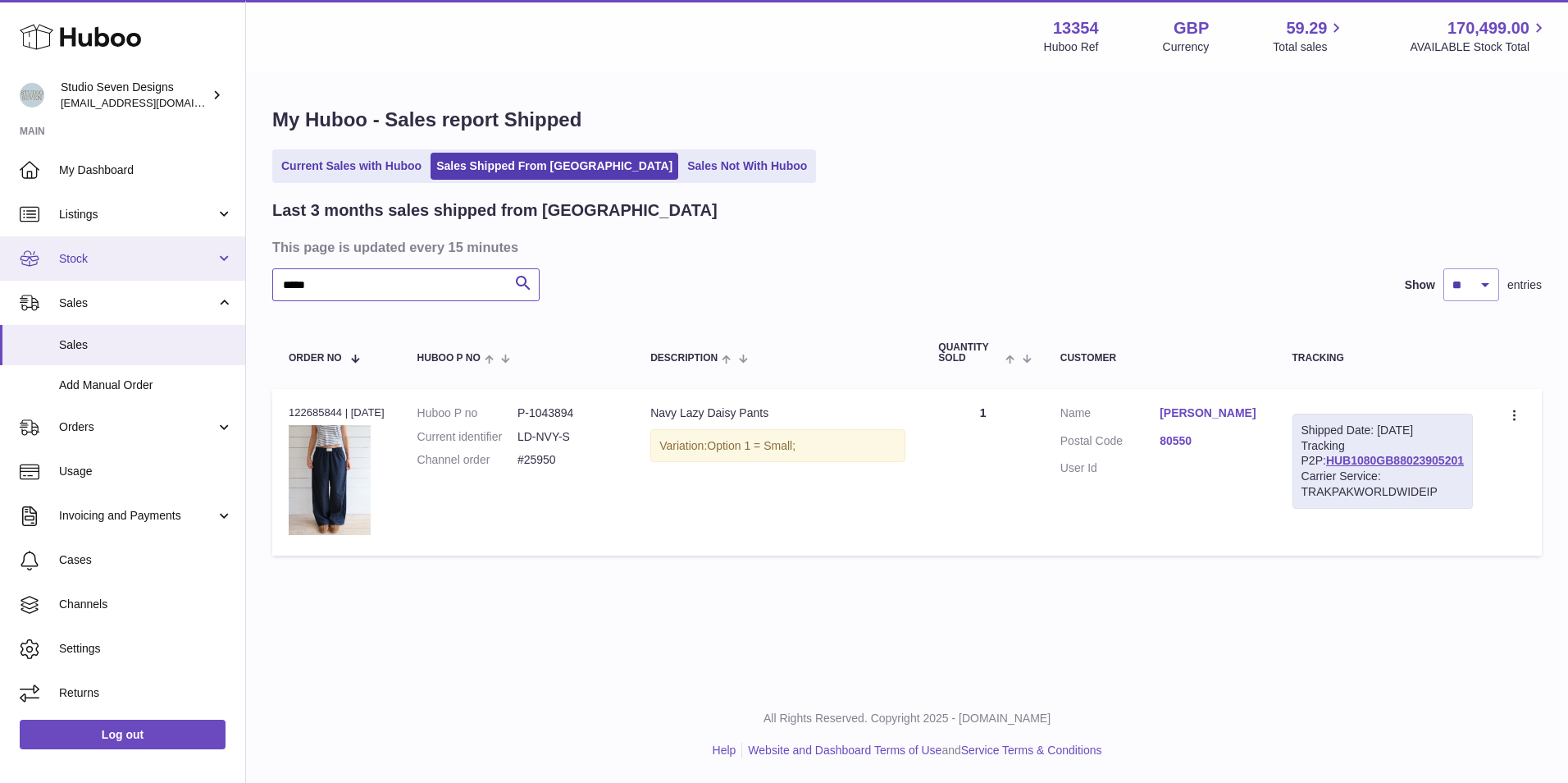
drag, startPoint x: 399, startPoint y: 291, endPoint x: 6, endPoint y: 274, distance: 393.4
click at [6, 274] on div "Huboo Studio Seven Designs [EMAIL_ADDRESS][DOMAIN_NAME] Main My Dashboard Listi…" at bounding box center [784, 392] width 1568 height 783
paste input "text"
drag, startPoint x: 337, startPoint y: 276, endPoint x: 352, endPoint y: 276, distance: 15.0
click at [337, 276] on input "*****" at bounding box center [406, 285] width 267 height 33
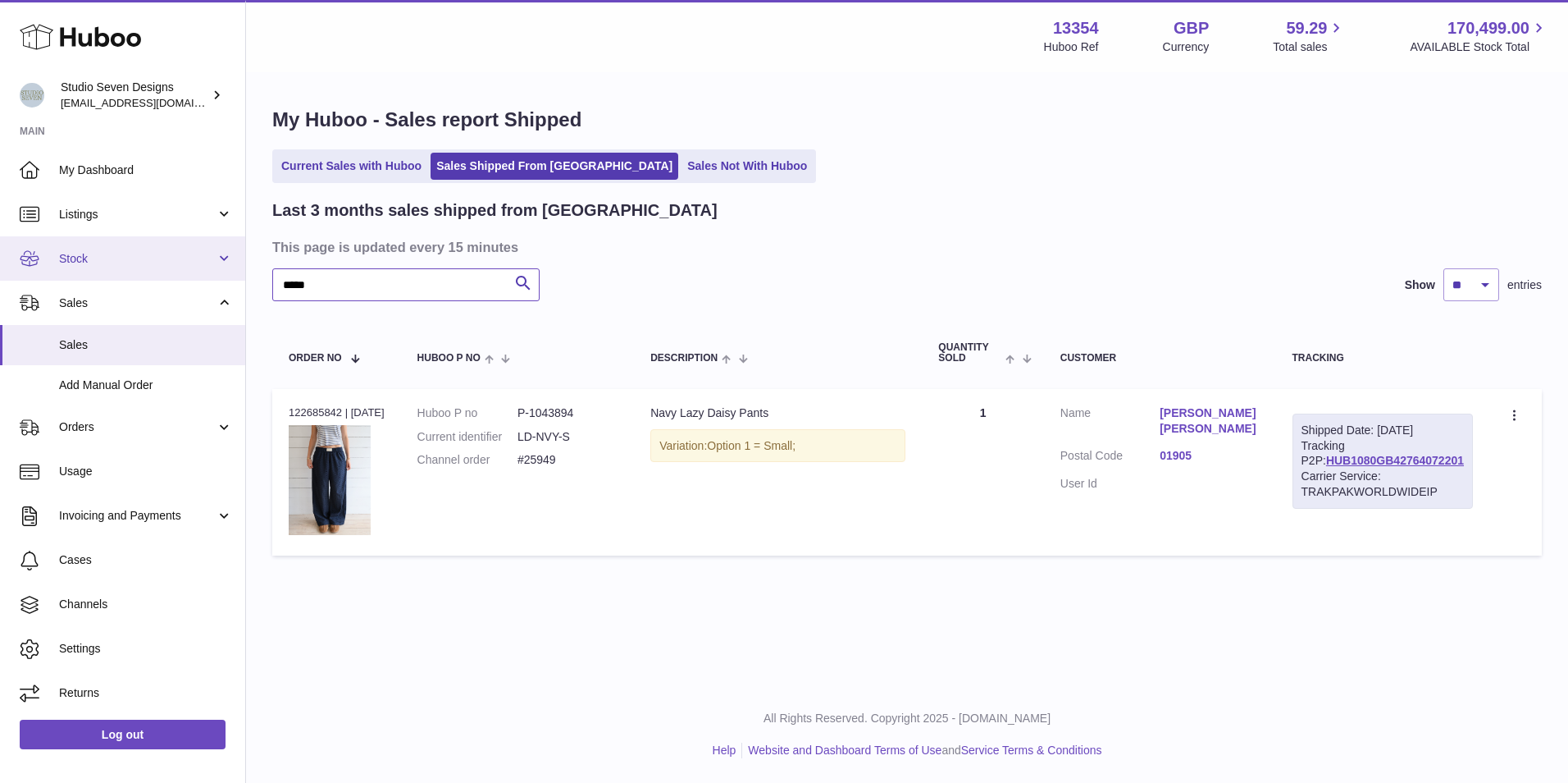
drag, startPoint x: 406, startPoint y: 286, endPoint x: 126, endPoint y: 274, distance: 280.3
click at [126, 274] on div "Huboo Studio Seven Designs [EMAIL_ADDRESS][DOMAIN_NAME] Main My Dashboard Listi…" at bounding box center [784, 392] width 1568 height 783
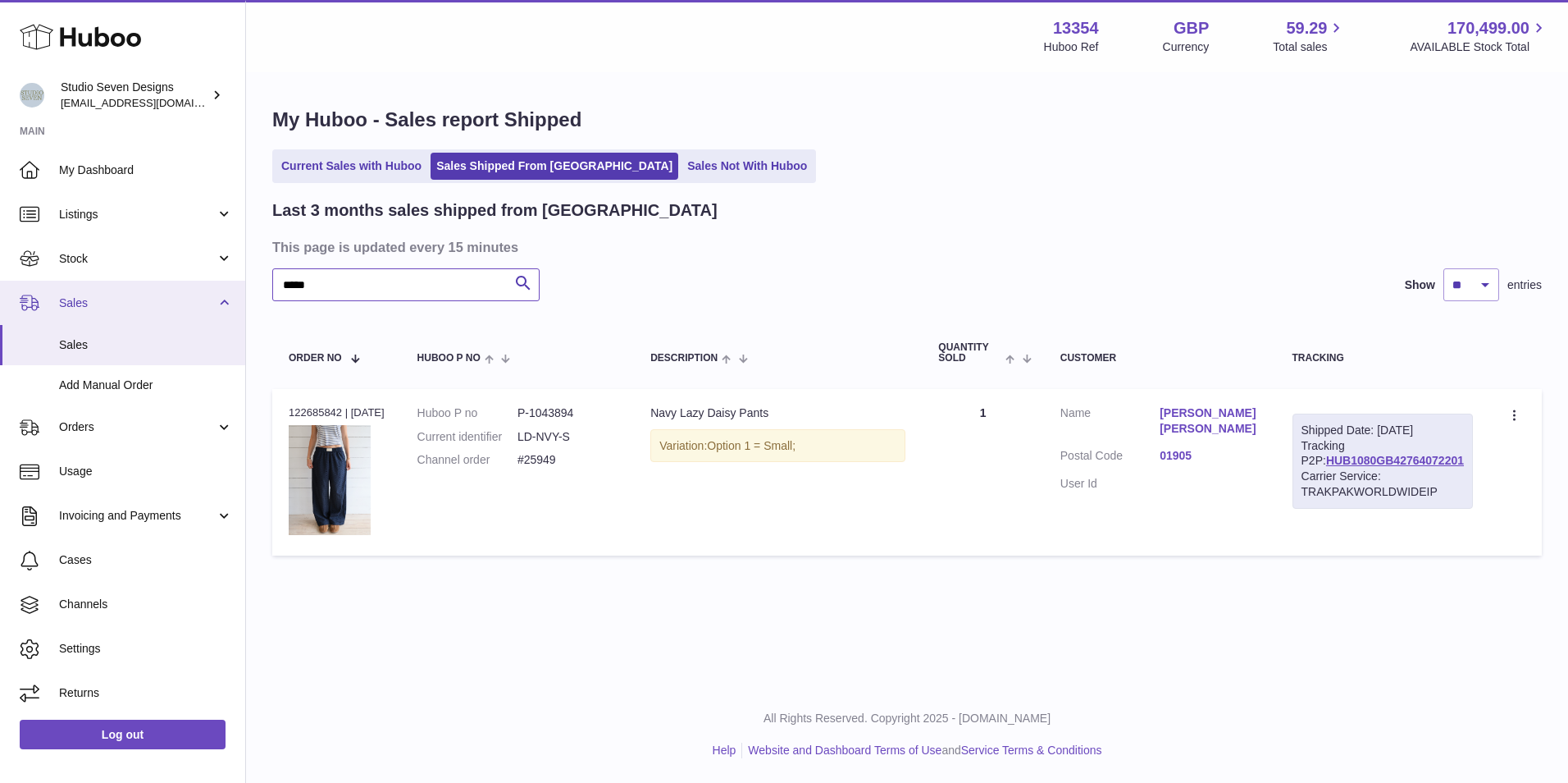
paste input "text"
type input "*****"
